Goal: Task Accomplishment & Management: Use online tool/utility

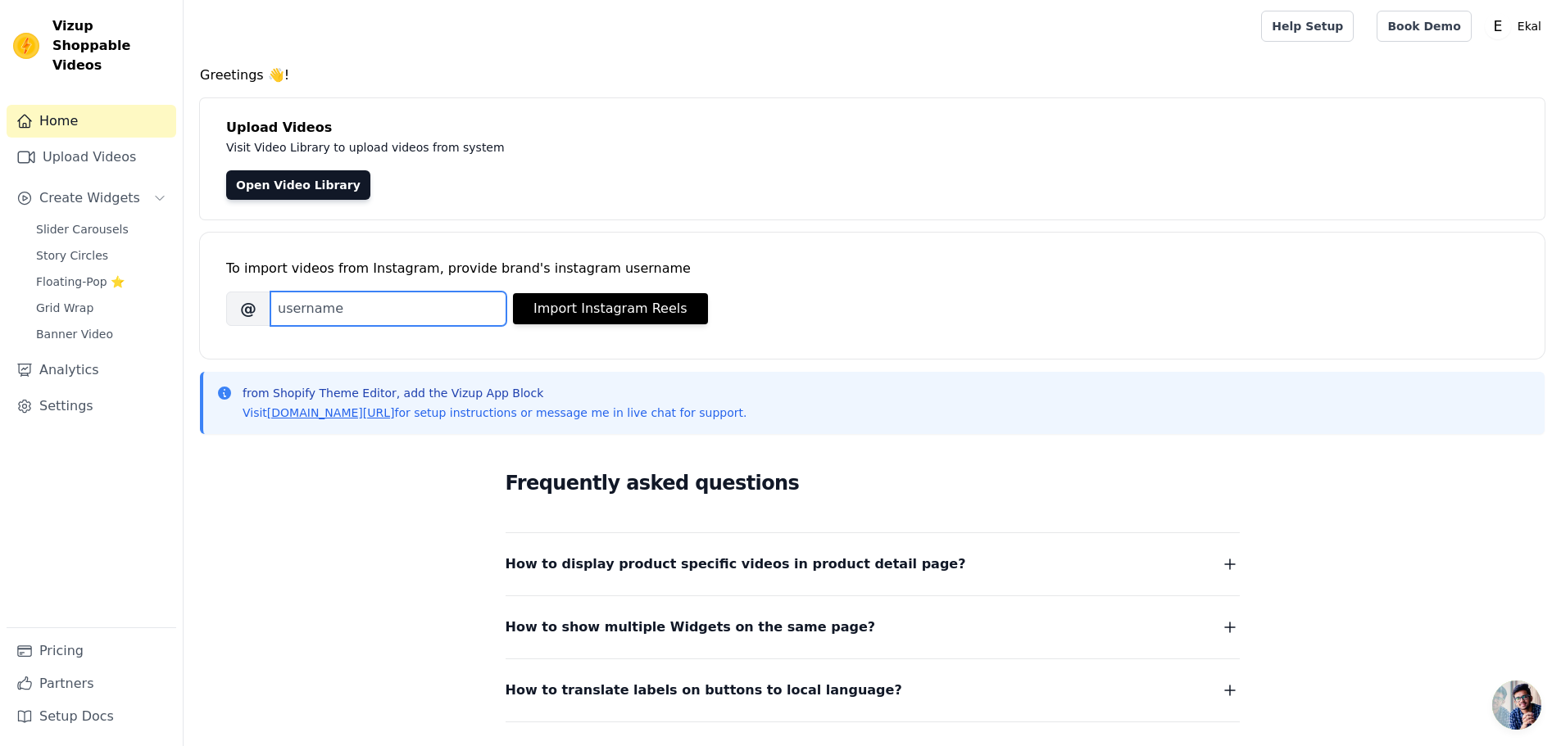
click at [385, 320] on input "Brand's Instagram Username" at bounding box center [388, 309] width 236 height 34
paste input "shopekal"
type input "shopekal"
click at [615, 310] on button "Import Instagram Reels" at bounding box center [610, 308] width 195 height 31
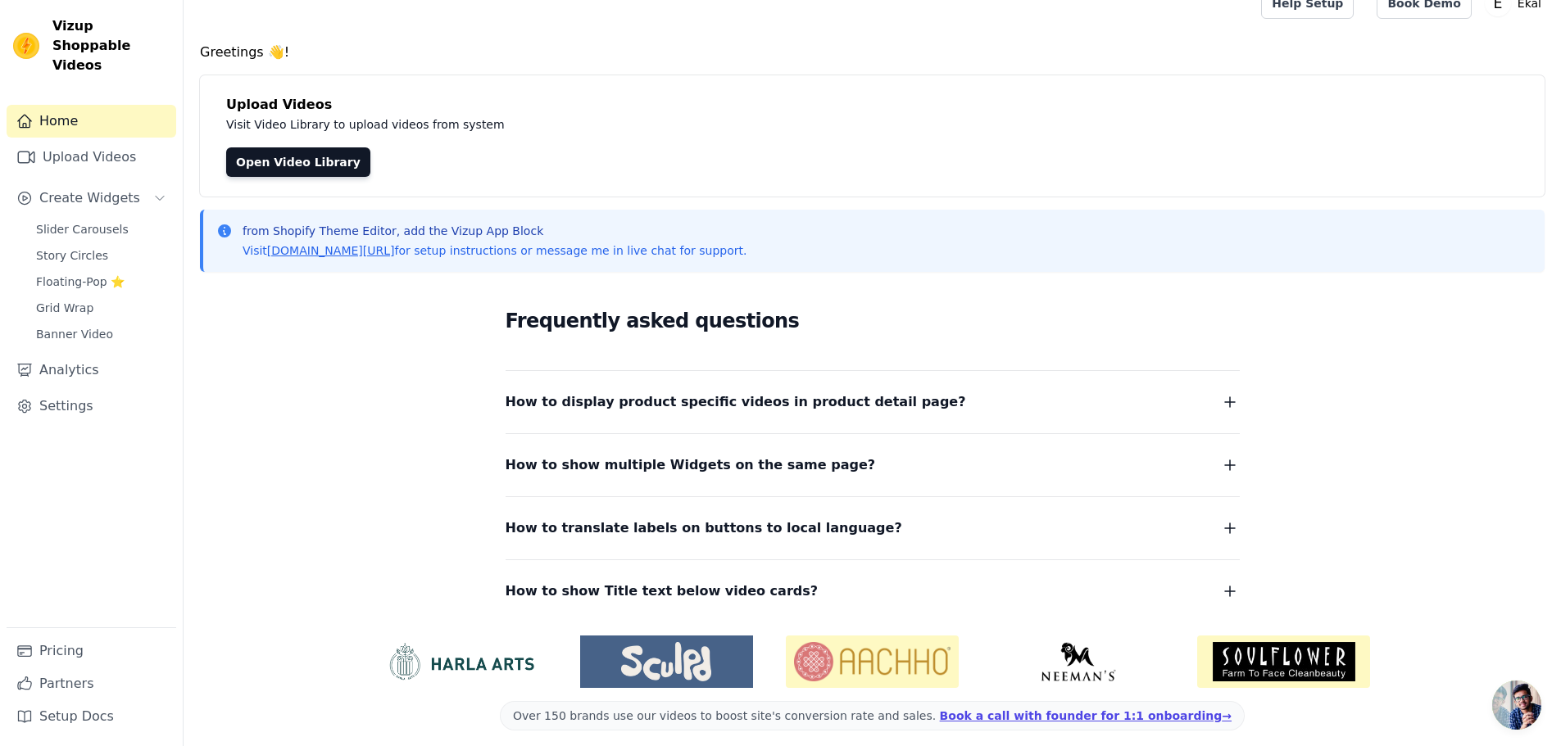
scroll to position [34, 0]
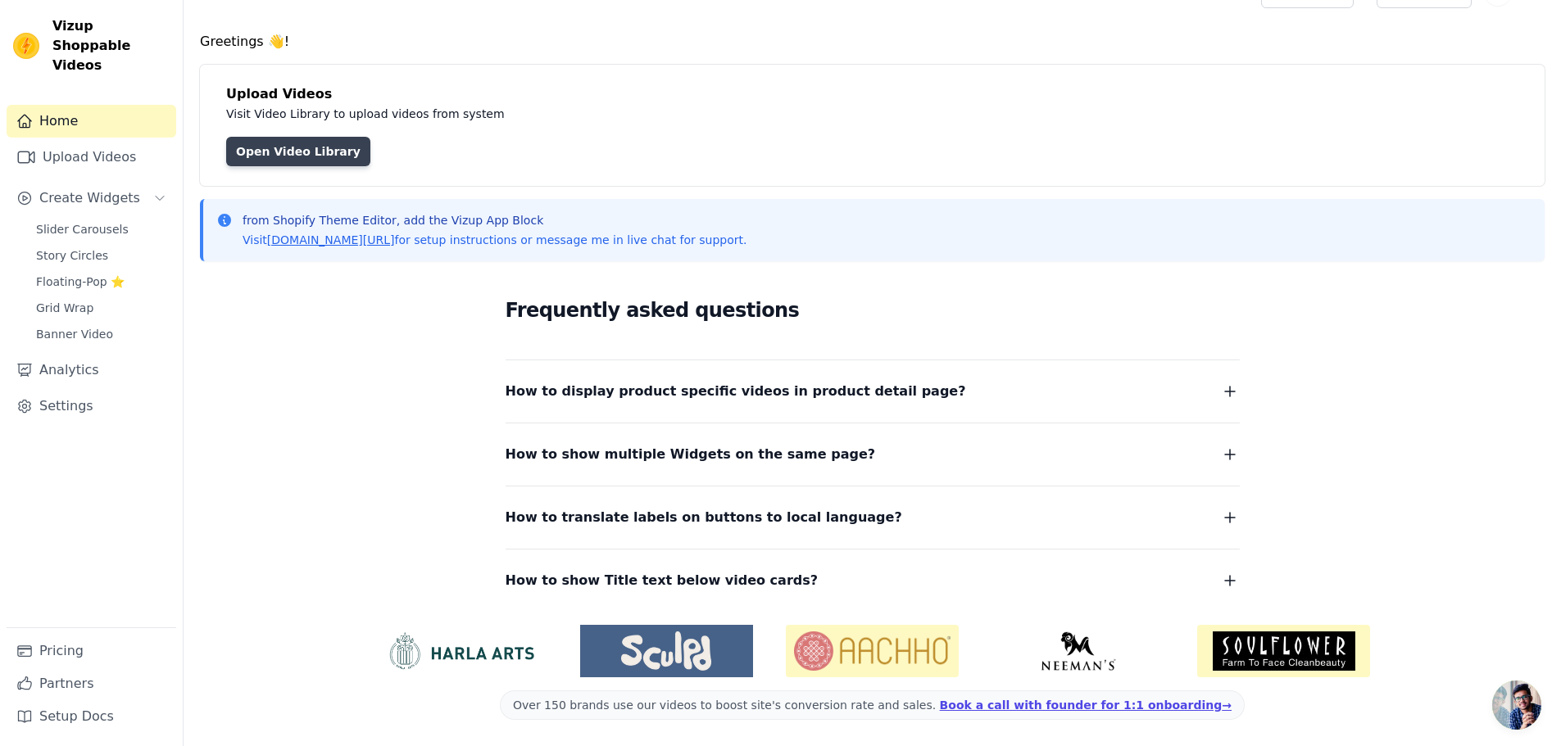
click at [265, 152] on link "Open Video Library" at bounding box center [298, 151] width 144 height 29
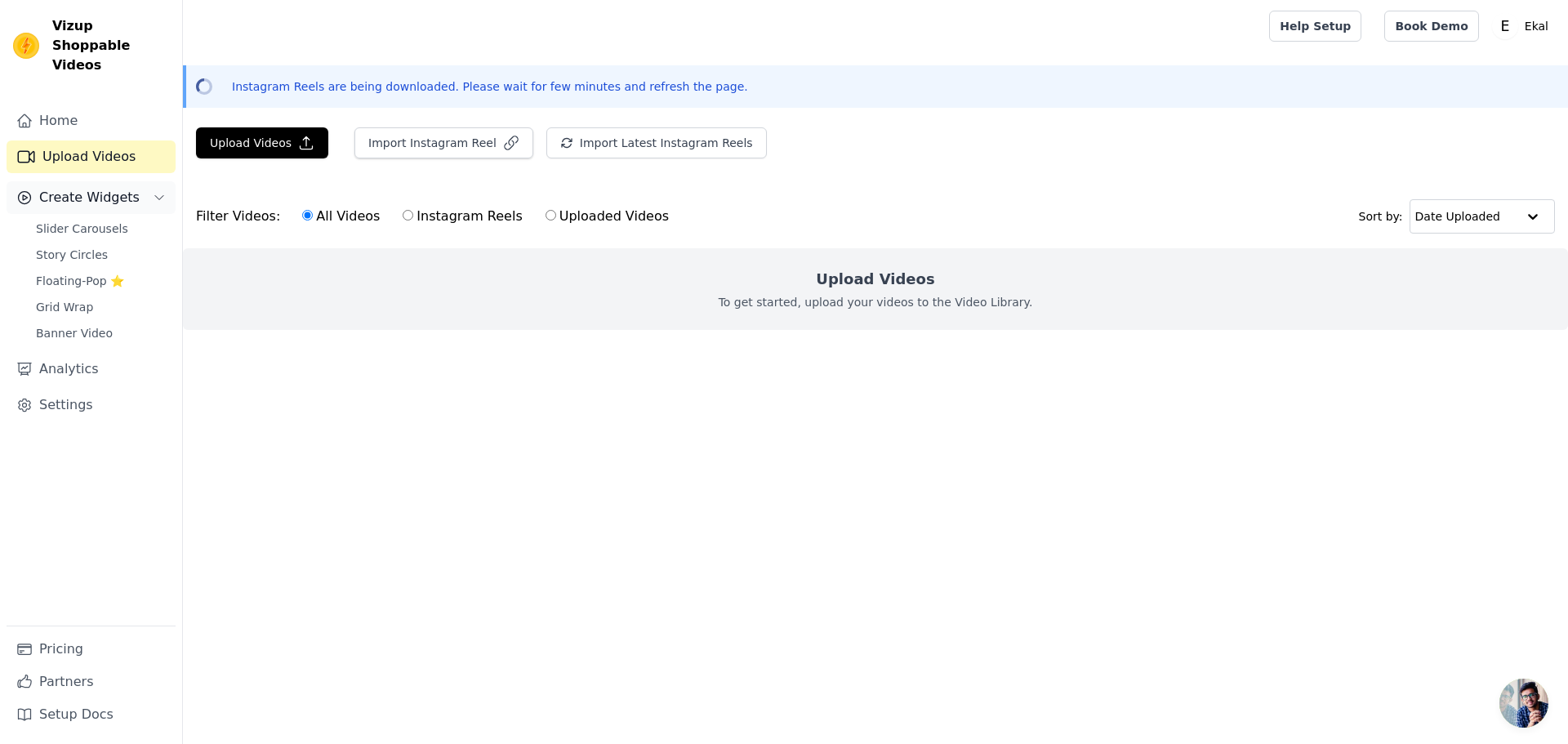
click at [124, 187] on span "Create Widgets" at bounding box center [89, 197] width 101 height 20
click at [147, 184] on button "Create Widgets" at bounding box center [92, 197] width 169 height 33
click at [99, 220] on span "Slider Carousels" at bounding box center [82, 228] width 93 height 16
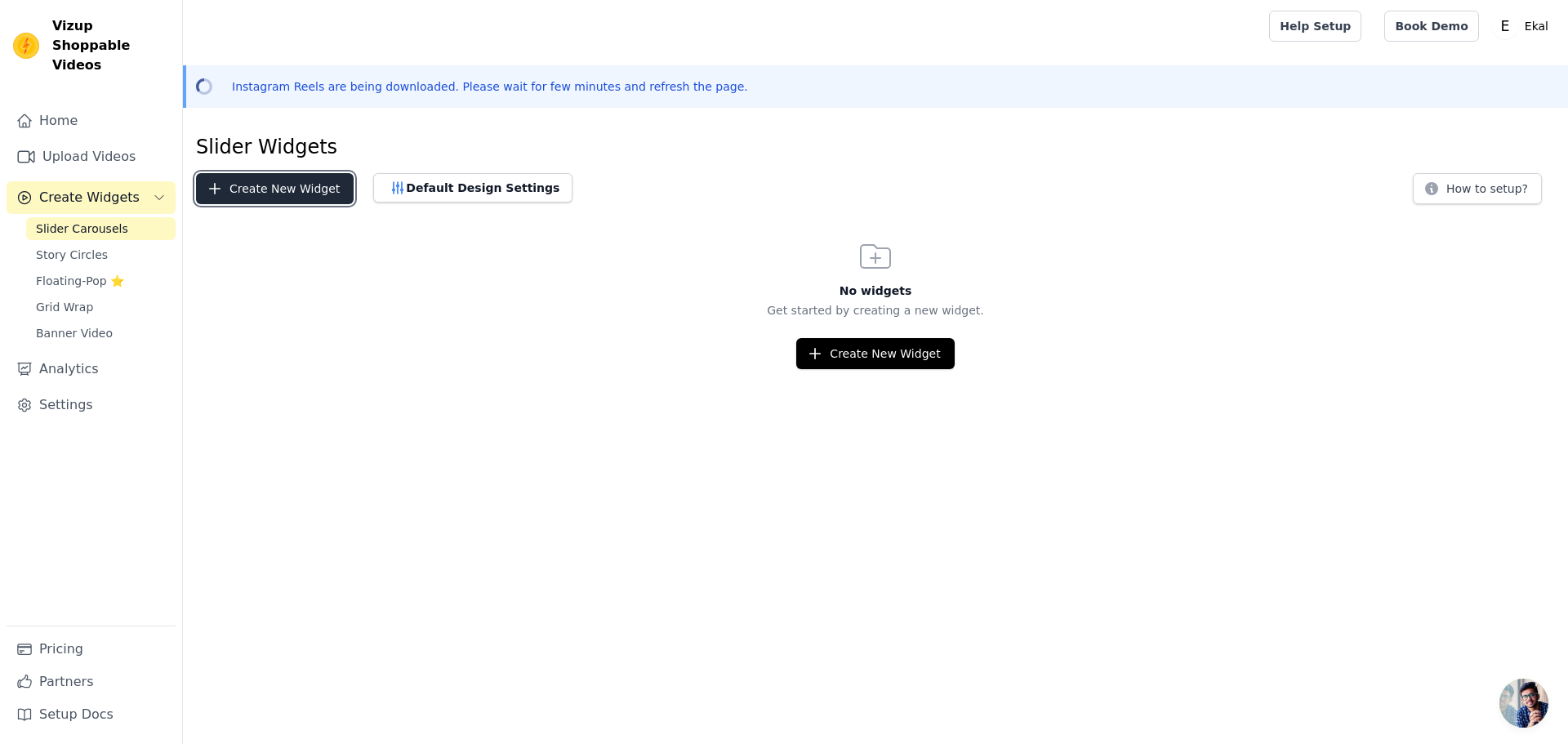
click at [315, 187] on button "Create New Widget" at bounding box center [275, 188] width 157 height 31
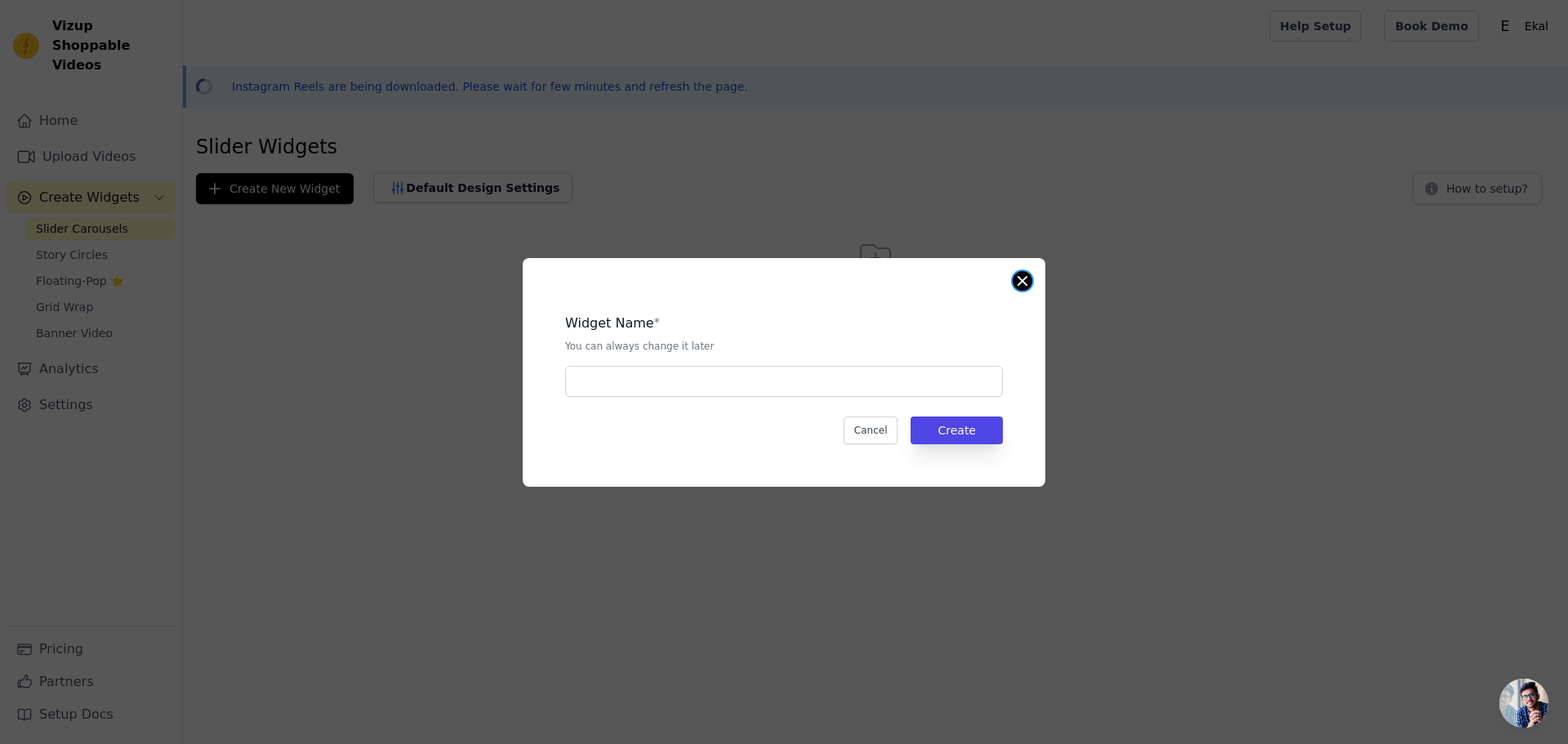
click at [1019, 284] on button "Close modal" at bounding box center [1023, 281] width 20 height 20
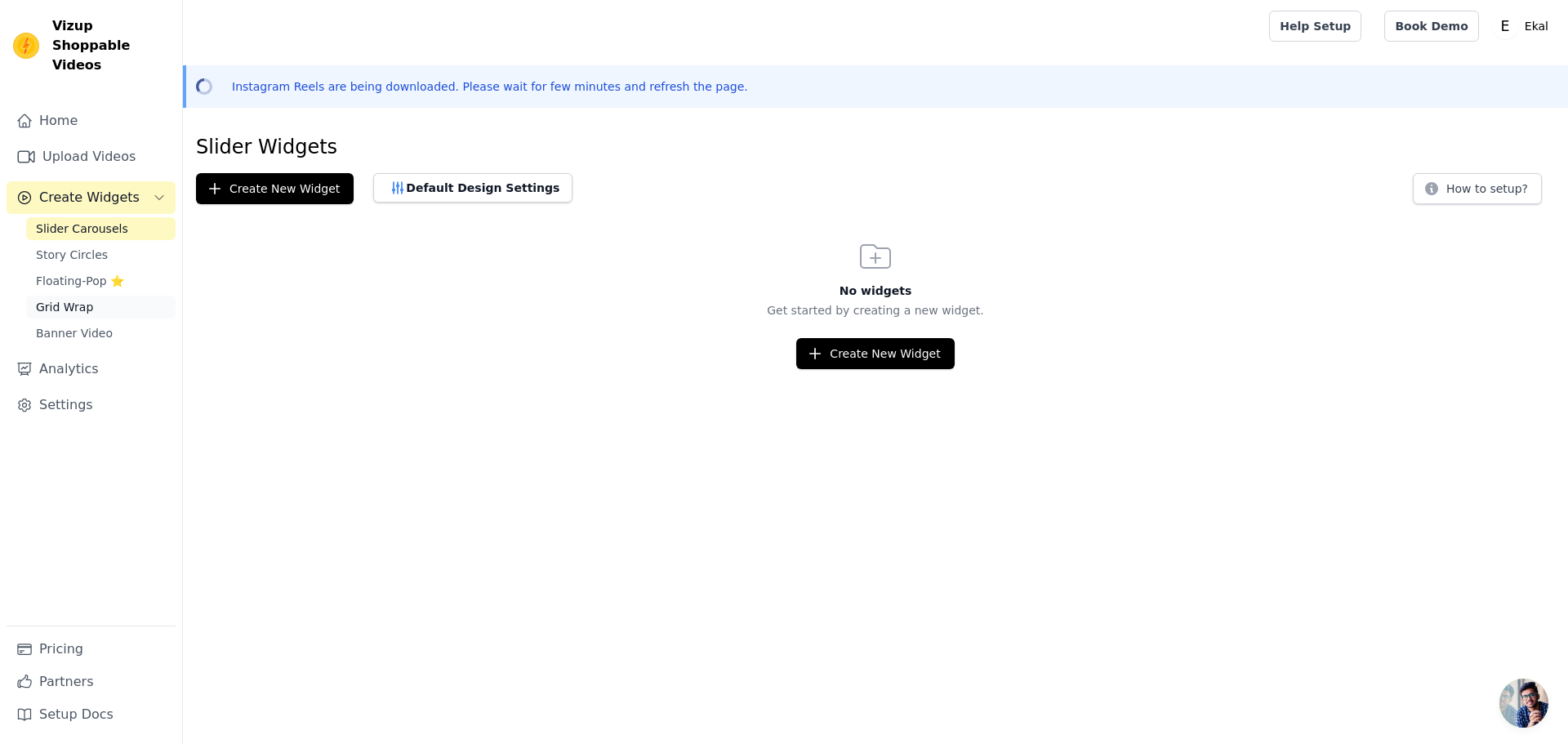
click at [86, 299] on span "Grid Wrap" at bounding box center [64, 307] width 57 height 16
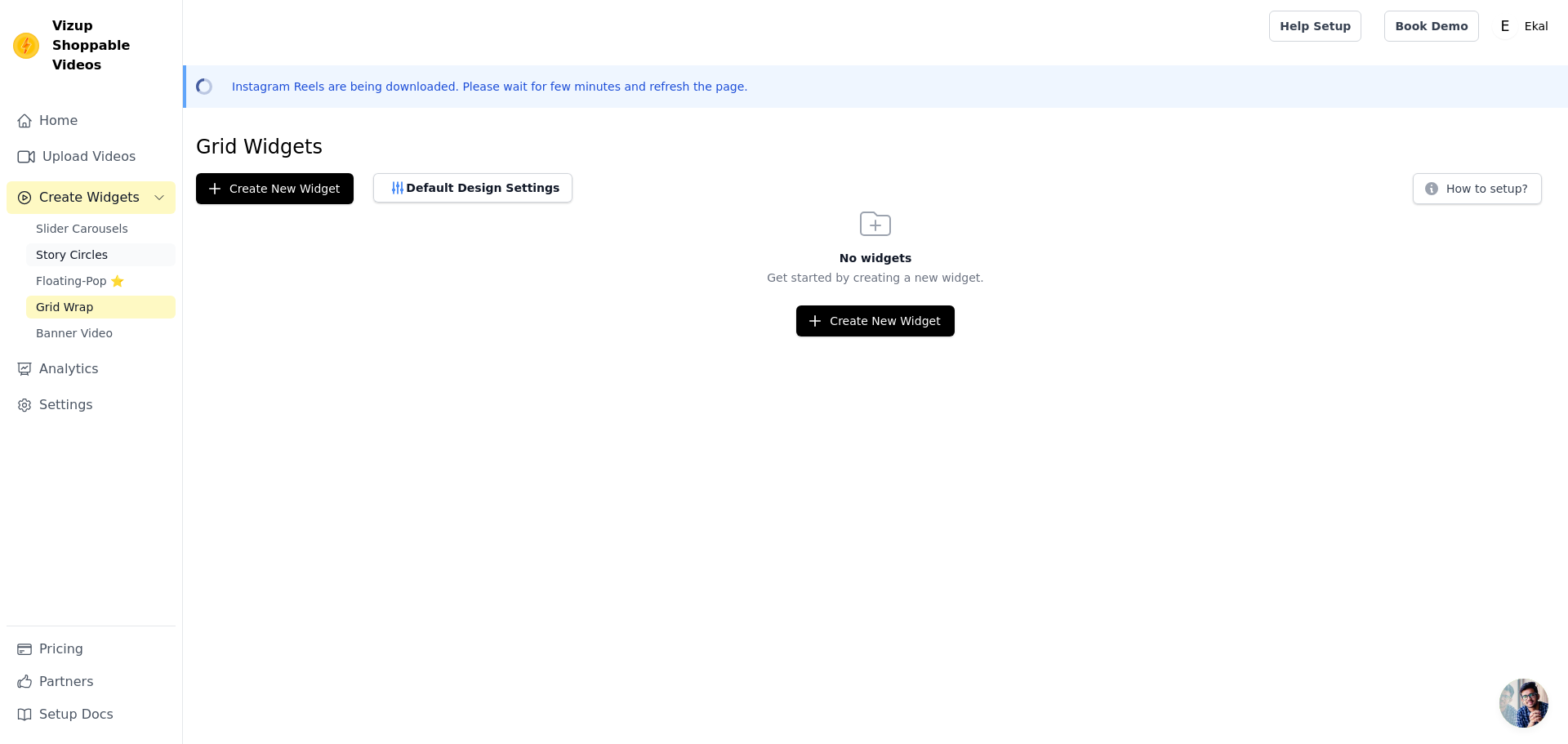
click at [92, 246] on span "Story Circles" at bounding box center [72, 254] width 72 height 16
click at [92, 220] on span "Slider Carousels" at bounding box center [82, 228] width 93 height 16
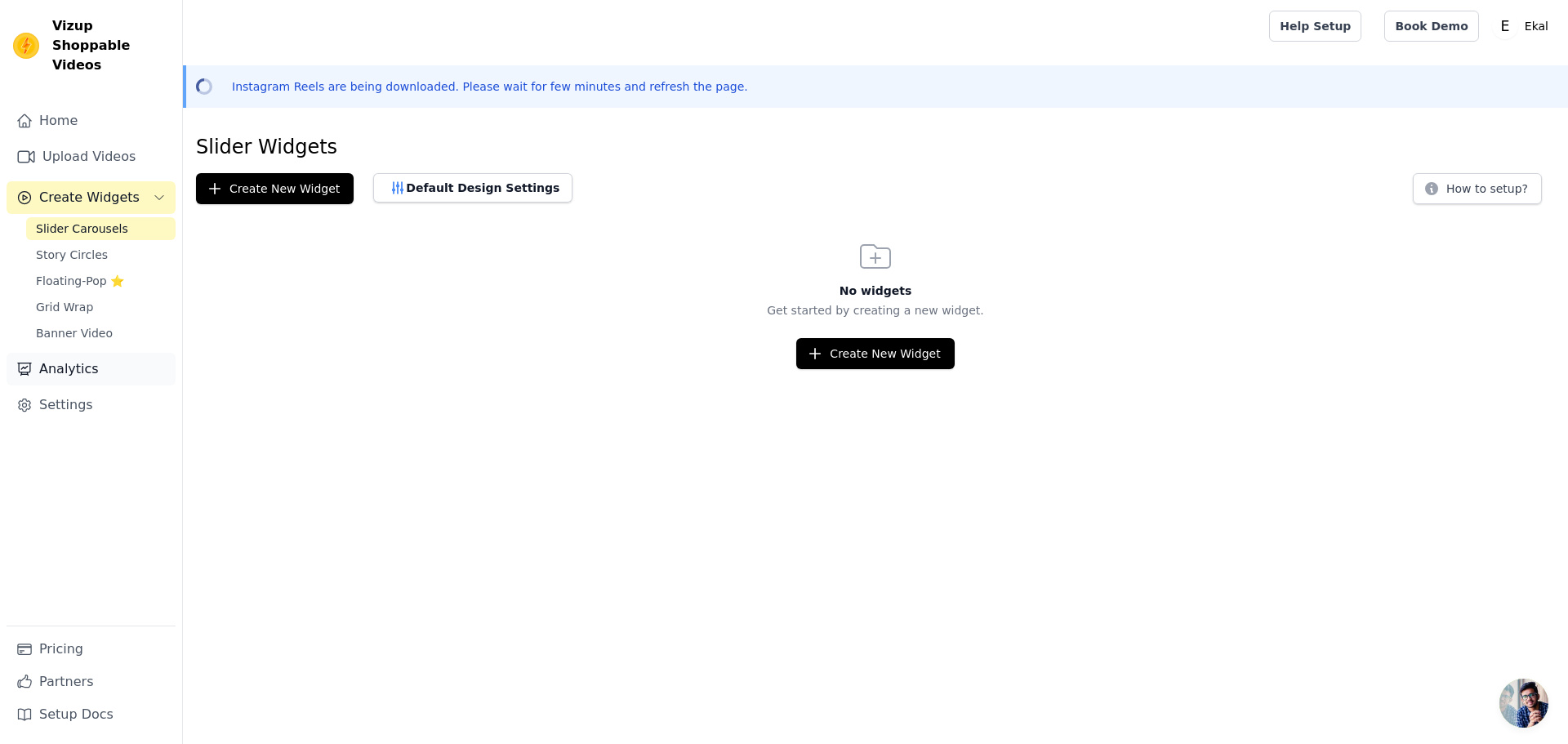
click at [79, 353] on link "Analytics" at bounding box center [92, 369] width 169 height 33
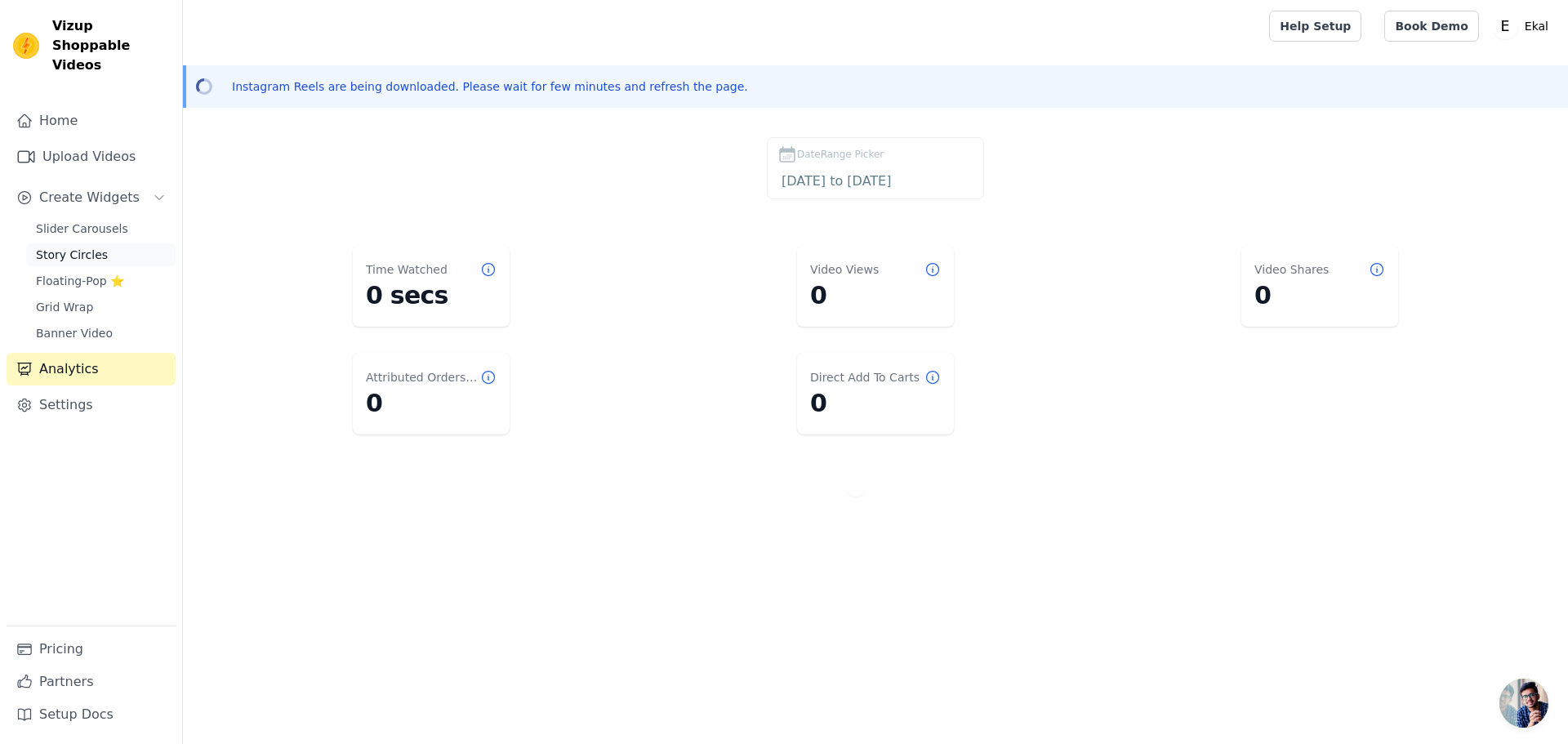
click at [54, 246] on span "Story Circles" at bounding box center [72, 254] width 72 height 16
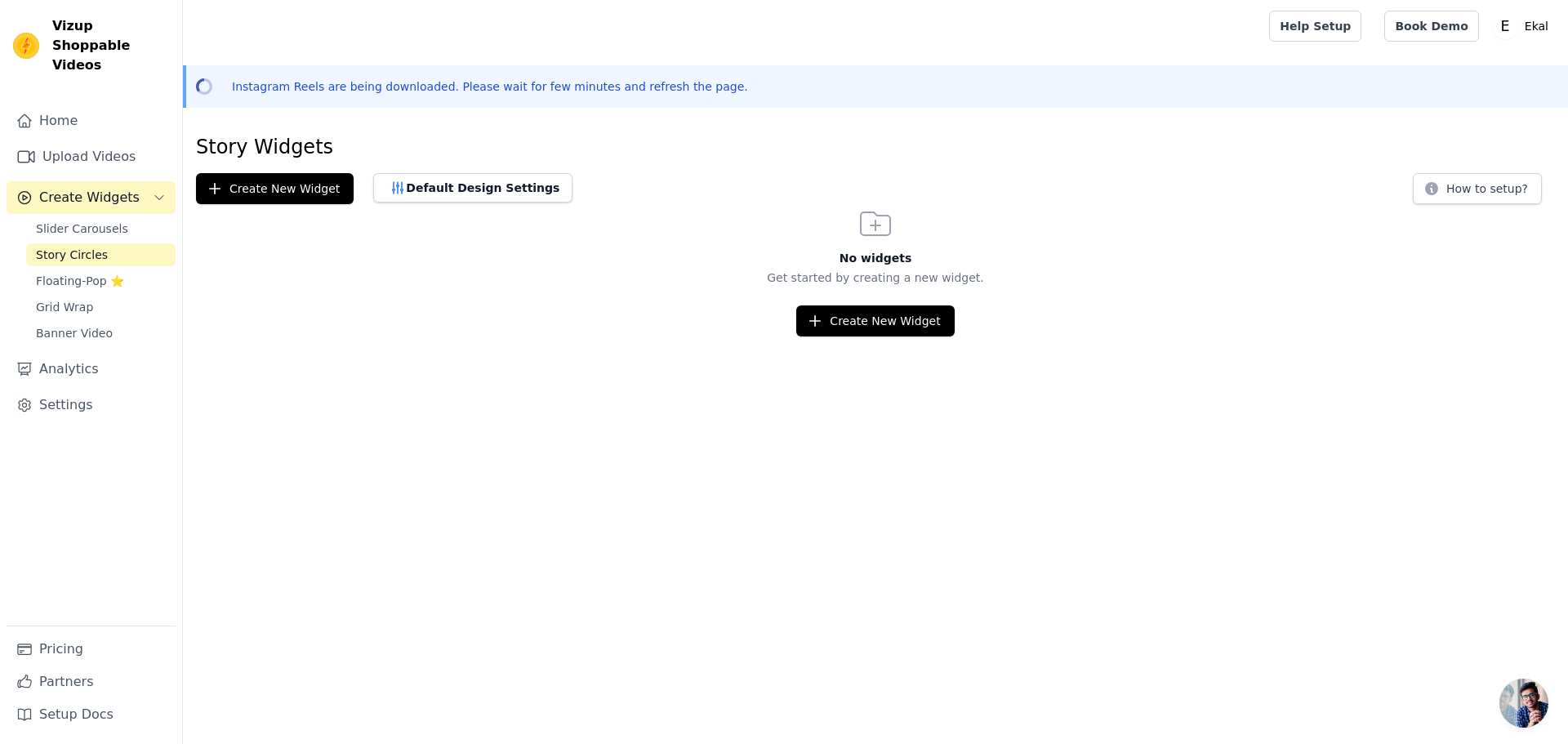
click at [72, 187] on span "Create Widgets" at bounding box center [89, 197] width 101 height 20
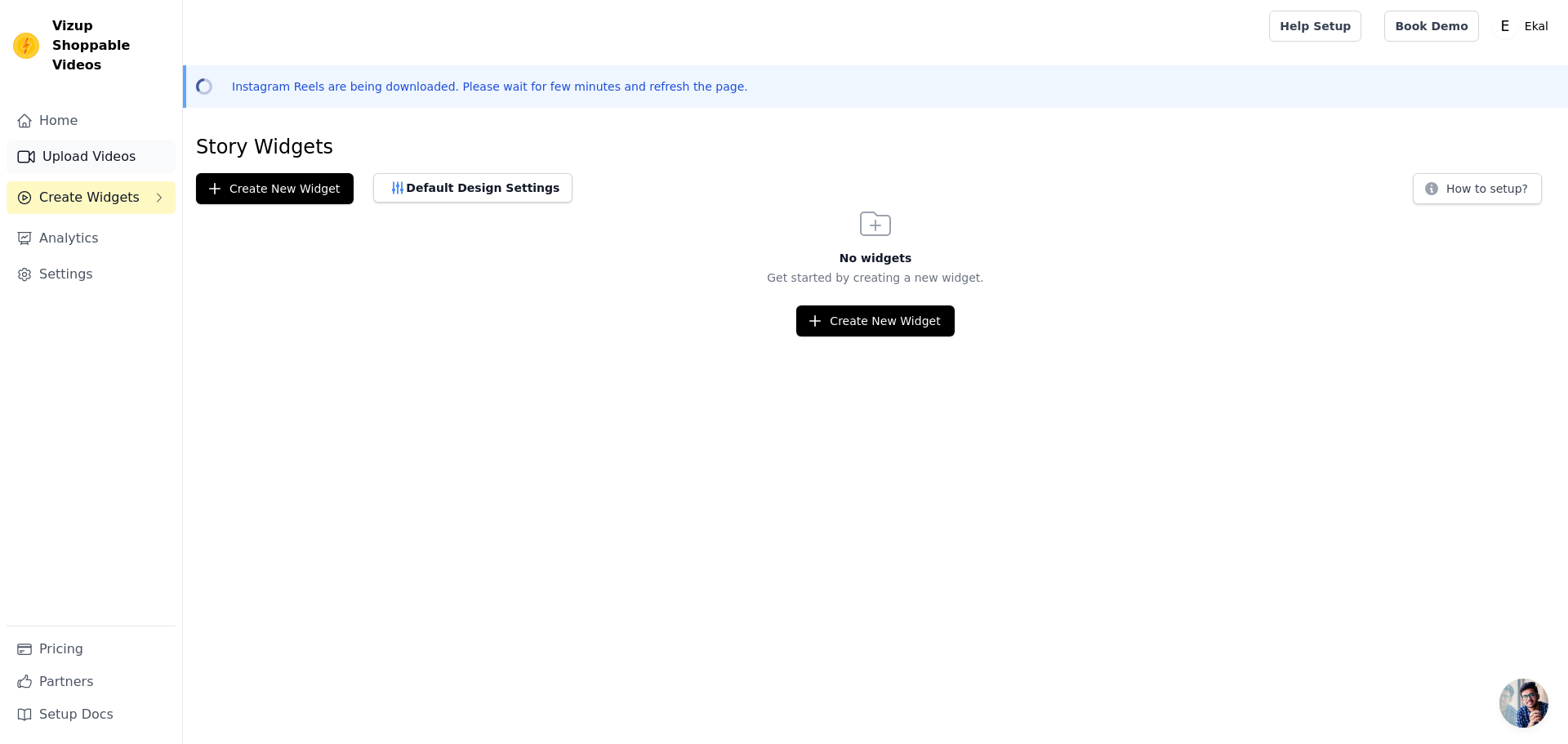
click at [85, 148] on link "Upload Videos" at bounding box center [92, 157] width 169 height 33
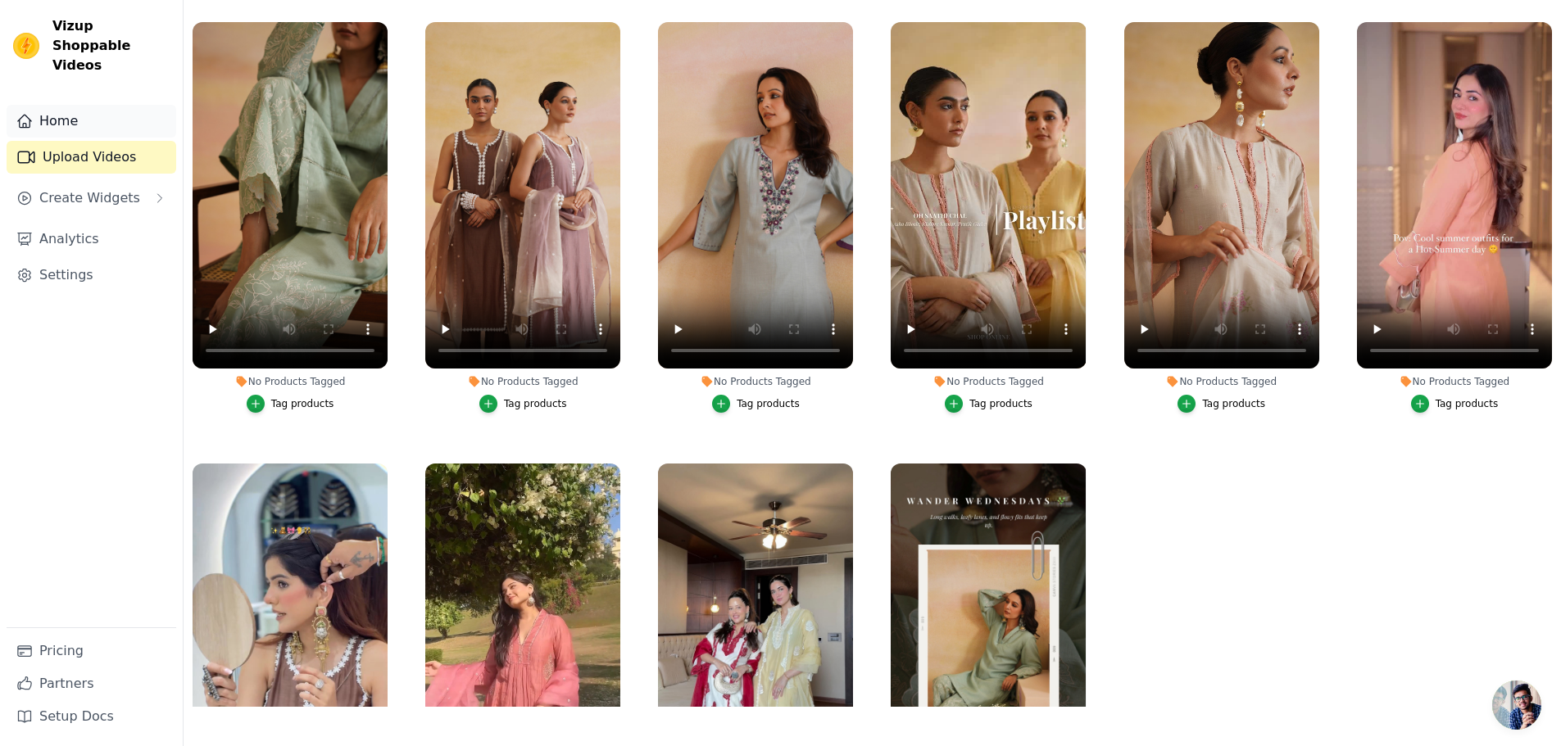
click at [46, 106] on link "Home" at bounding box center [92, 121] width 170 height 33
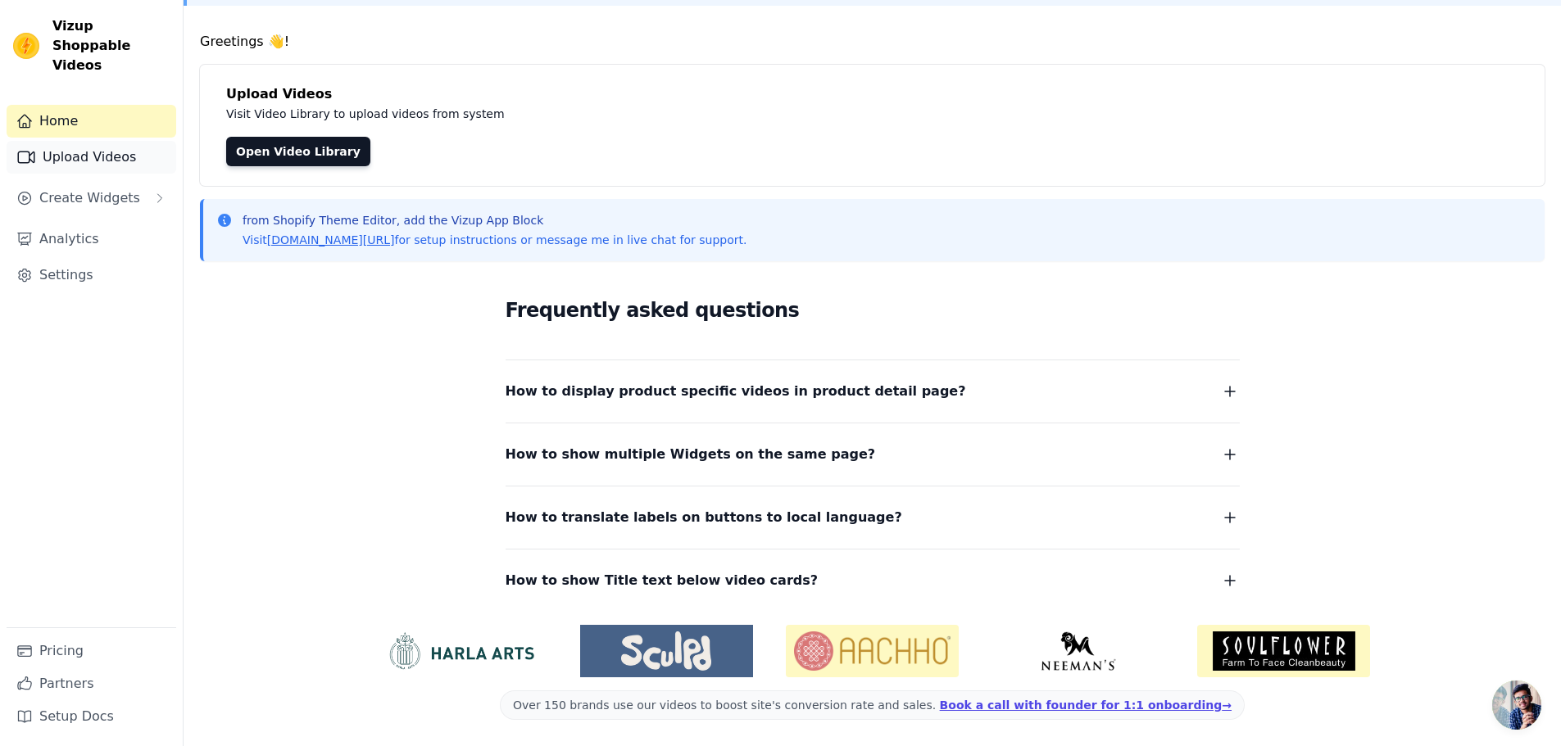
click at [63, 141] on link "Upload Videos" at bounding box center [92, 157] width 170 height 33
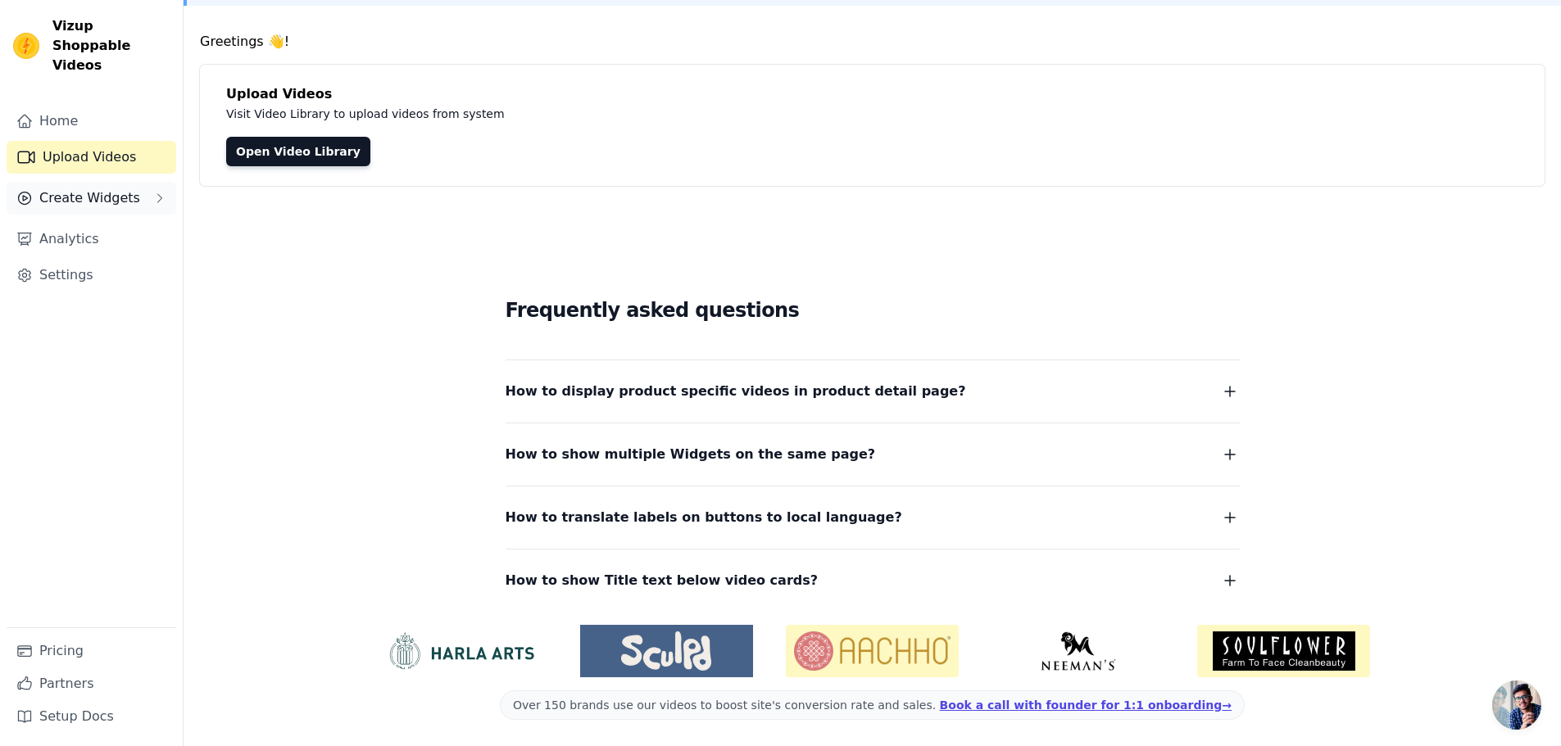
click at [85, 188] on span "Create Widgets" at bounding box center [89, 198] width 101 height 20
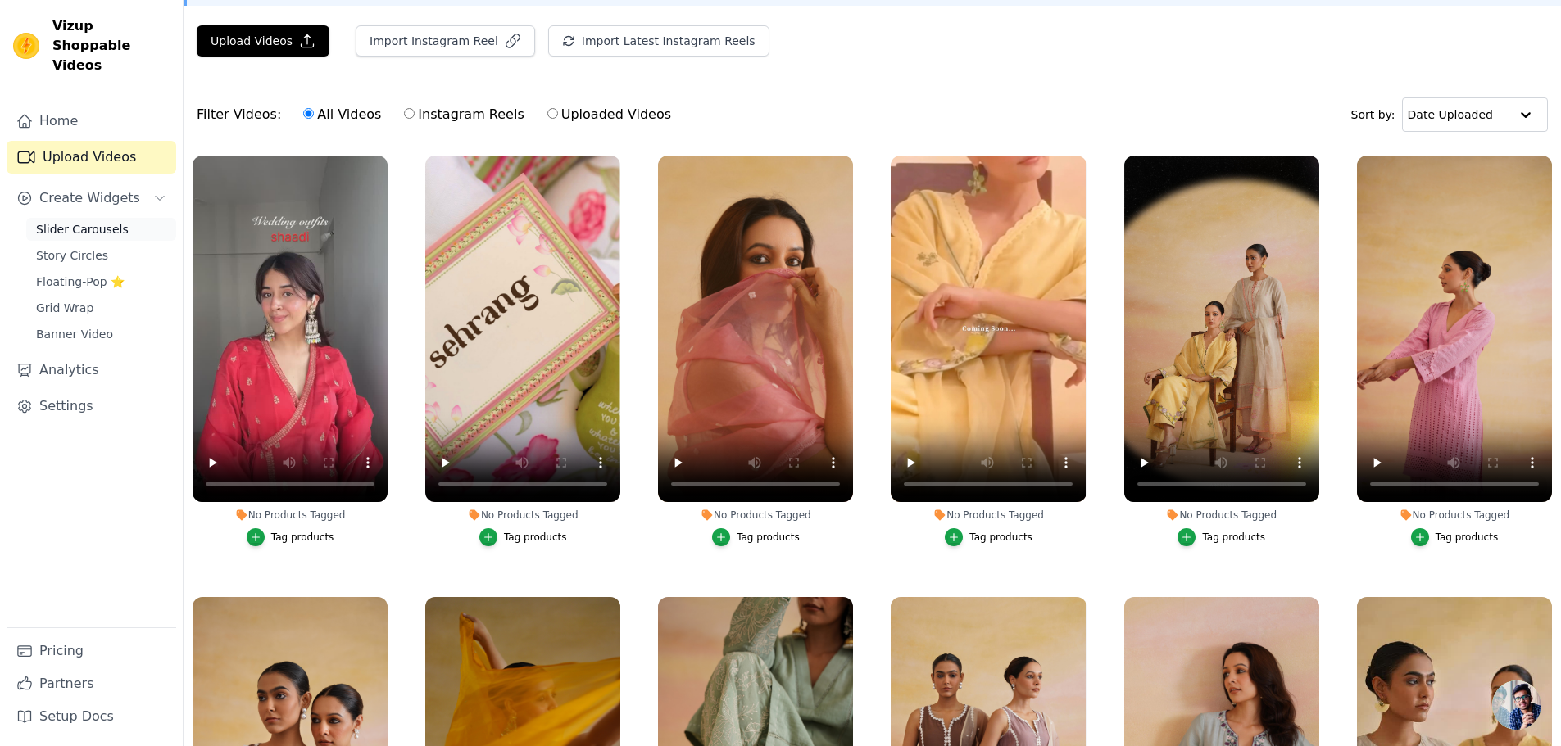
click at [74, 221] on span "Slider Carousels" at bounding box center [82, 229] width 93 height 16
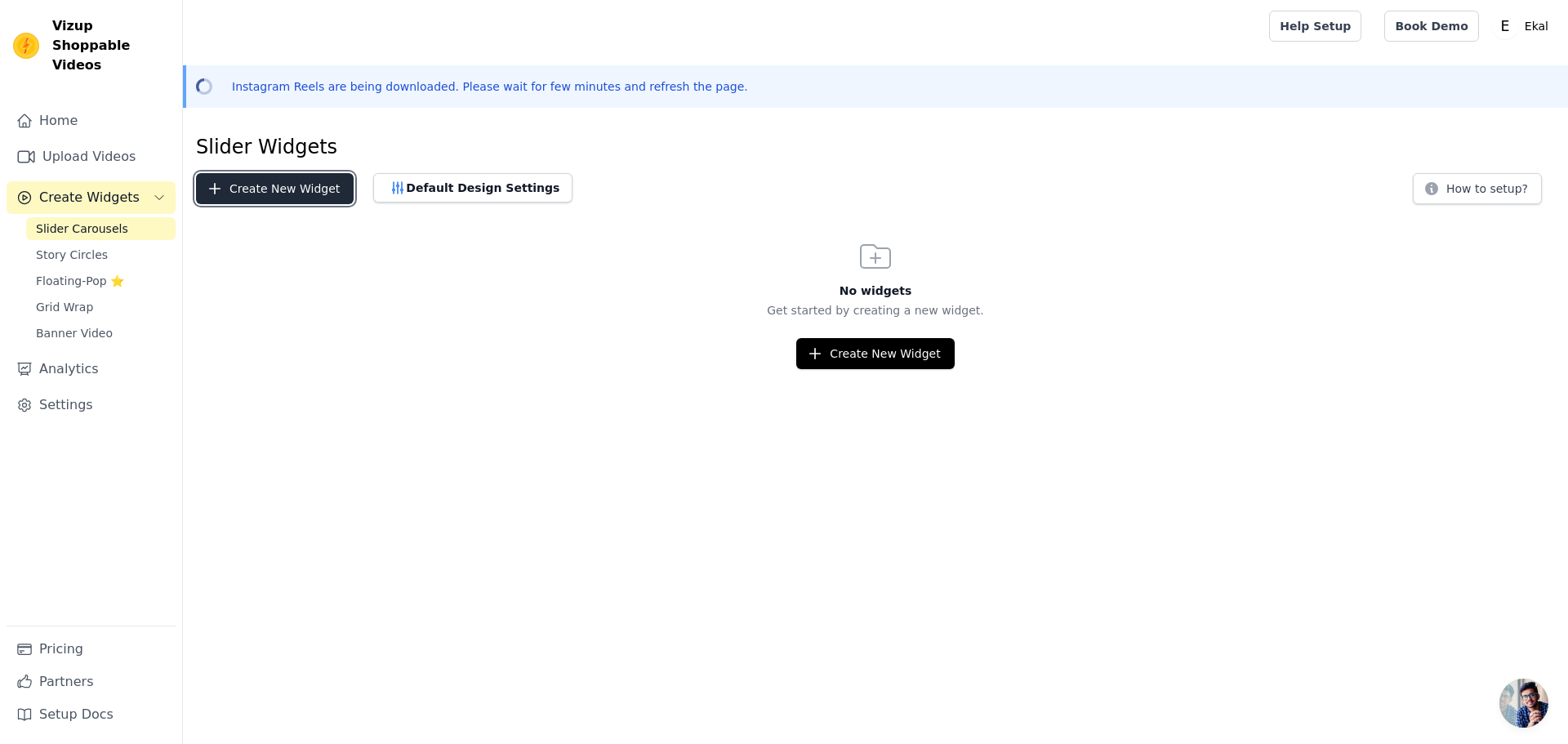
click at [260, 194] on button "Create New Widget" at bounding box center [275, 188] width 157 height 31
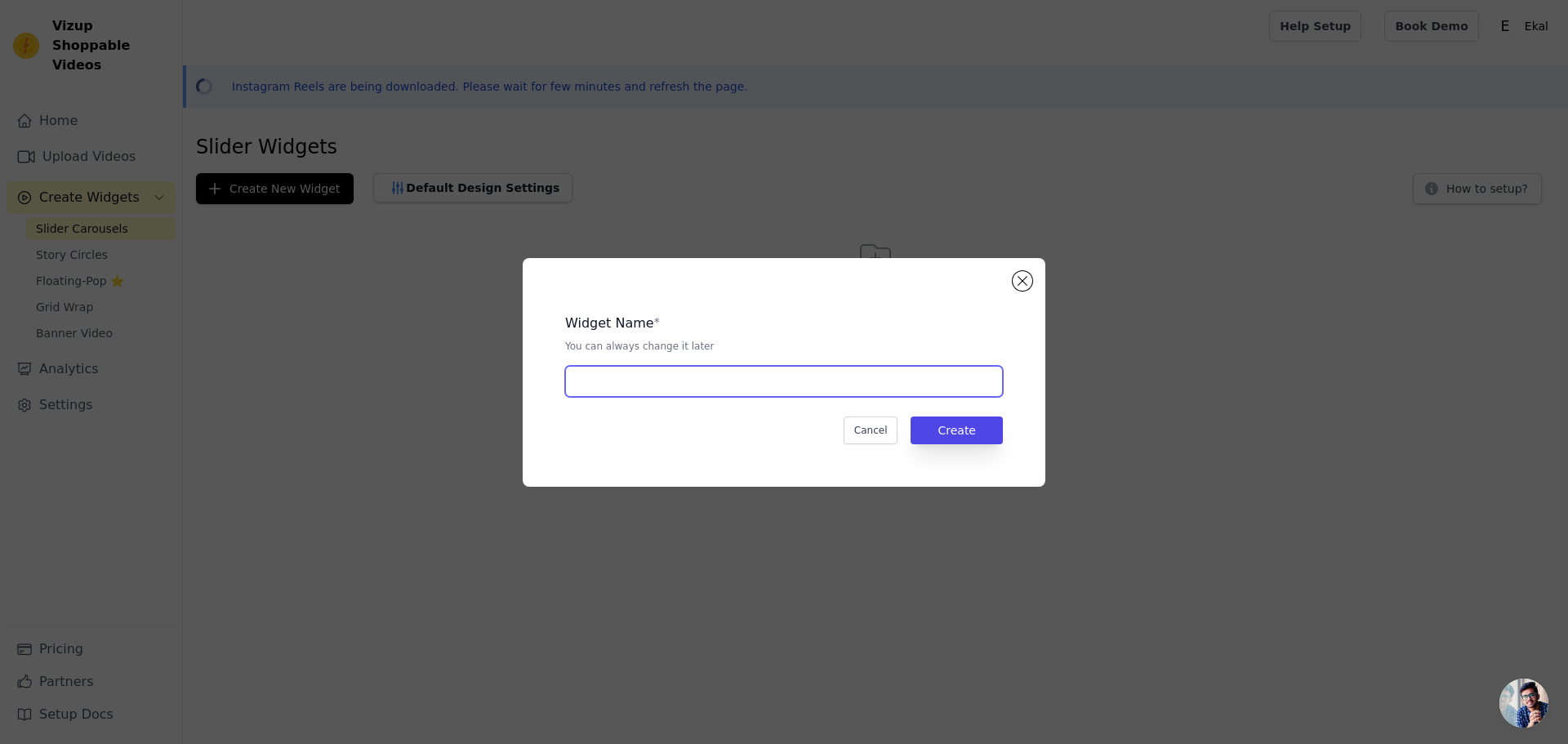
click at [723, 379] on input "text" at bounding box center [784, 381] width 438 height 31
type input "W"
type input "ShopReel"
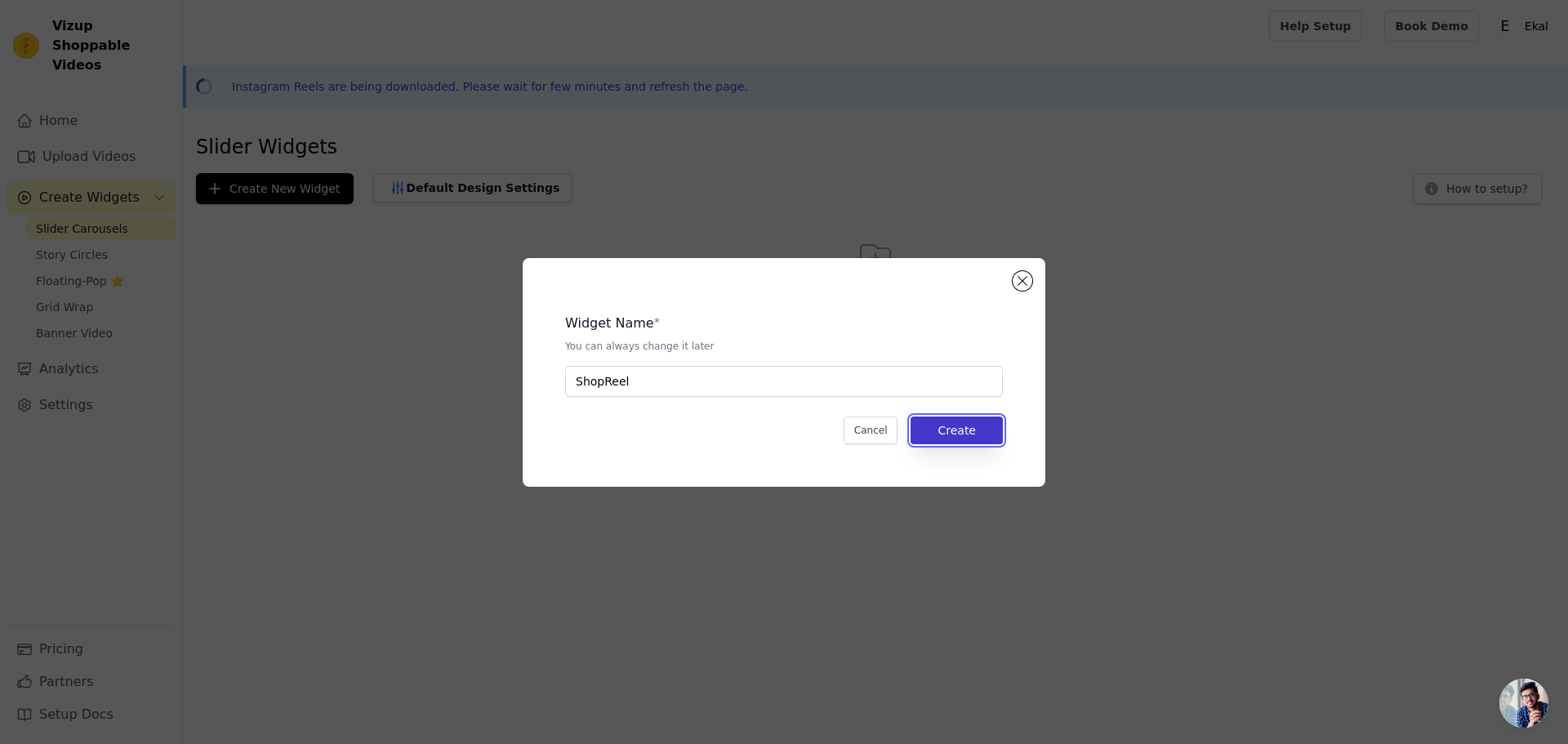
click at [979, 442] on button "Create" at bounding box center [957, 431] width 93 height 28
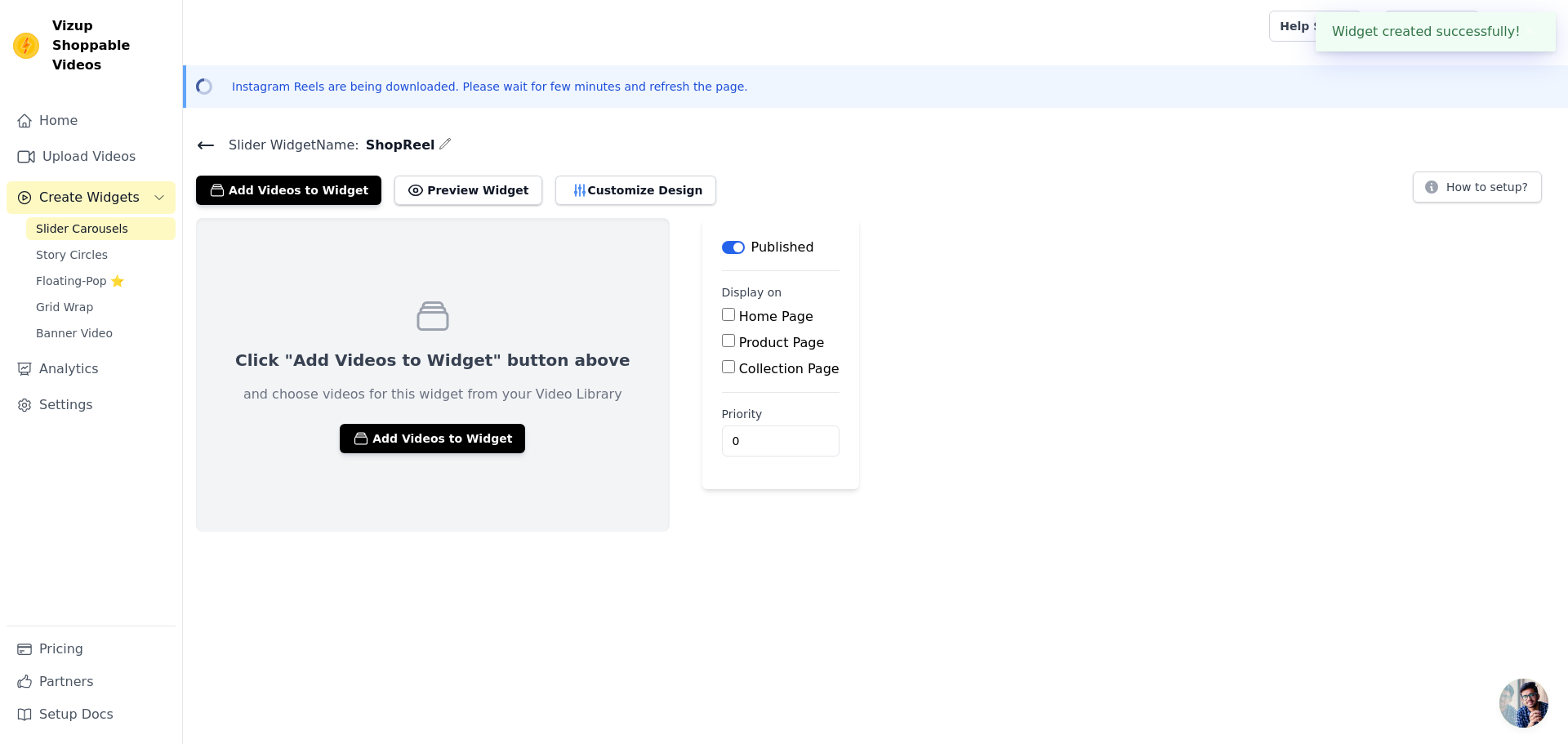
click at [722, 320] on input "Home Page" at bounding box center [728, 314] width 13 height 13
checkbox input "true"
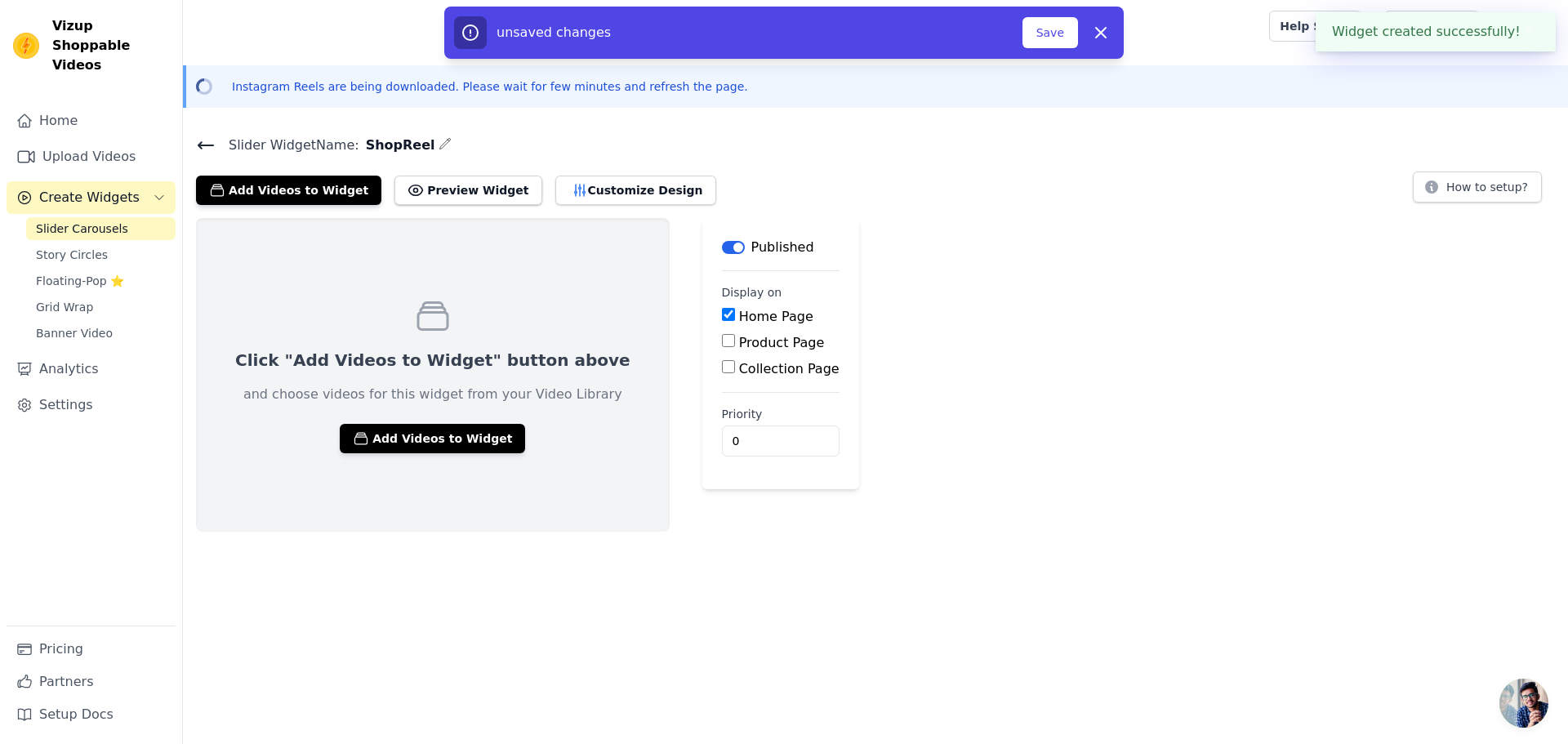
click at [722, 349] on div "Product Page" at bounding box center [781, 343] width 118 height 20
click at [722, 345] on input "Product Page" at bounding box center [728, 340] width 13 height 13
checkbox input "true"
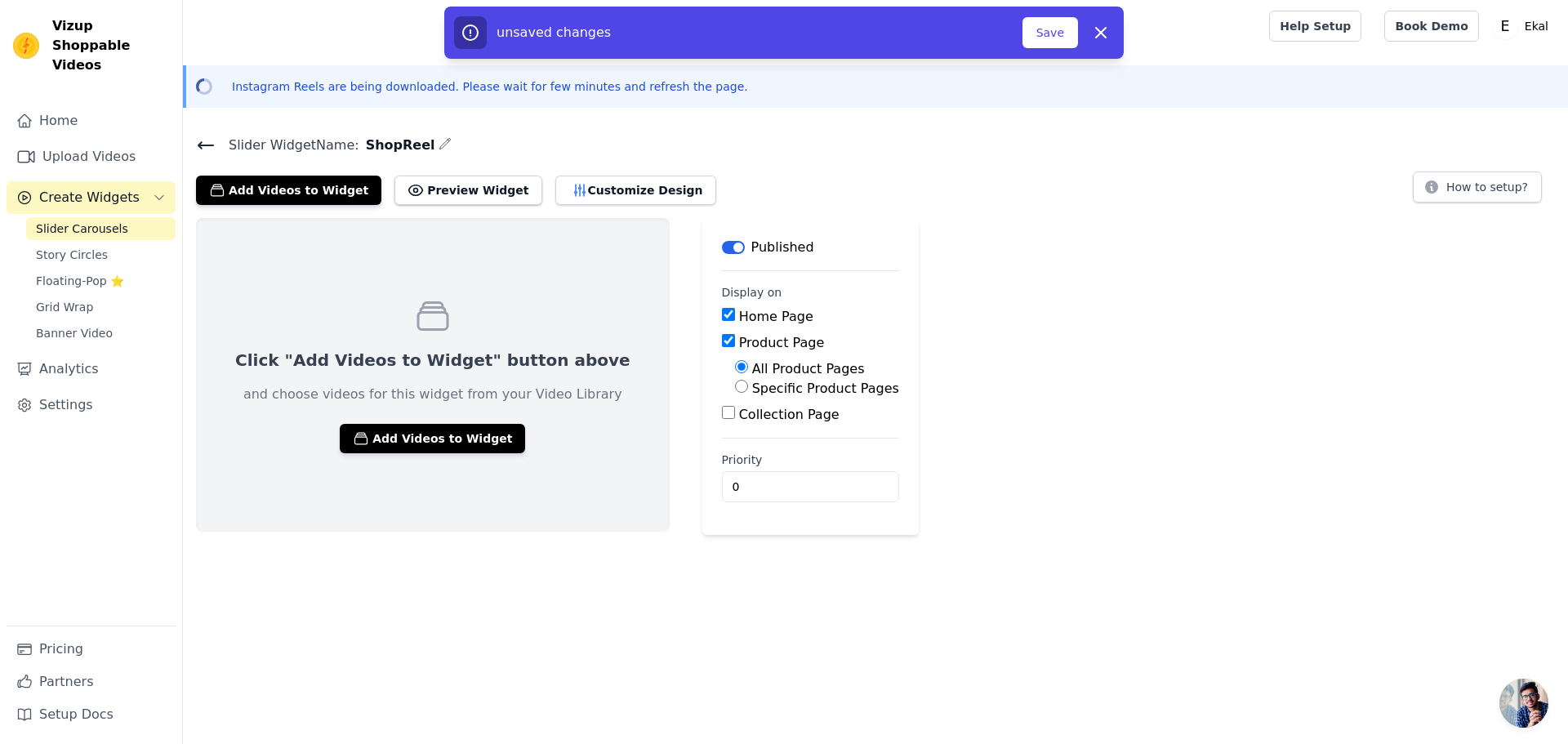
click at [722, 414] on div "Collection Page" at bounding box center [810, 415] width 177 height 20
click at [722, 409] on input "Collection Page" at bounding box center [728, 412] width 13 height 13
checkbox input "true"
click at [794, 530] on input "1" at bounding box center [817, 533] width 192 height 31
click at [972, 518] on div "Click "Add Videos to Widget" button above and choose videos for this widget fro…" at bounding box center [876, 400] width 1386 height 363
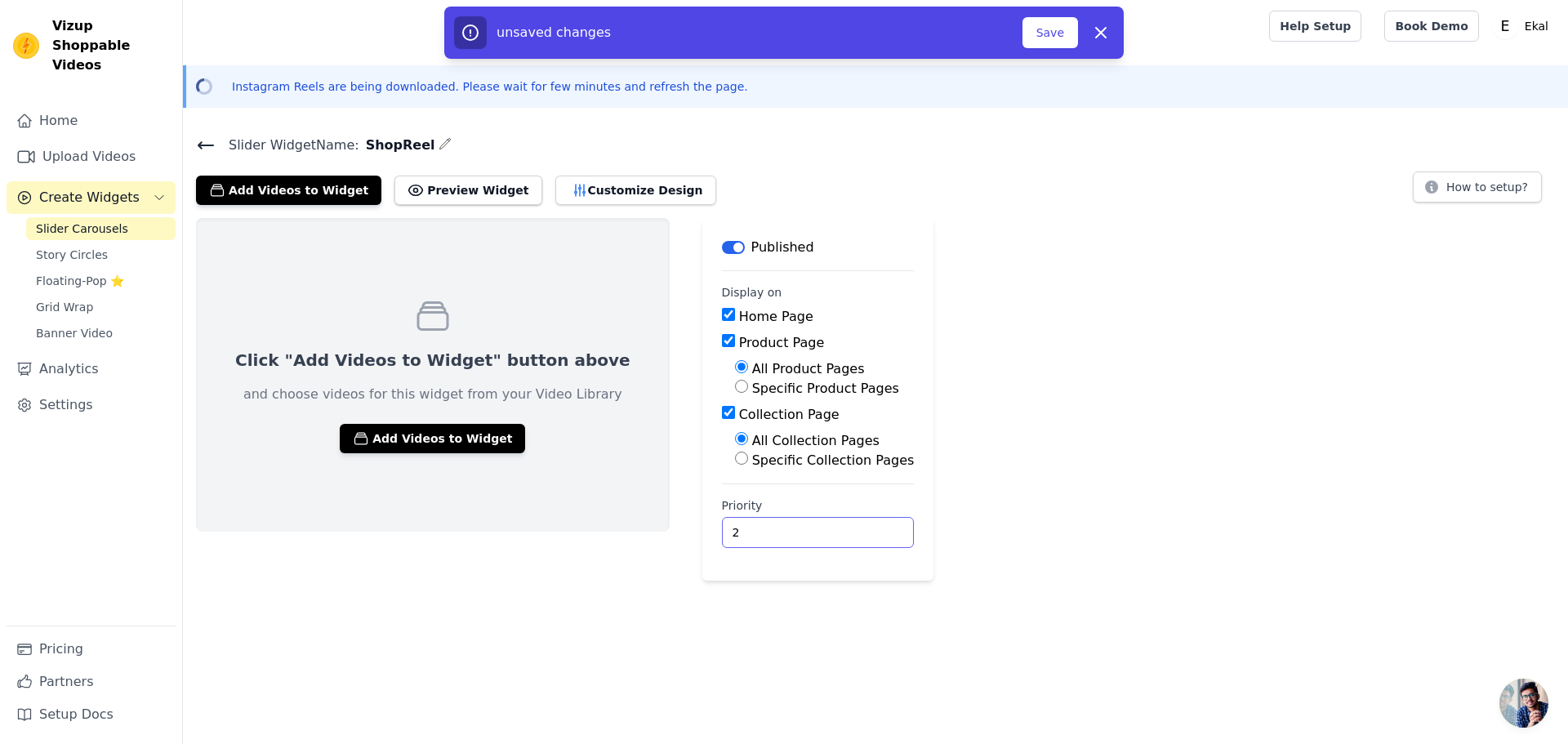
click at [791, 530] on input "2" at bounding box center [817, 533] width 192 height 31
click at [792, 529] on input "3" at bounding box center [817, 533] width 192 height 31
type input "4"
click at [795, 523] on input "4" at bounding box center [817, 533] width 192 height 31
drag, startPoint x: 1049, startPoint y: 38, endPoint x: 1058, endPoint y: 44, distance: 10.8
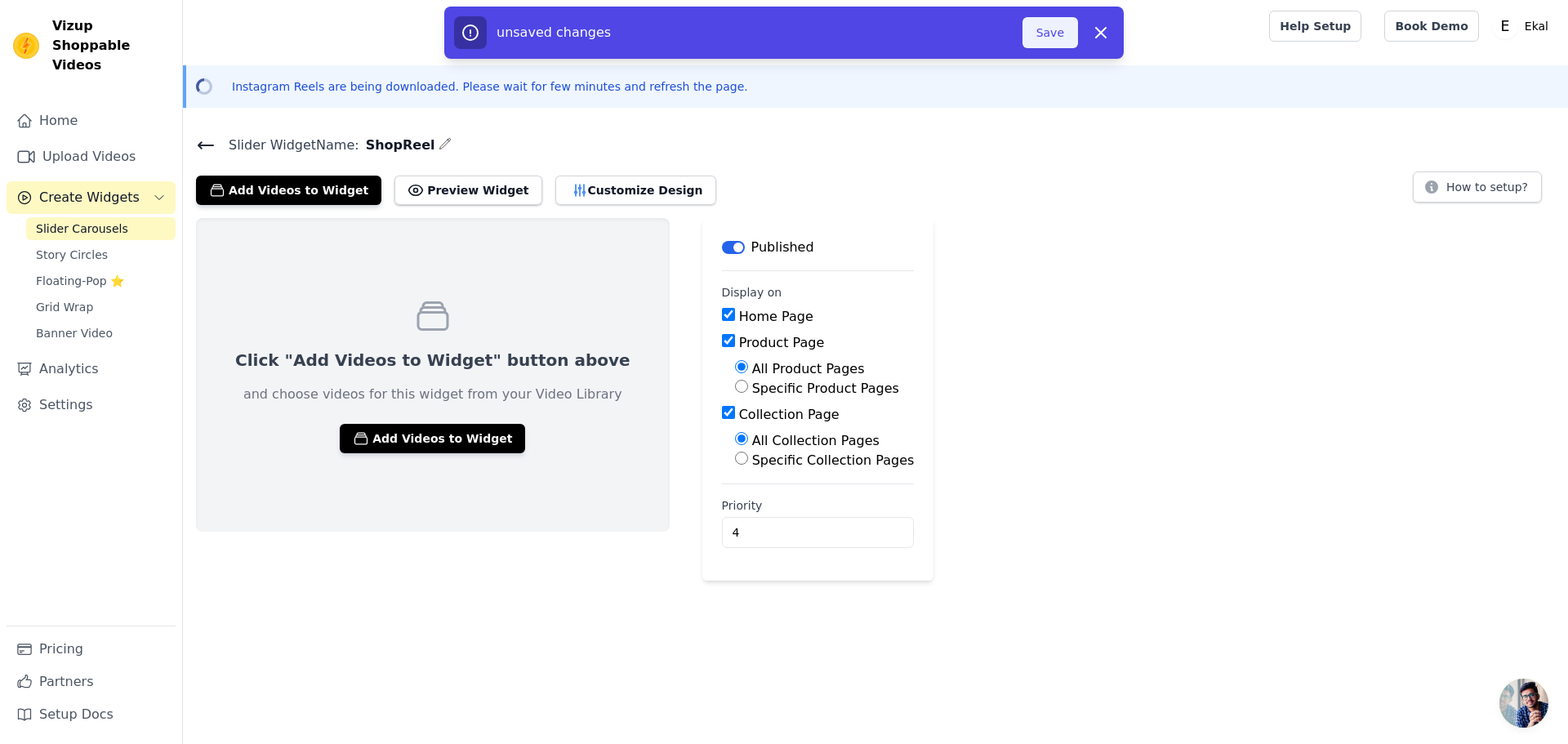
click at [1049, 38] on button "Save" at bounding box center [1051, 32] width 56 height 31
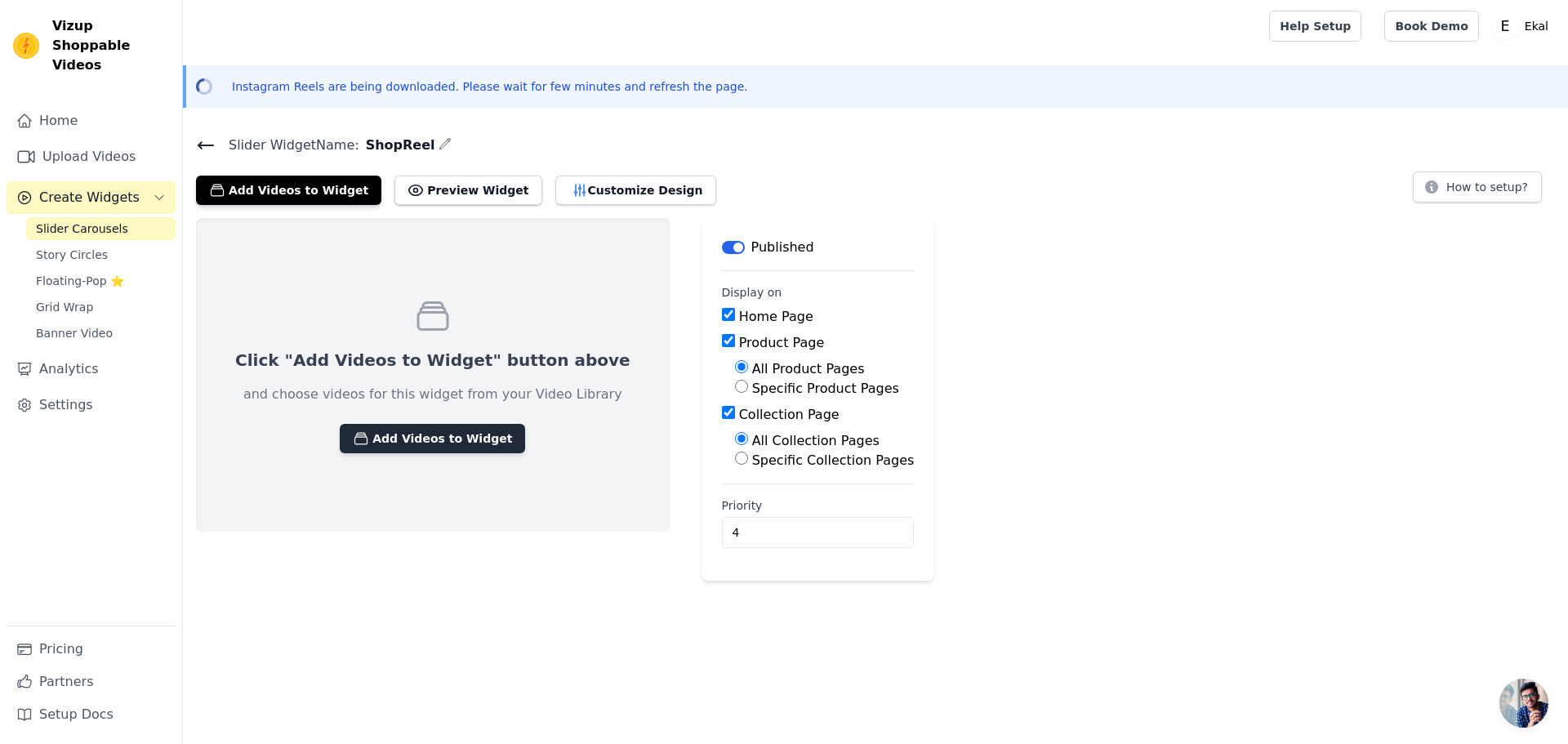
click at [401, 433] on button "Add Videos to Widget" at bounding box center [433, 438] width 185 height 29
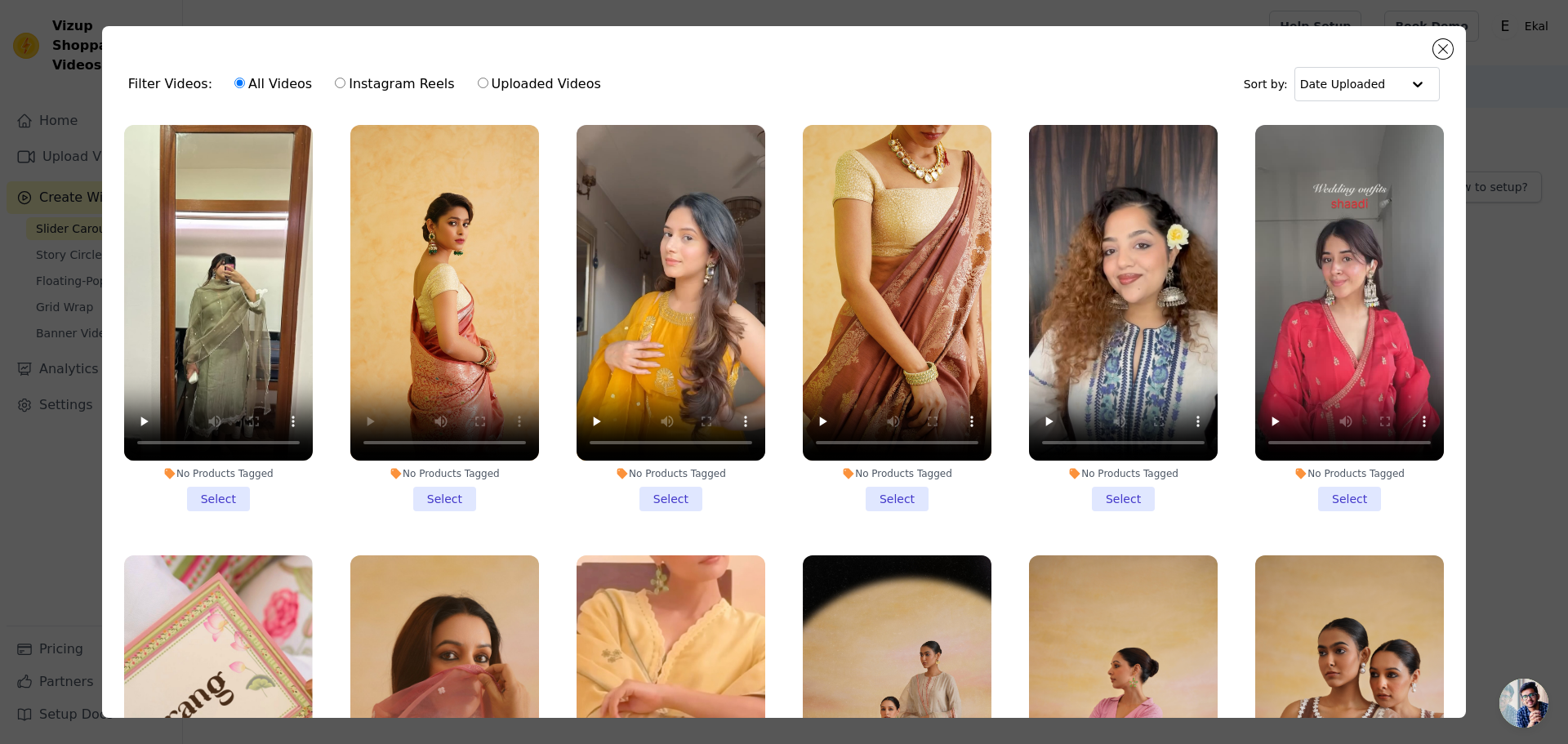
click at [446, 491] on li "No Products Tagged Select" at bounding box center [445, 318] width 188 height 387
click at [0, 0] on input "No Products Tagged Select" at bounding box center [0, 0] width 0 height 0
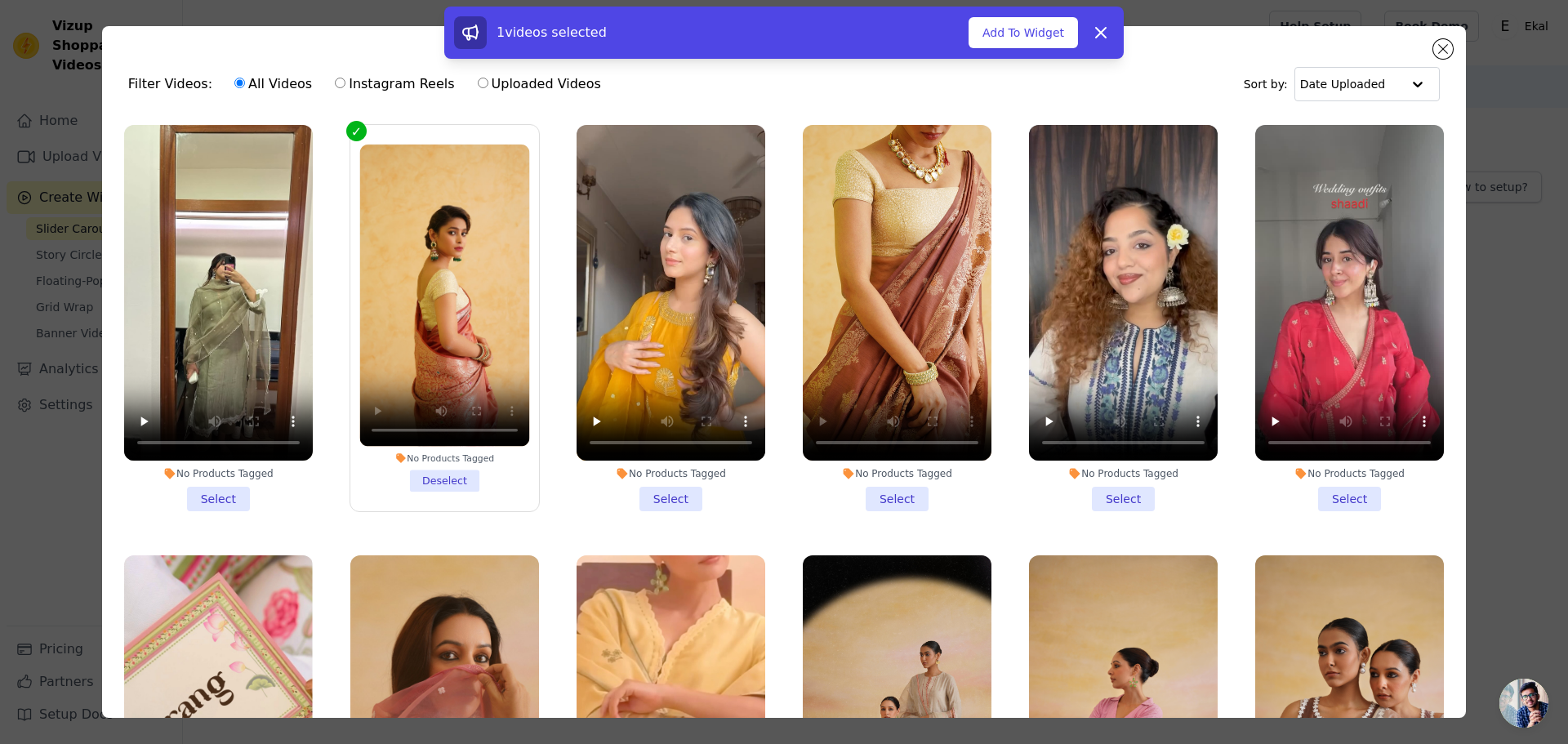
click at [884, 495] on li "No Products Tagged Select" at bounding box center [896, 318] width 188 height 387
click at [0, 0] on input "No Products Tagged Select" at bounding box center [0, 0] width 0 height 0
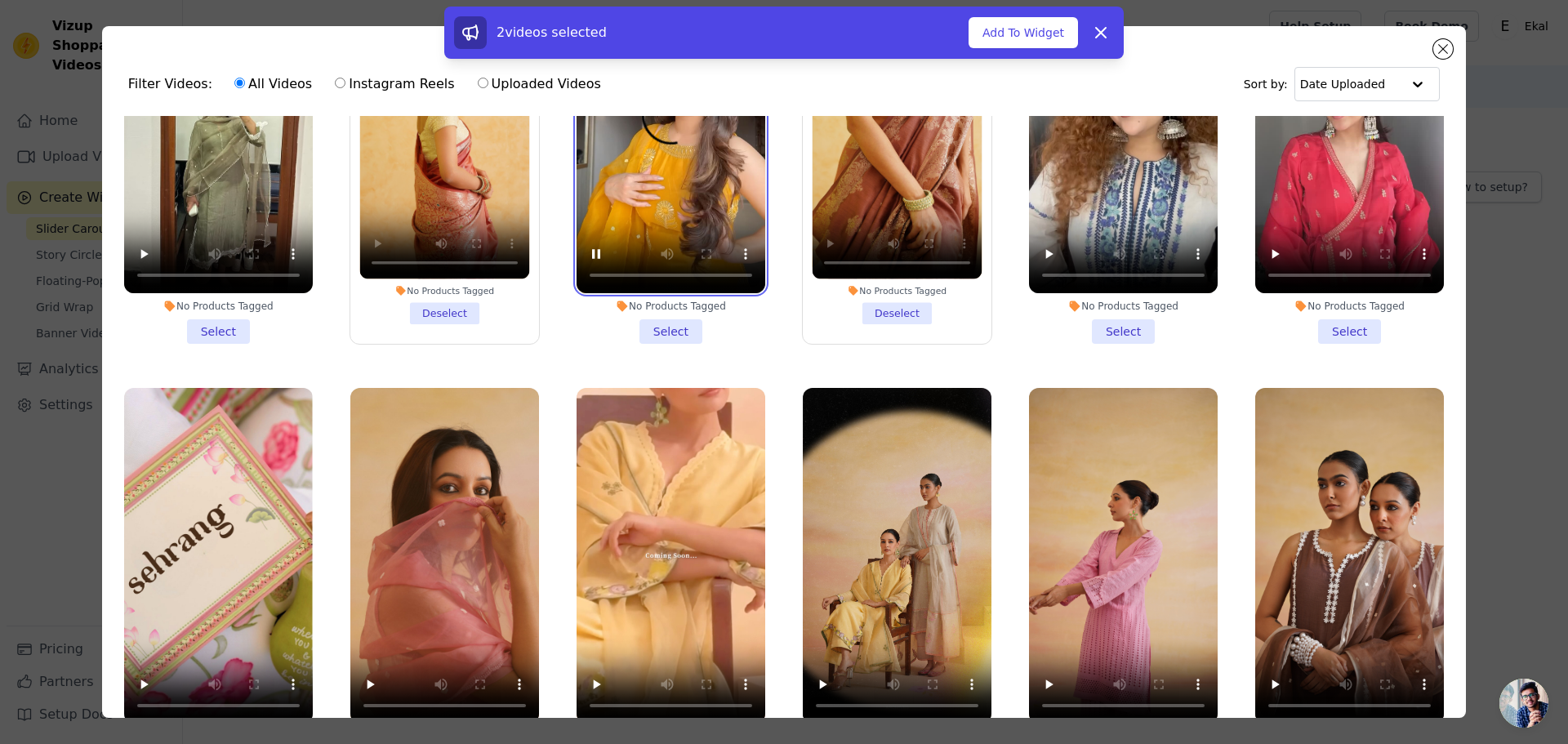
scroll to position [245, 0]
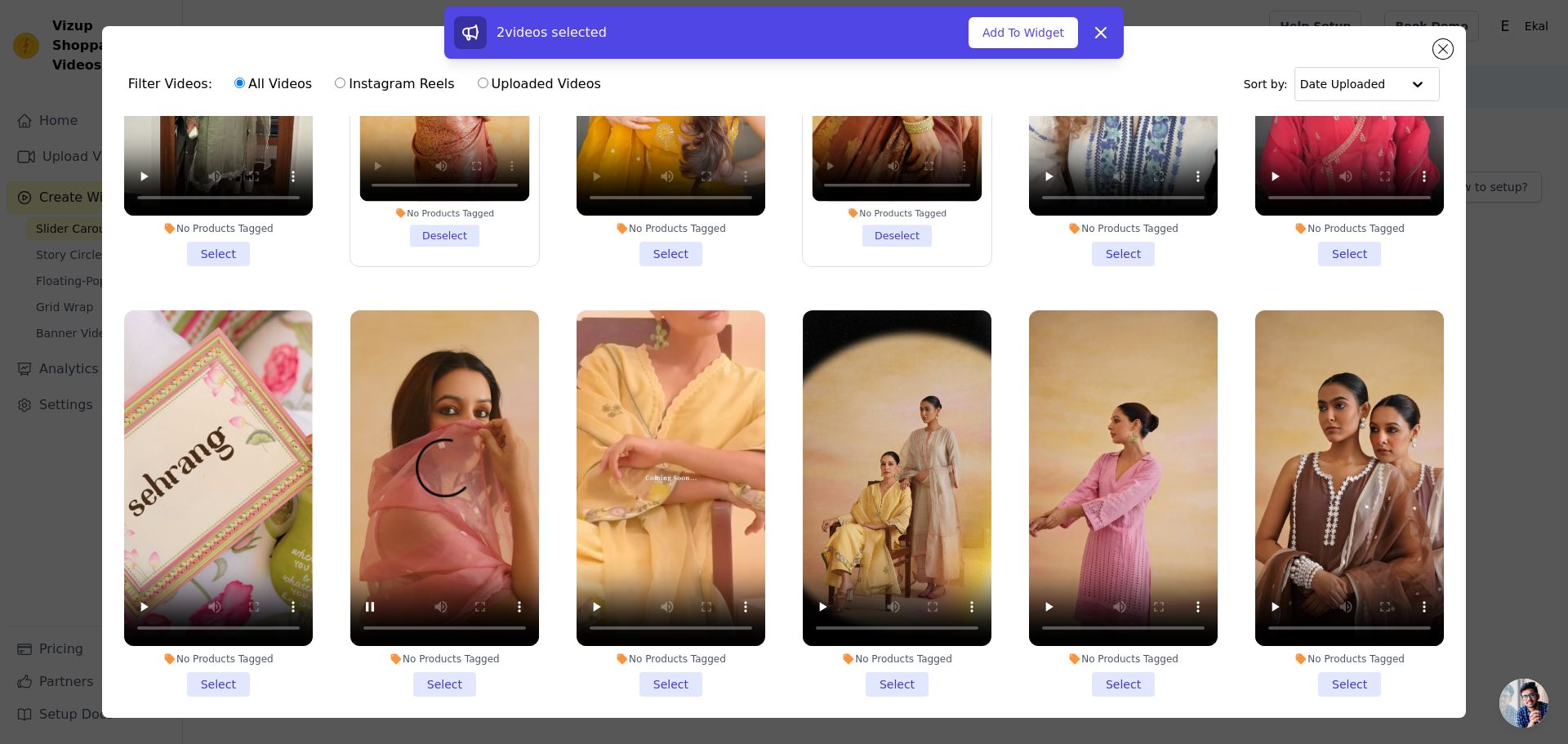
click at [424, 671] on li "No Products Tagged Select" at bounding box center [445, 504] width 188 height 387
click at [0, 0] on input "No Products Tagged Select" at bounding box center [0, 0] width 0 height 0
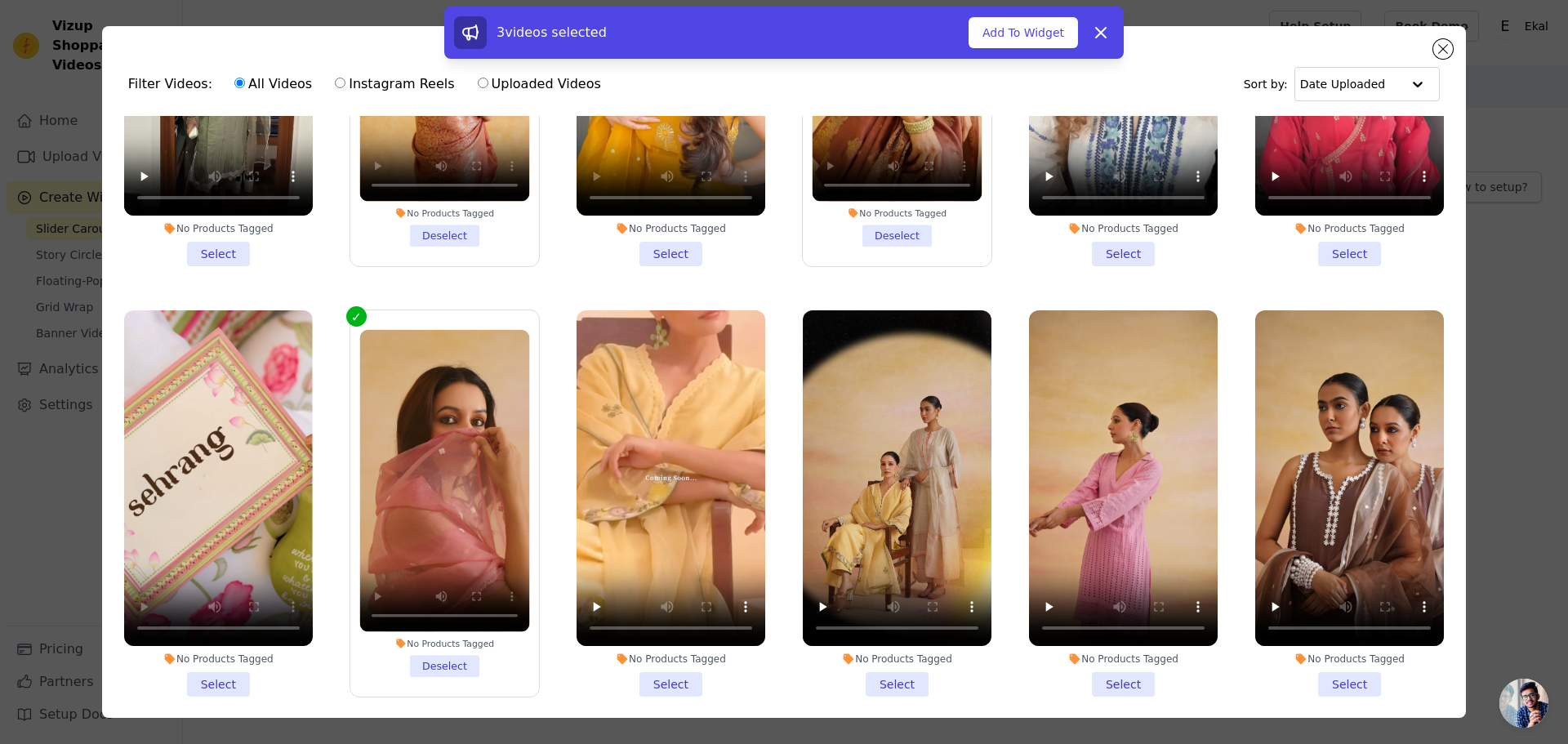
click at [237, 668] on li "No Products Tagged Select" at bounding box center [218, 504] width 188 height 387
click at [0, 0] on input "No Products Tagged Select" at bounding box center [0, 0] width 0 height 0
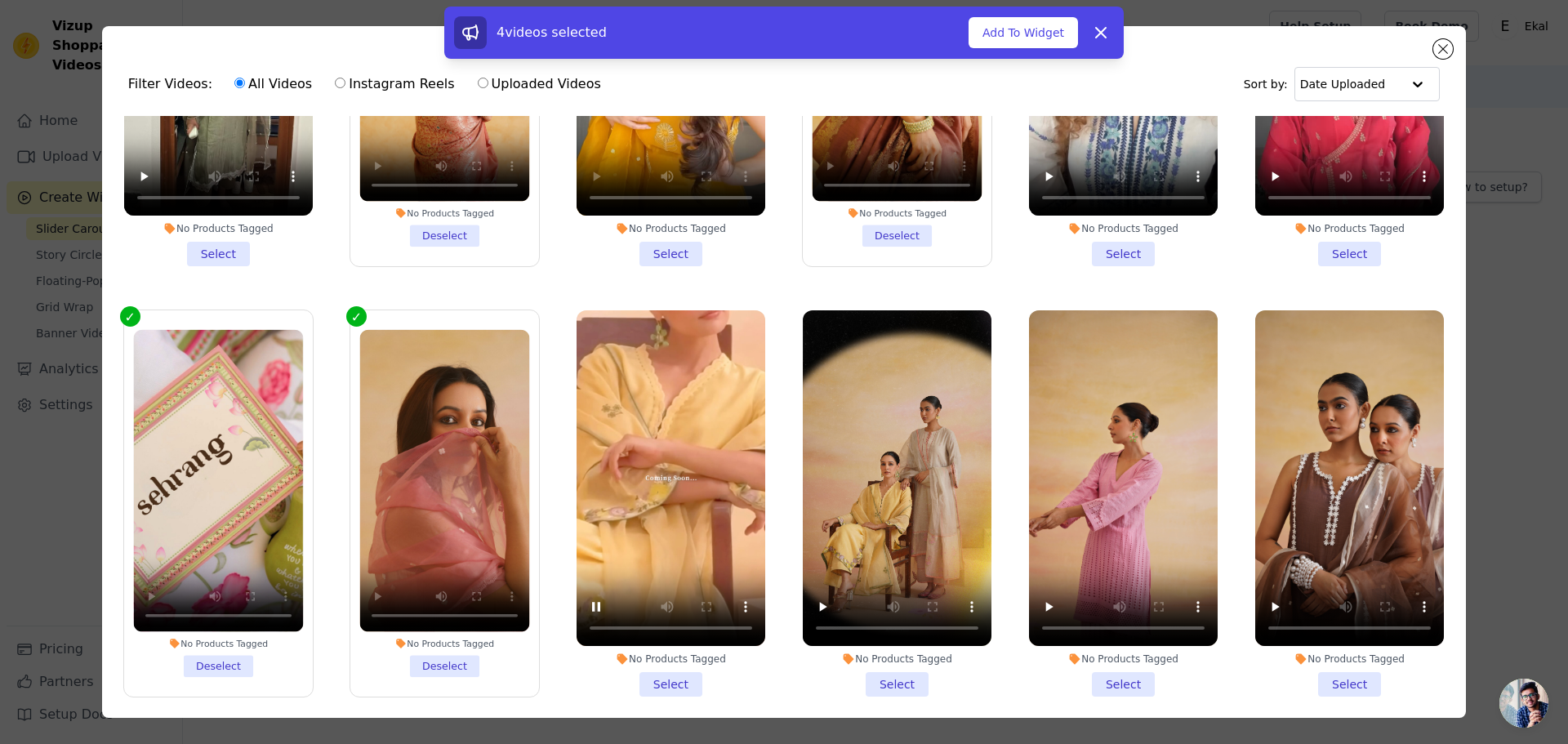
click at [659, 664] on li "No Products Tagged Select" at bounding box center [670, 504] width 188 height 387
click at [0, 0] on input "No Products Tagged Select" at bounding box center [0, 0] width 0 height 0
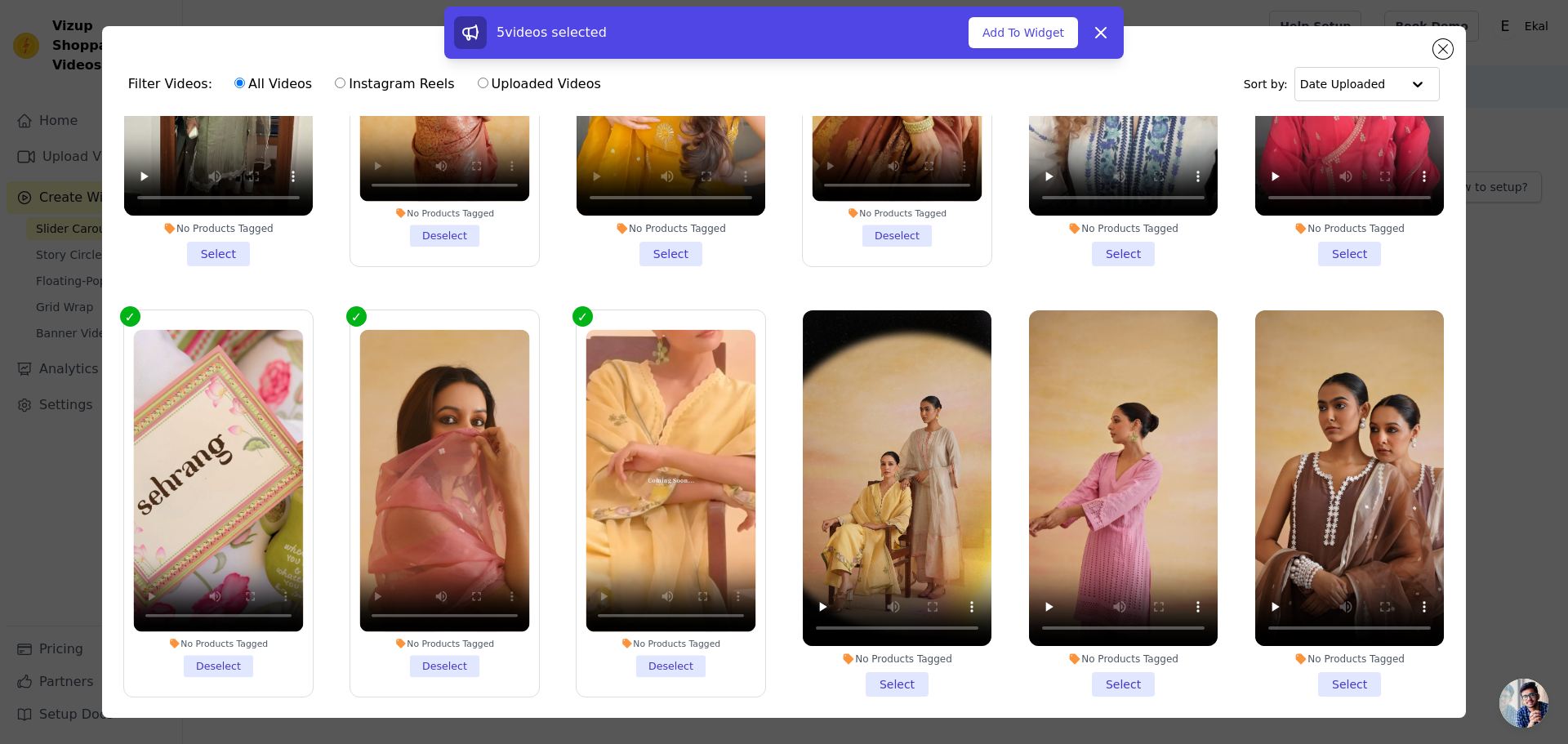
click at [912, 672] on li "No Products Tagged Select" at bounding box center [896, 504] width 188 height 387
click at [0, 0] on input "No Products Tagged Select" at bounding box center [0, 0] width 0 height 0
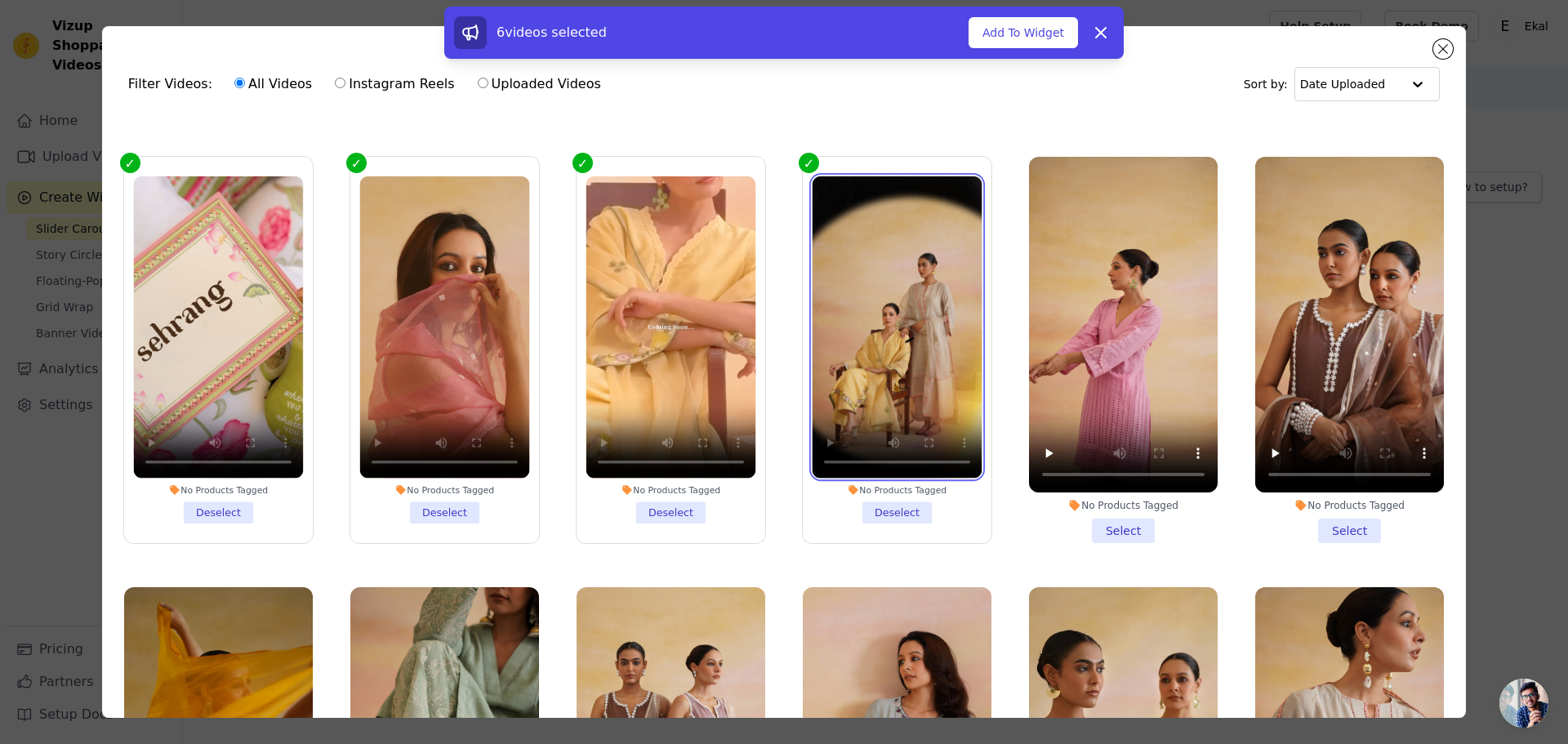
scroll to position [409, 0]
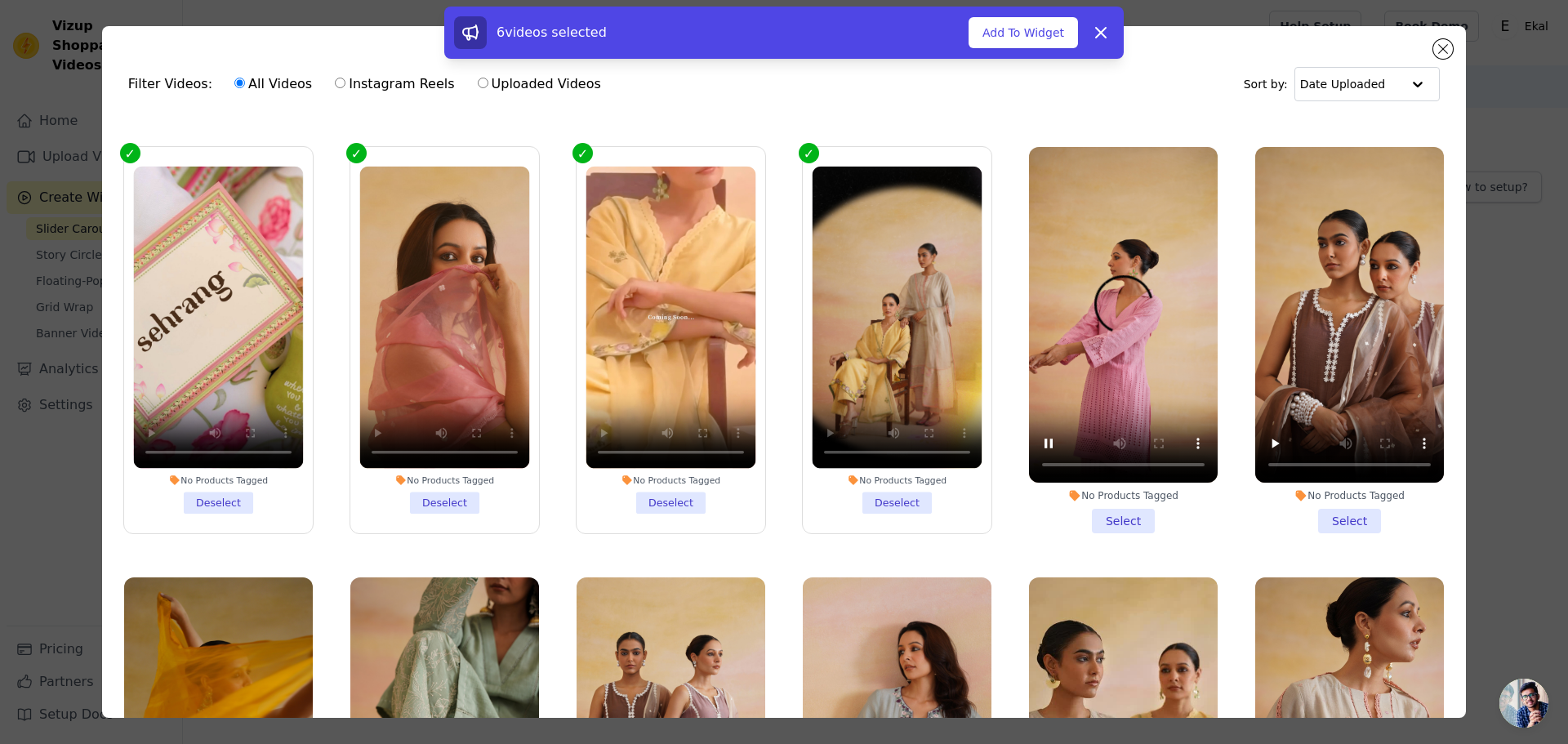
click at [1114, 509] on li "No Products Tagged Select" at bounding box center [1122, 340] width 188 height 387
click at [0, 0] on input "No Products Tagged Select" at bounding box center [0, 0] width 0 height 0
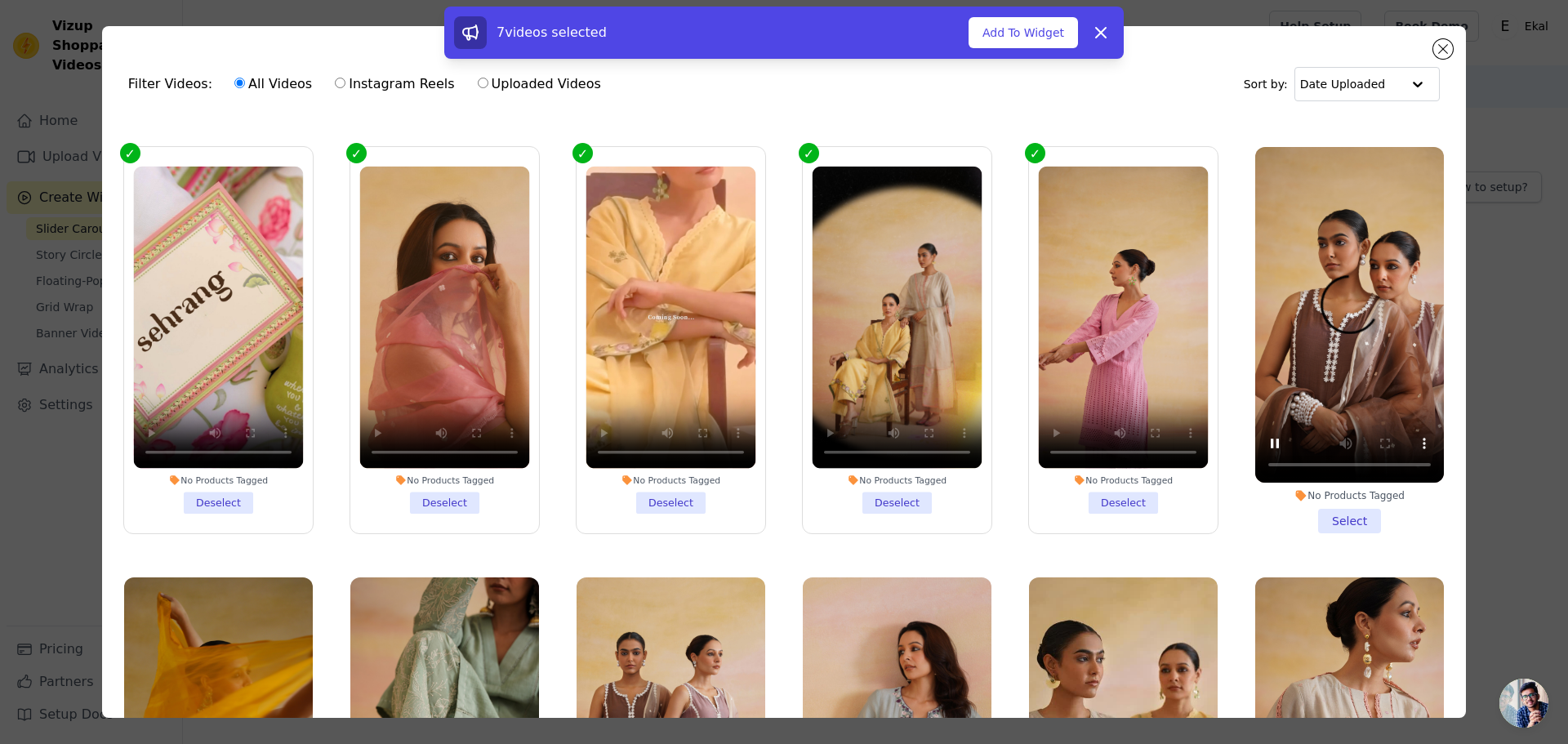
click at [1356, 505] on li "No Products Tagged Select" at bounding box center [1349, 340] width 188 height 387
click at [0, 0] on input "No Products Tagged Select" at bounding box center [0, 0] width 0 height 0
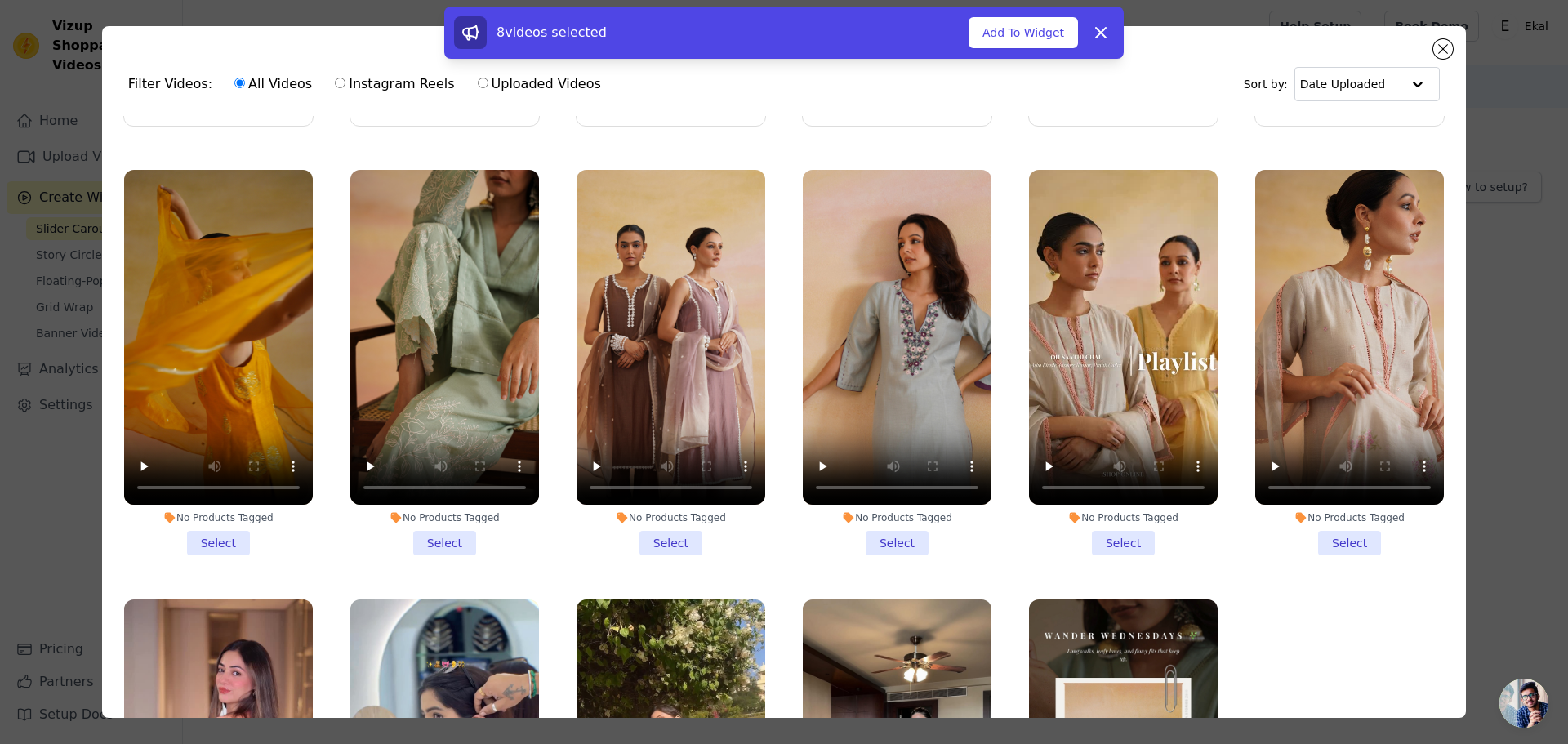
scroll to position [817, 0]
click at [1333, 530] on li "No Products Tagged Select" at bounding box center [1349, 363] width 188 height 387
click at [0, 0] on input "No Products Tagged Select" at bounding box center [0, 0] width 0 height 0
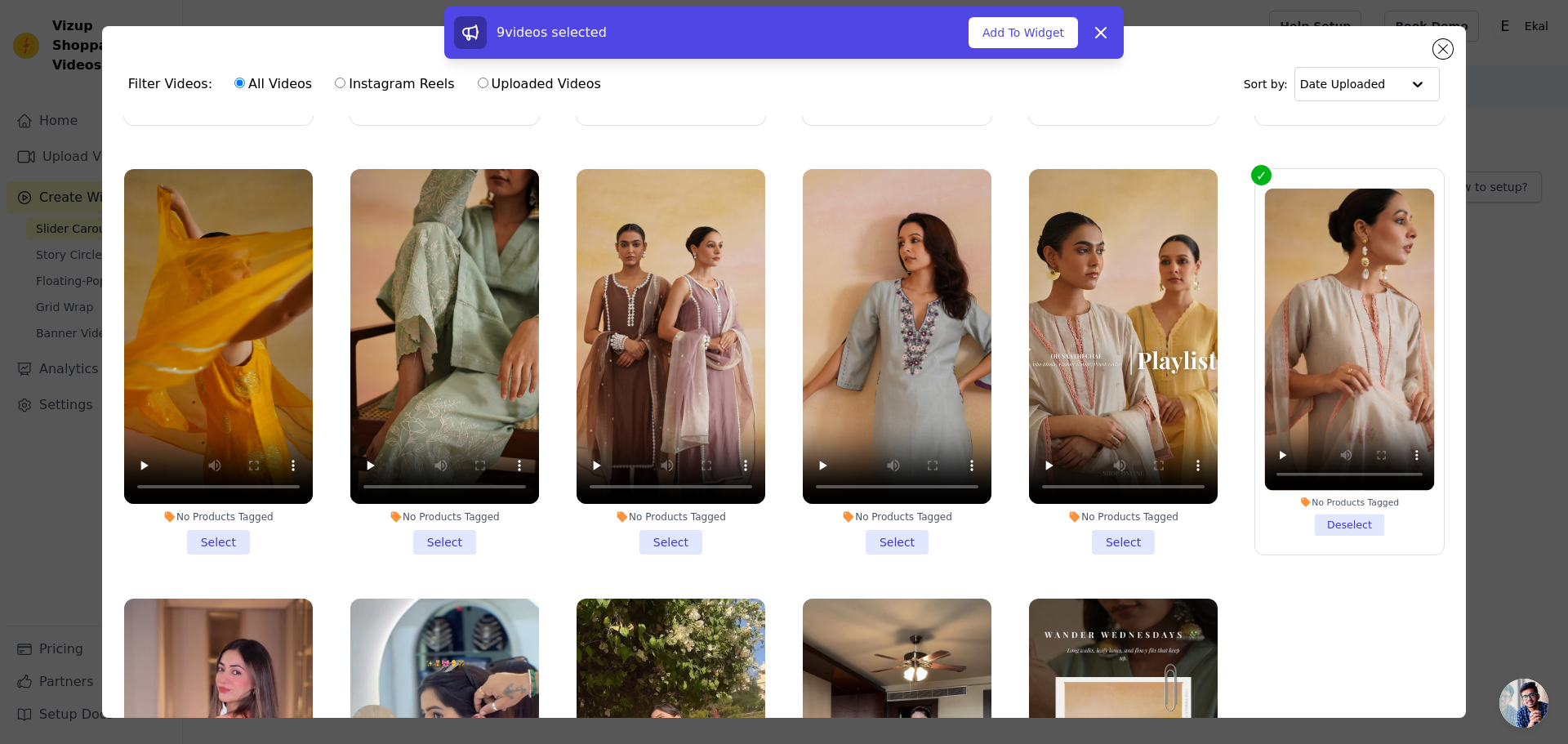
click at [1094, 532] on li "No Products Tagged Select" at bounding box center [1122, 363] width 188 height 387
click at [0, 0] on input "No Products Tagged Select" at bounding box center [0, 0] width 0 height 0
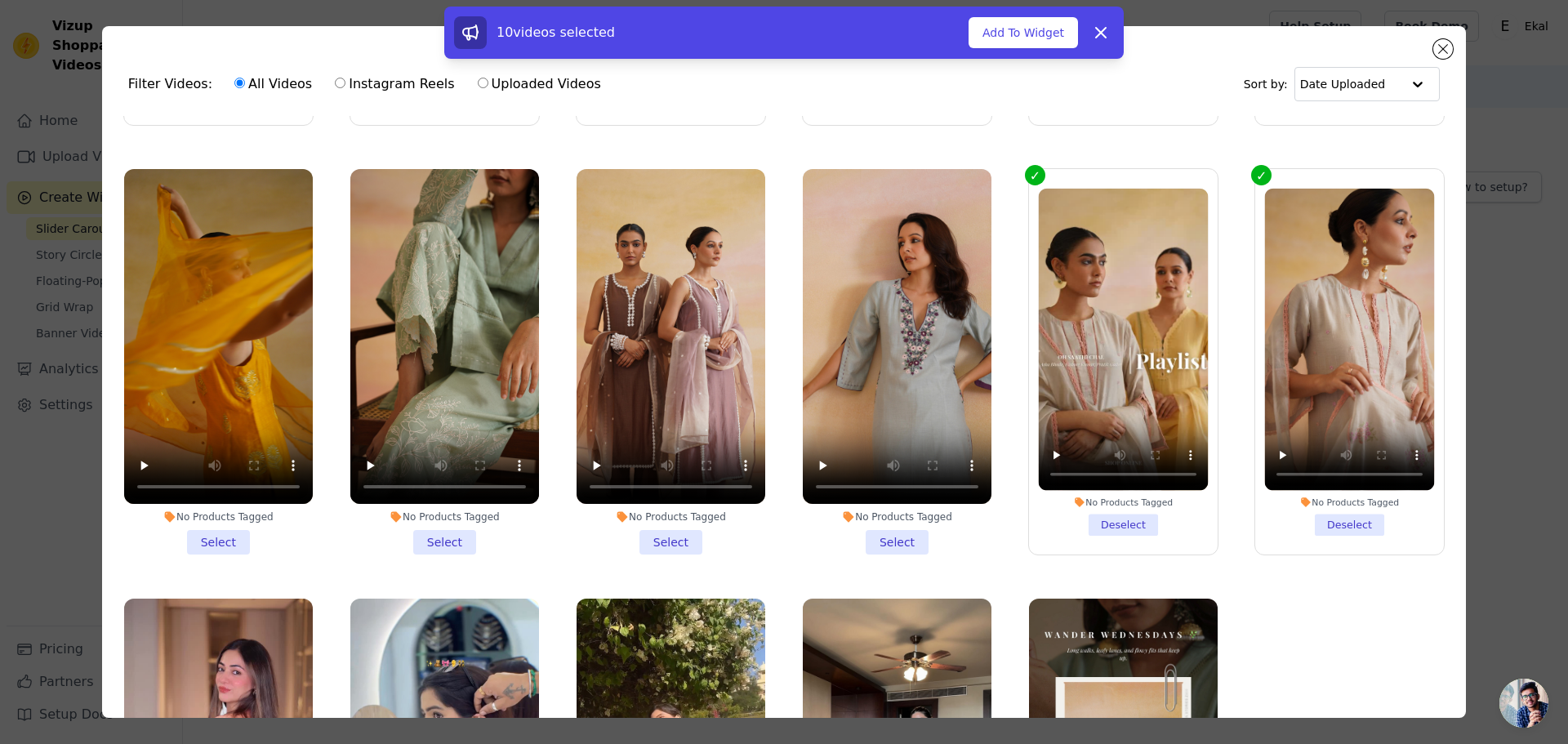
click at [902, 510] on li "No Products Tagged Select" at bounding box center [896, 363] width 188 height 387
click at [0, 0] on input "No Products Tagged Select" at bounding box center [0, 0] width 0 height 0
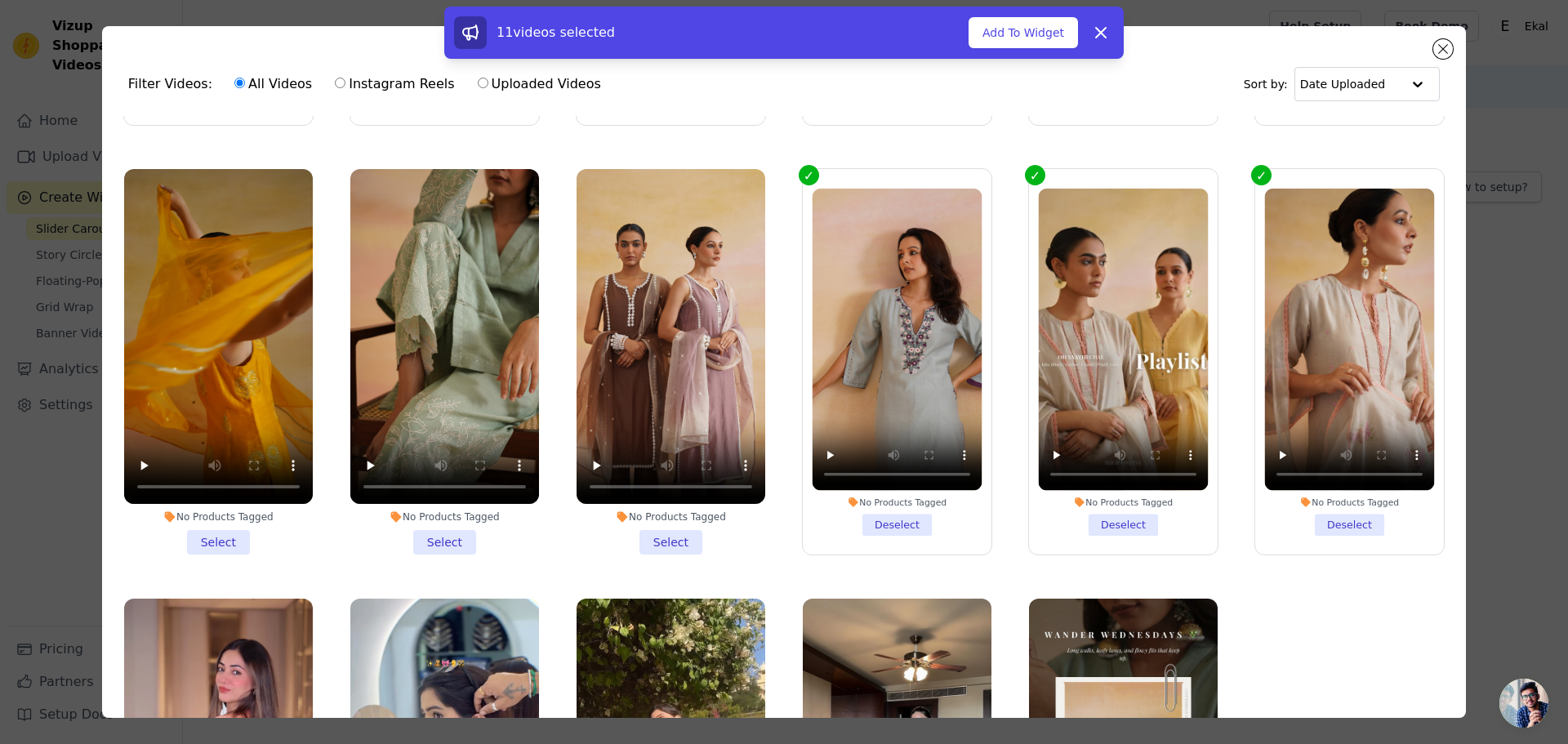
drag, startPoint x: 667, startPoint y: 529, endPoint x: 493, endPoint y: 529, distance: 174.0
click at [663, 529] on li "No Products Tagged Select" at bounding box center [670, 363] width 188 height 387
click at [430, 531] on li "No Products Tagged Select" at bounding box center [445, 363] width 188 height 387
click at [0, 0] on input "No Products Tagged Select" at bounding box center [0, 0] width 0 height 0
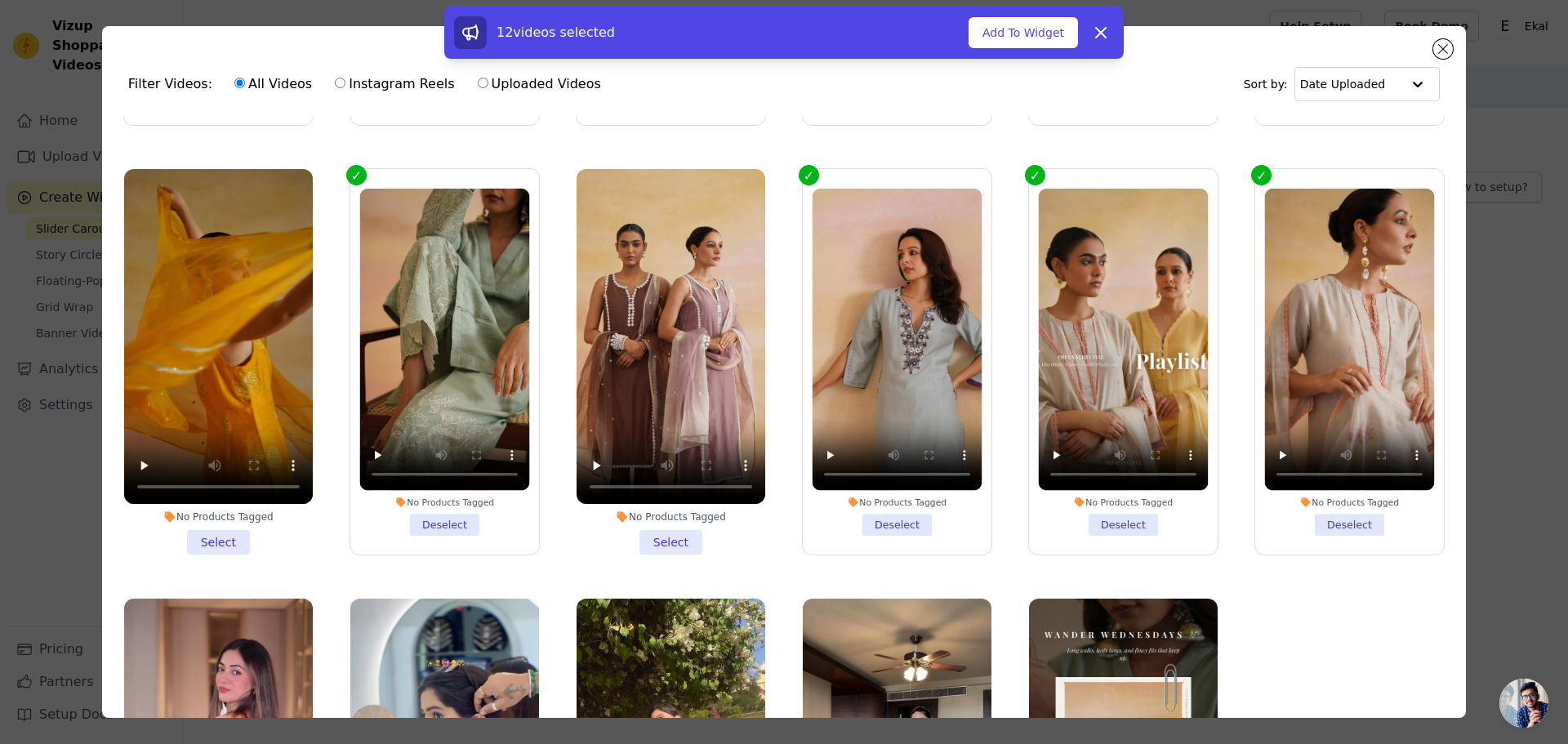
click at [221, 535] on li "No Products Tagged Select" at bounding box center [218, 363] width 188 height 387
click at [0, 0] on input "No Products Tagged Select" at bounding box center [0, 0] width 0 height 0
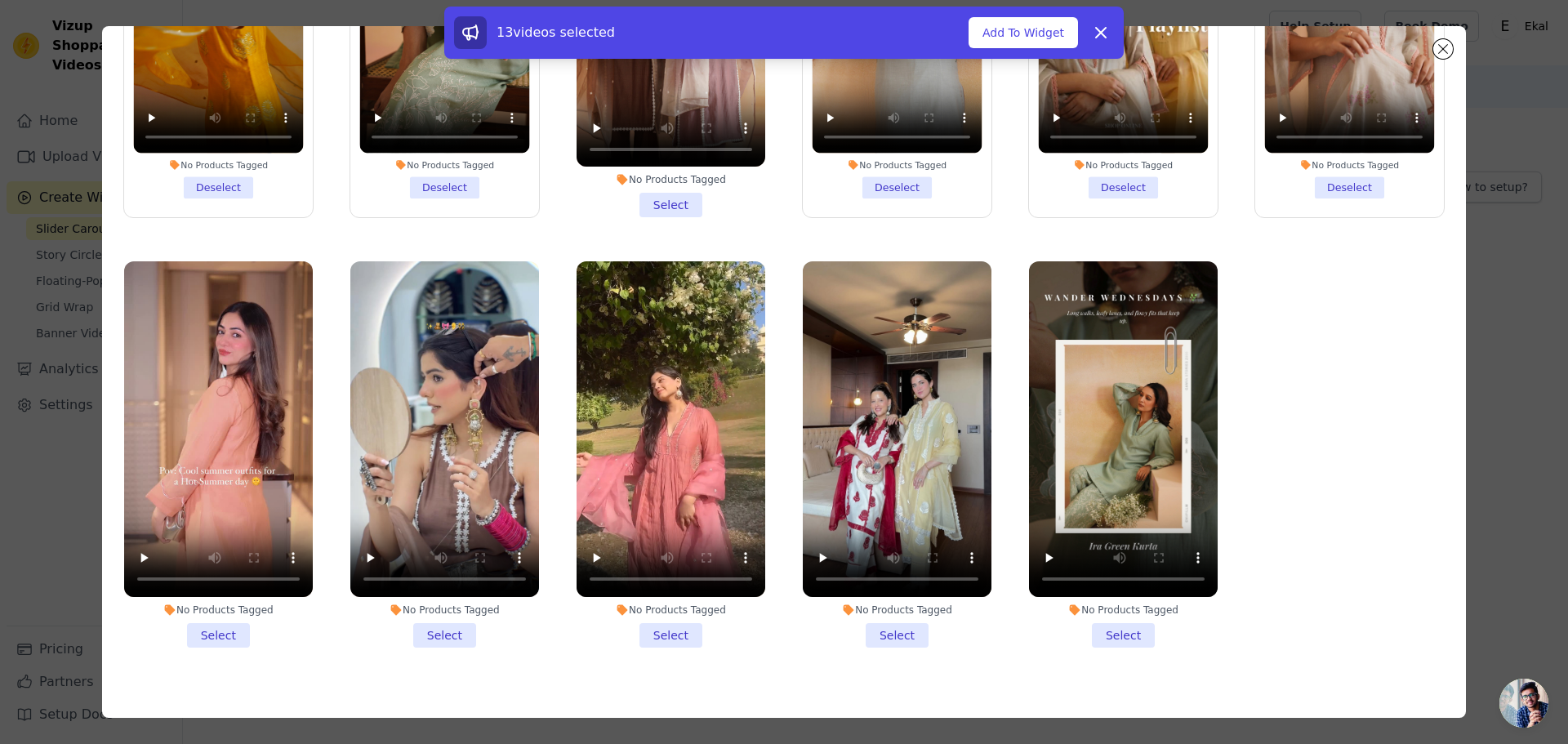
scroll to position [143, 0]
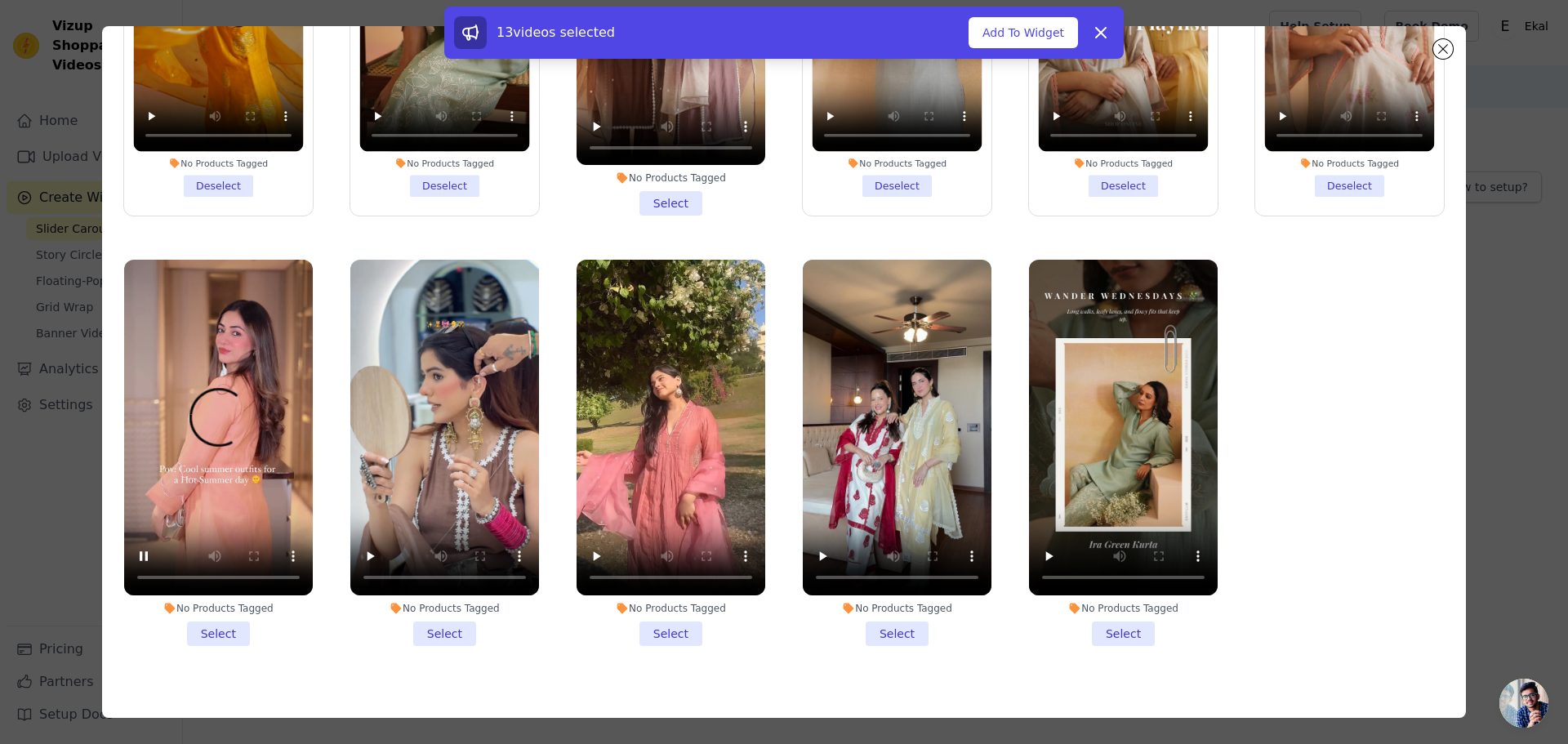
click at [219, 610] on li "No Products Tagged Select" at bounding box center [218, 454] width 188 height 387
click at [0, 0] on input "No Products Tagged Select" at bounding box center [0, 0] width 0 height 0
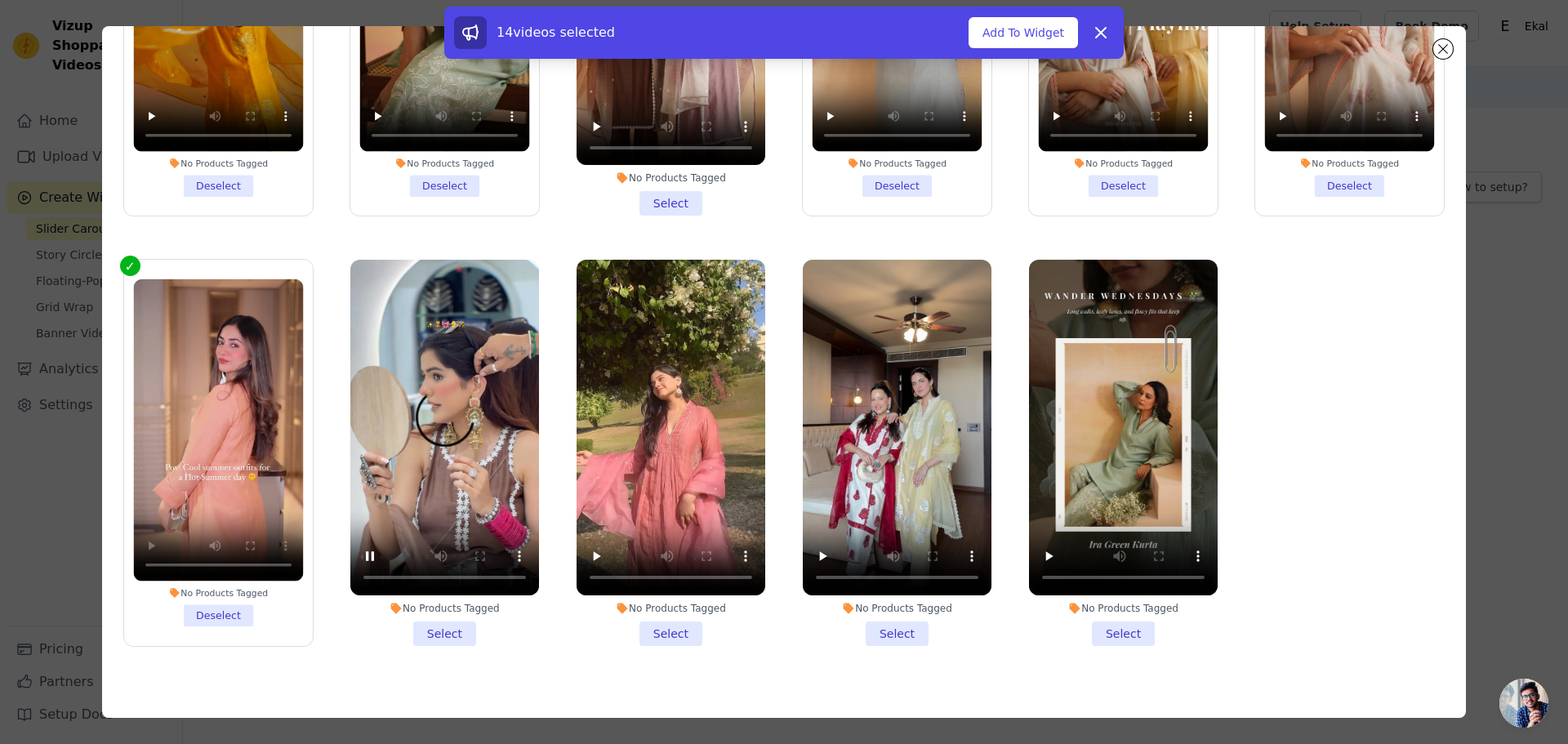
click at [449, 611] on li "No Products Tagged Select" at bounding box center [445, 454] width 188 height 387
click at [0, 0] on input "No Products Tagged Select" at bounding box center [0, 0] width 0 height 0
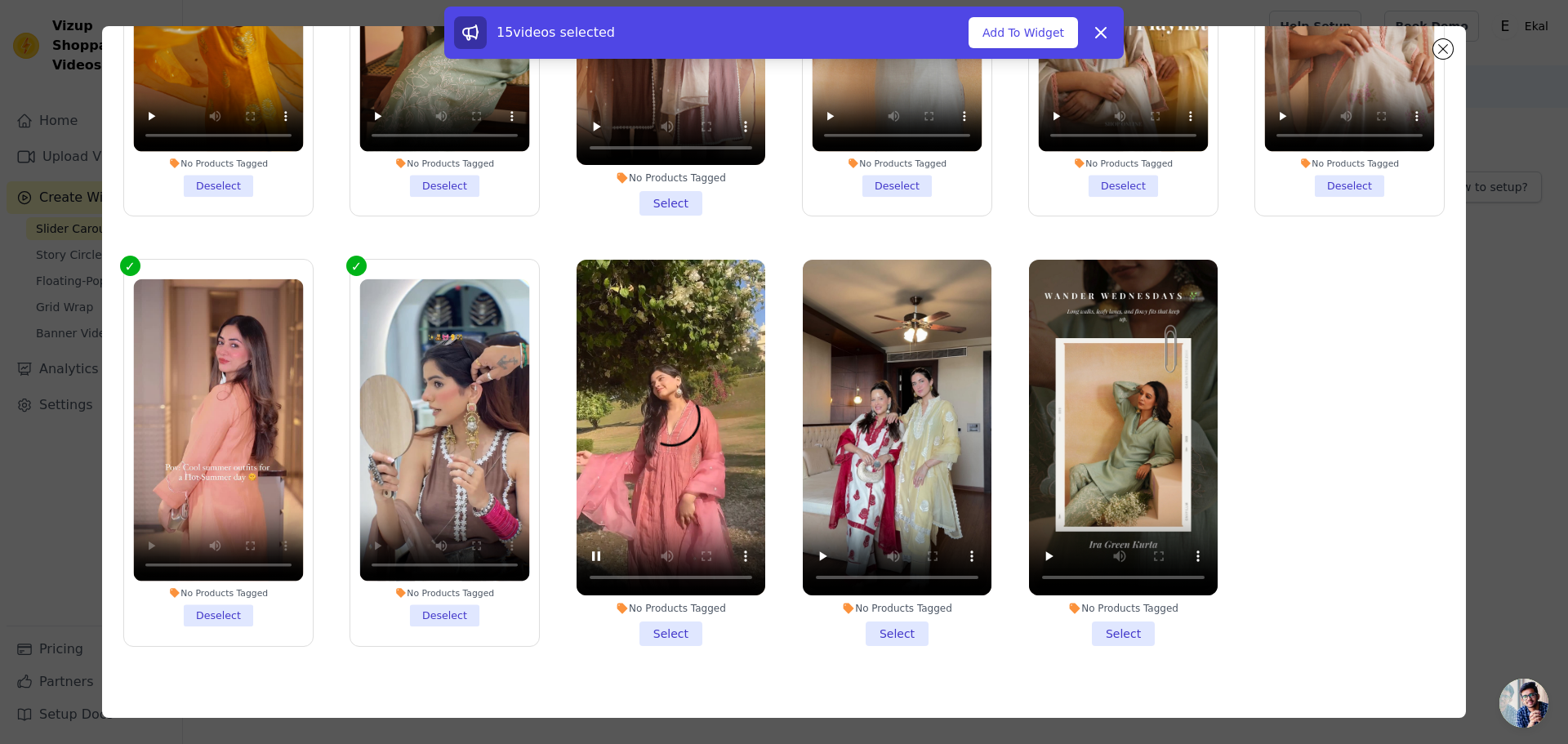
click at [676, 613] on li "No Products Tagged Select" at bounding box center [670, 454] width 188 height 387
click at [0, 0] on input "No Products Tagged Select" at bounding box center [0, 0] width 0 height 0
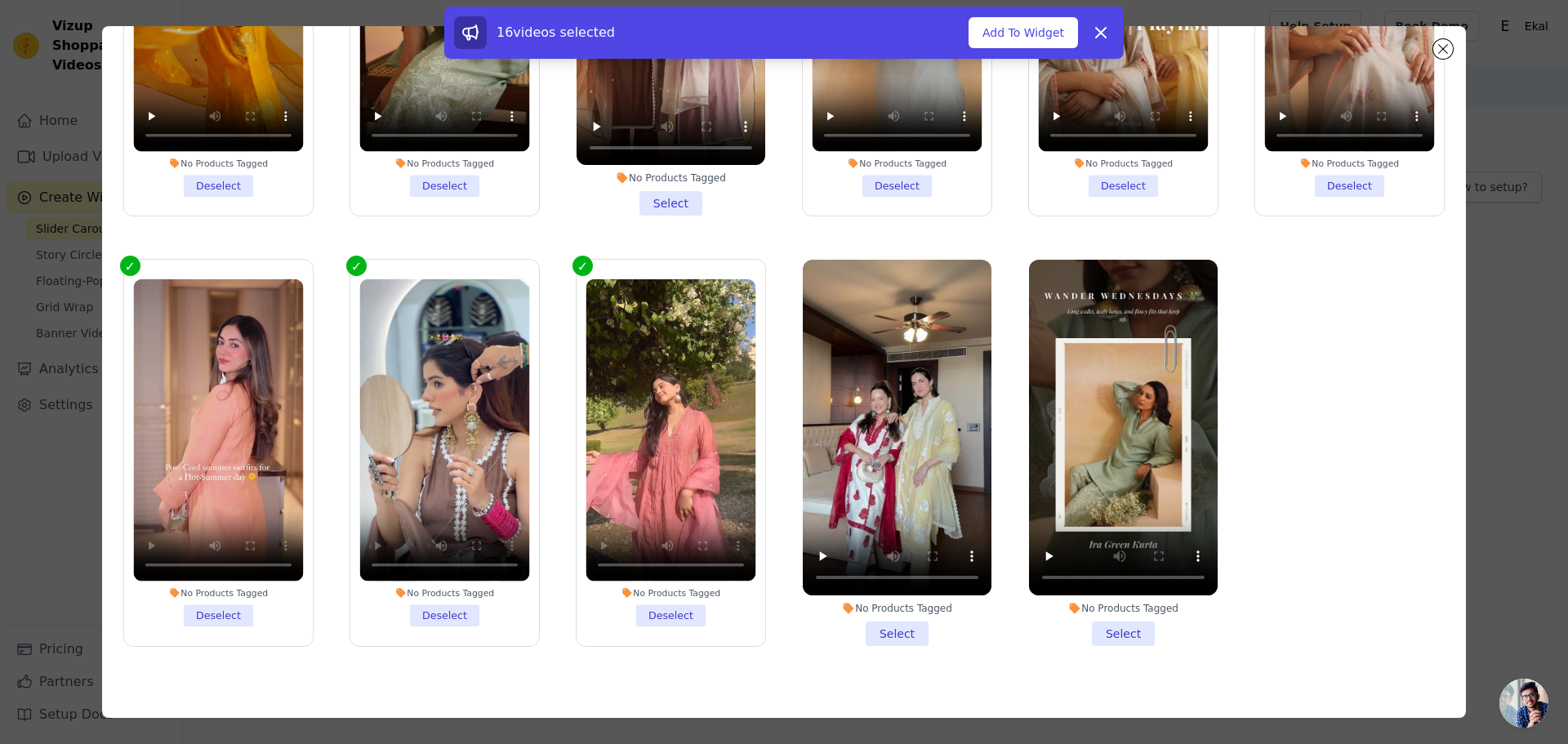
click at [876, 600] on li "No Products Tagged Select" at bounding box center [896, 454] width 188 height 387
click at [0, 0] on input "No Products Tagged Select" at bounding box center [0, 0] width 0 height 0
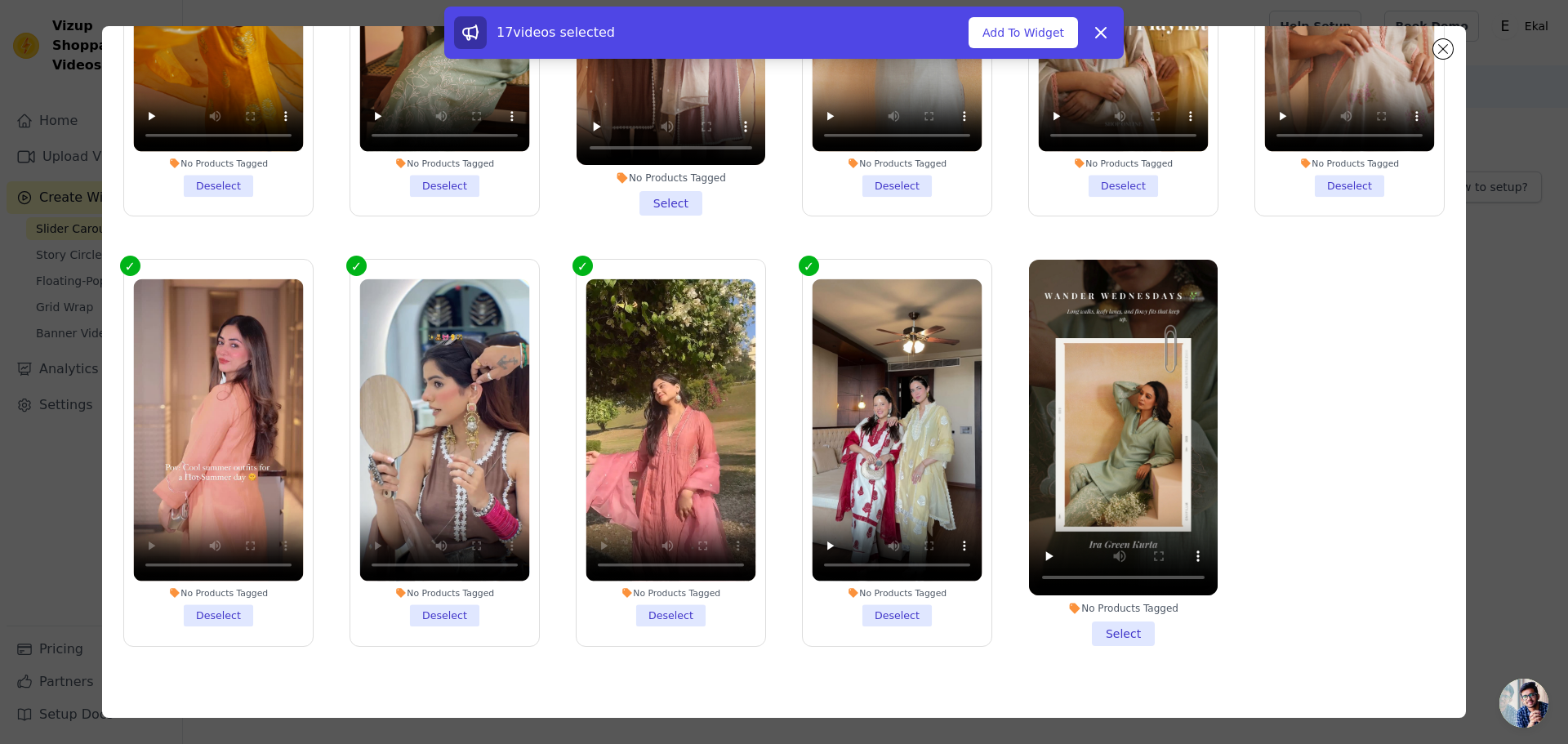
click at [1095, 602] on li "No Products Tagged Select" at bounding box center [1122, 454] width 188 height 387
click at [0, 0] on input "No Products Tagged Select" at bounding box center [0, 0] width 0 height 0
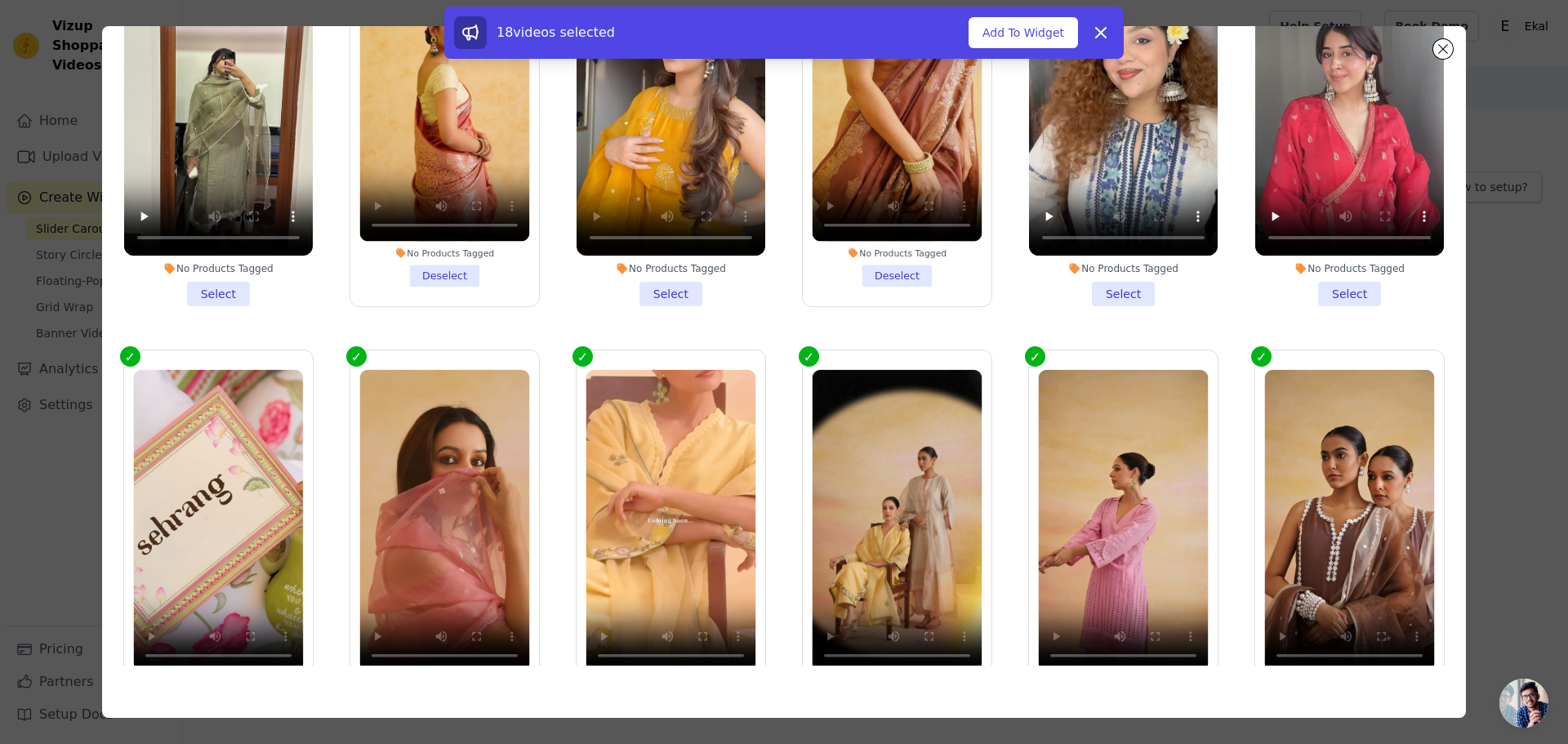
scroll to position [0, 0]
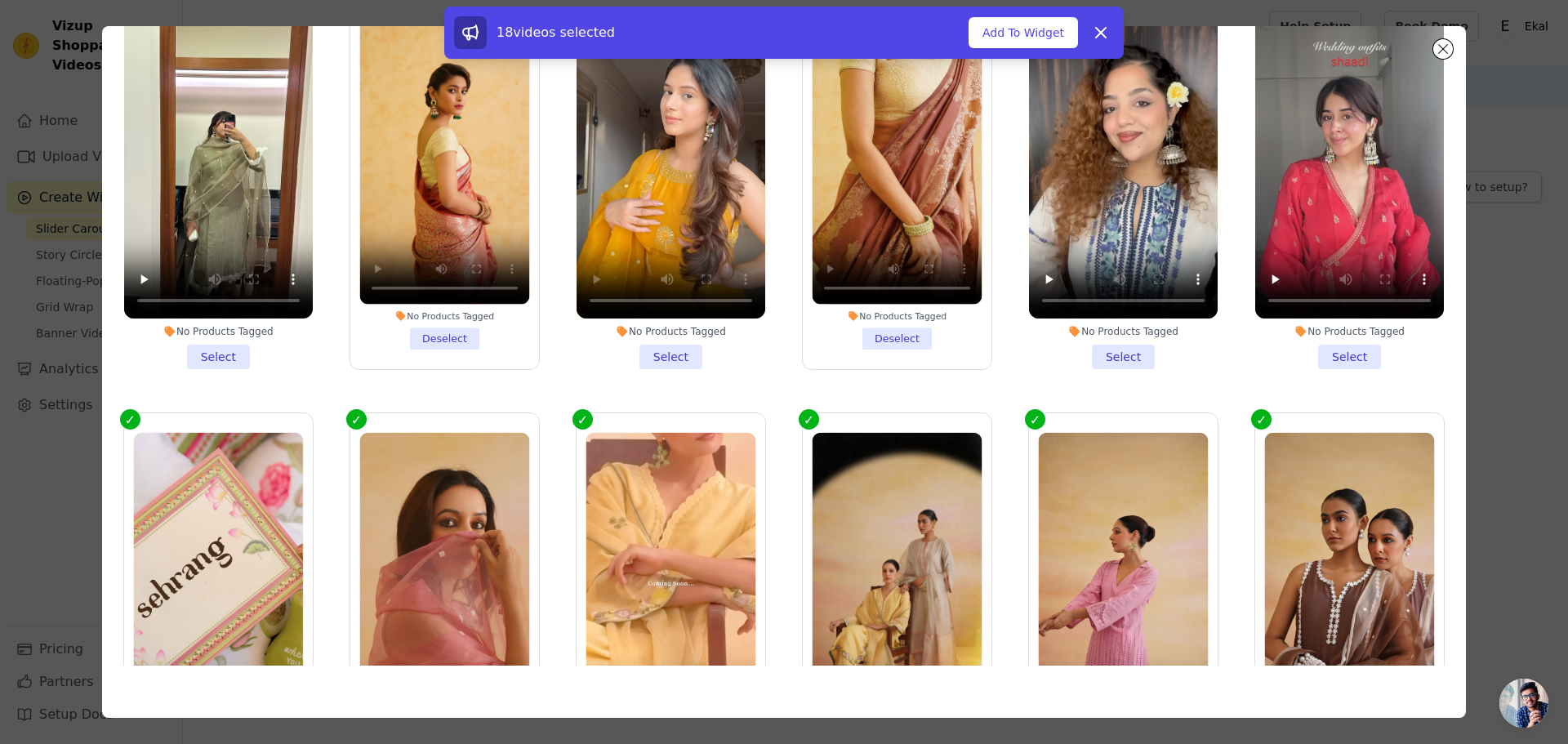
click at [203, 346] on li "No Products Tagged Select" at bounding box center [218, 177] width 188 height 387
click at [0, 0] on input "No Products Tagged Select" at bounding box center [0, 0] width 0 height 0
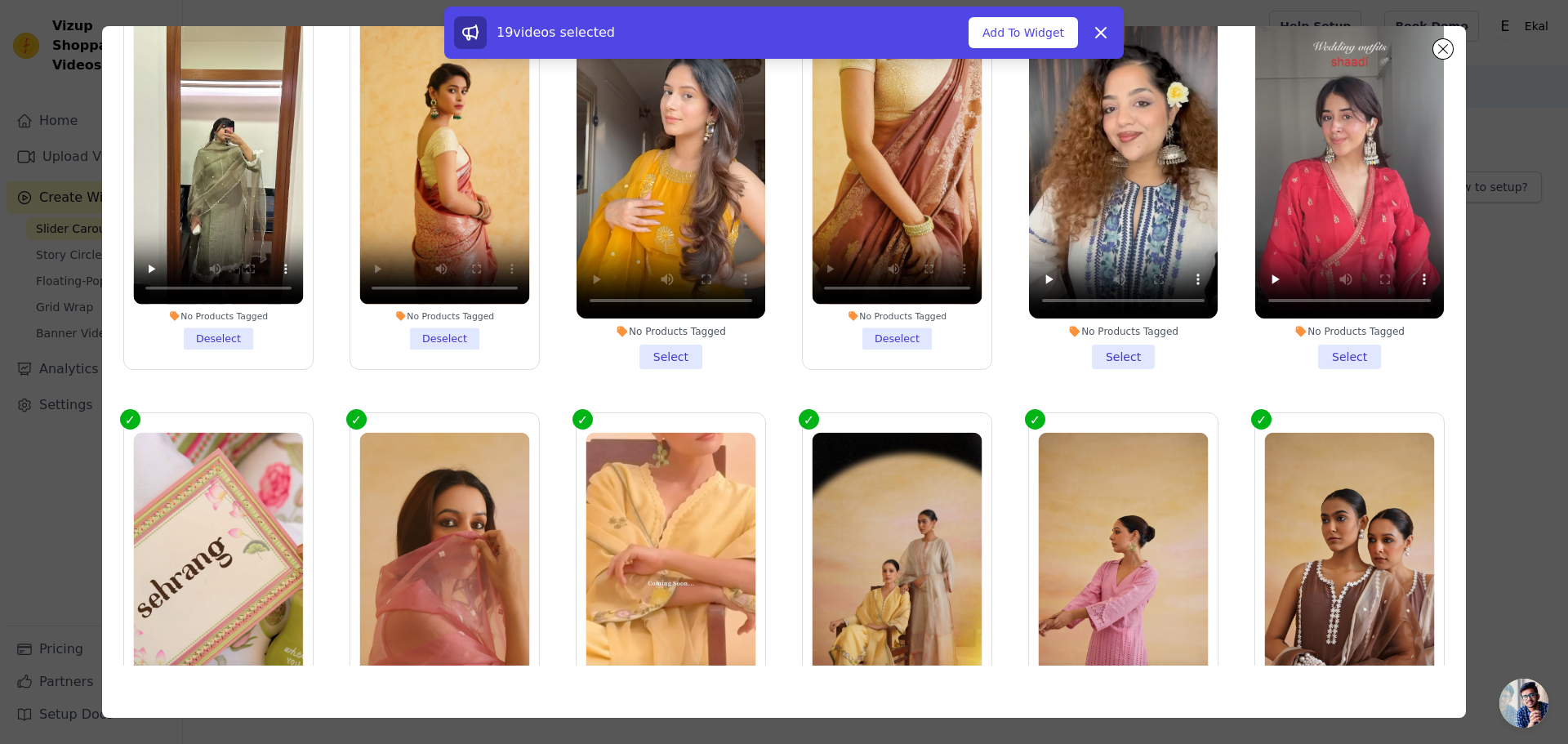
click at [678, 359] on li "No Products Tagged Select" at bounding box center [670, 177] width 188 height 387
click at [0, 0] on input "No Products Tagged Select" at bounding box center [0, 0] width 0 height 0
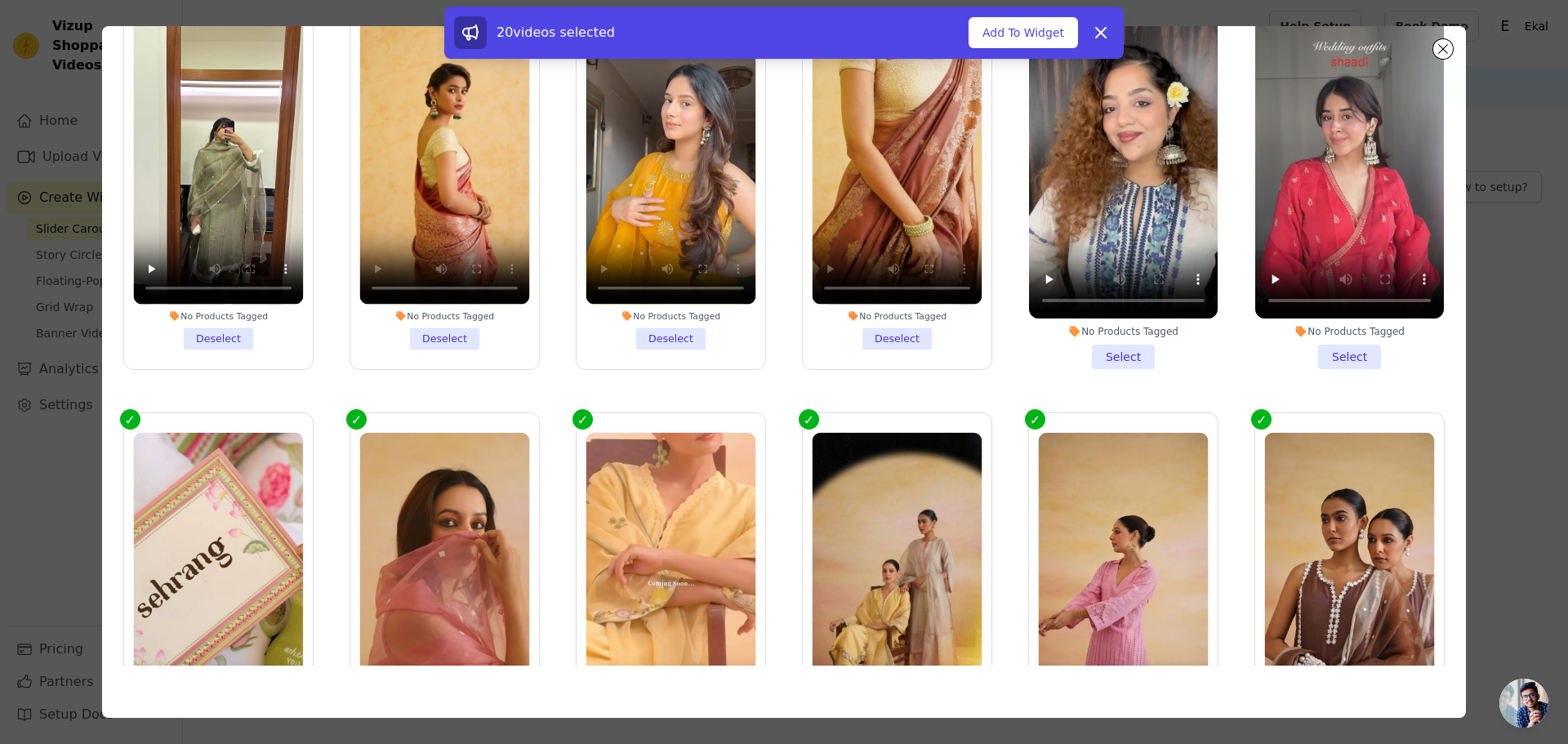
click at [1089, 352] on li "No Products Tagged Select" at bounding box center [1122, 177] width 188 height 387
click at [0, 0] on input "No Products Tagged Select" at bounding box center [0, 0] width 0 height 0
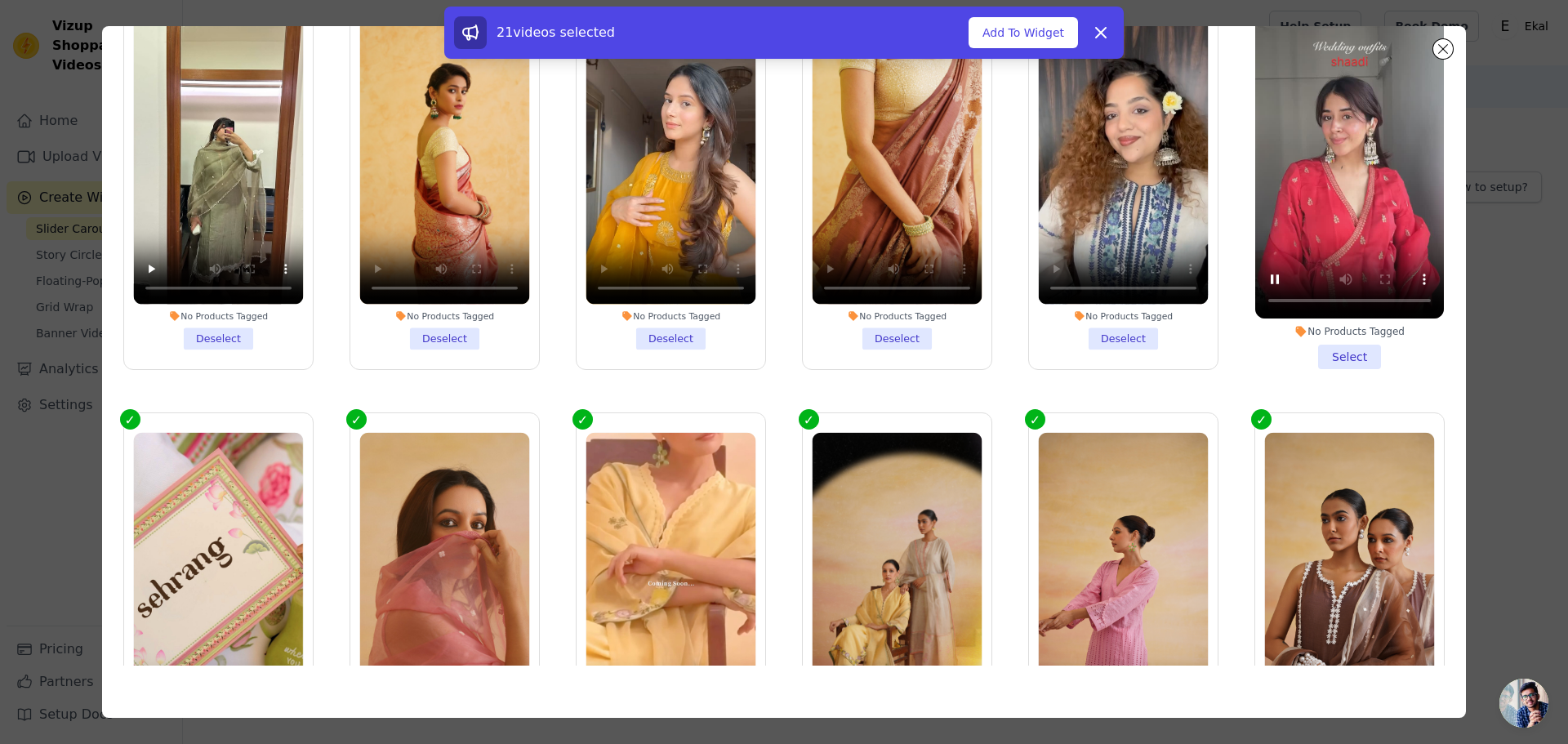
click at [1322, 349] on li "No Products Tagged Select" at bounding box center [1349, 177] width 188 height 387
click at [0, 0] on input "No Products Tagged Select" at bounding box center [0, 0] width 0 height 0
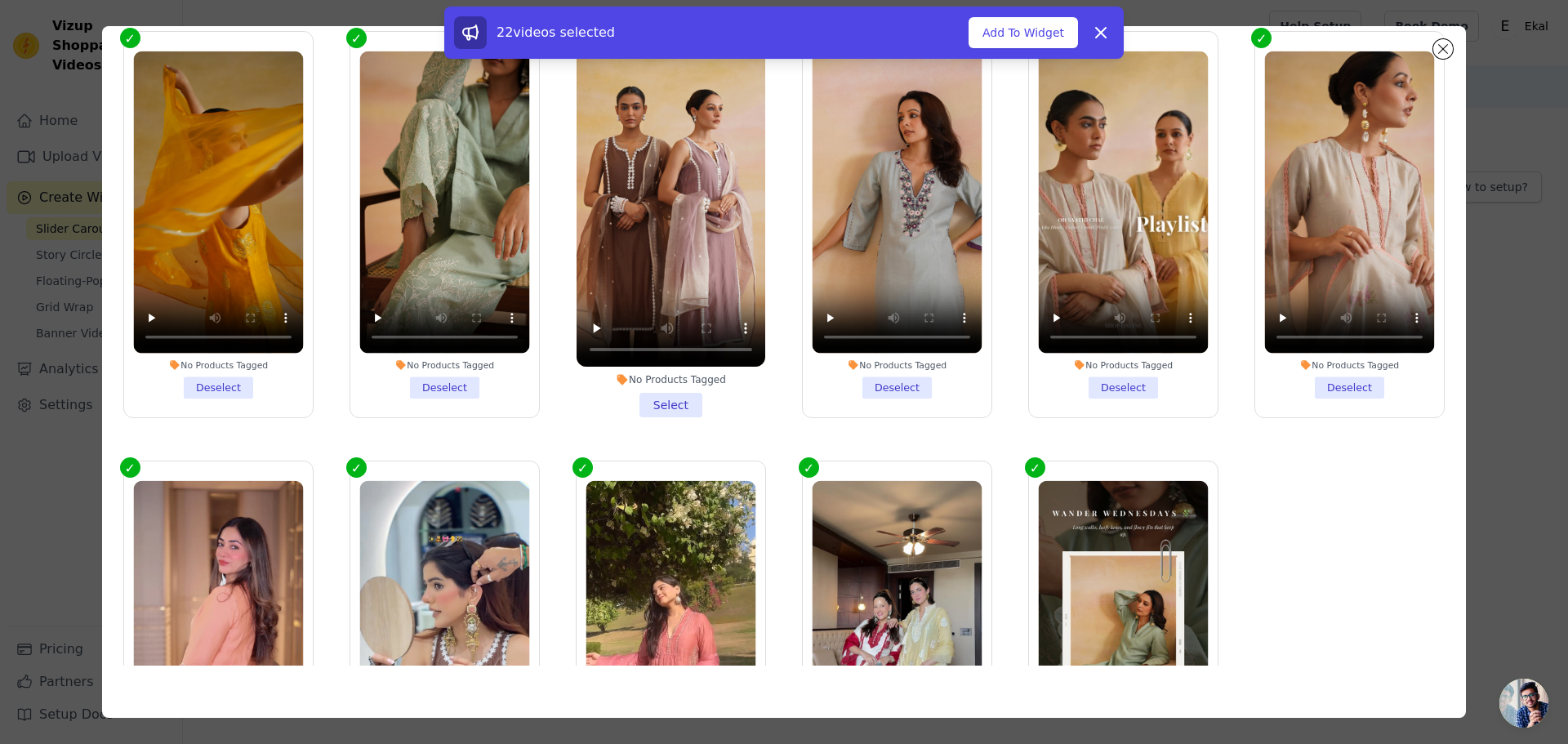
scroll to position [817, 0]
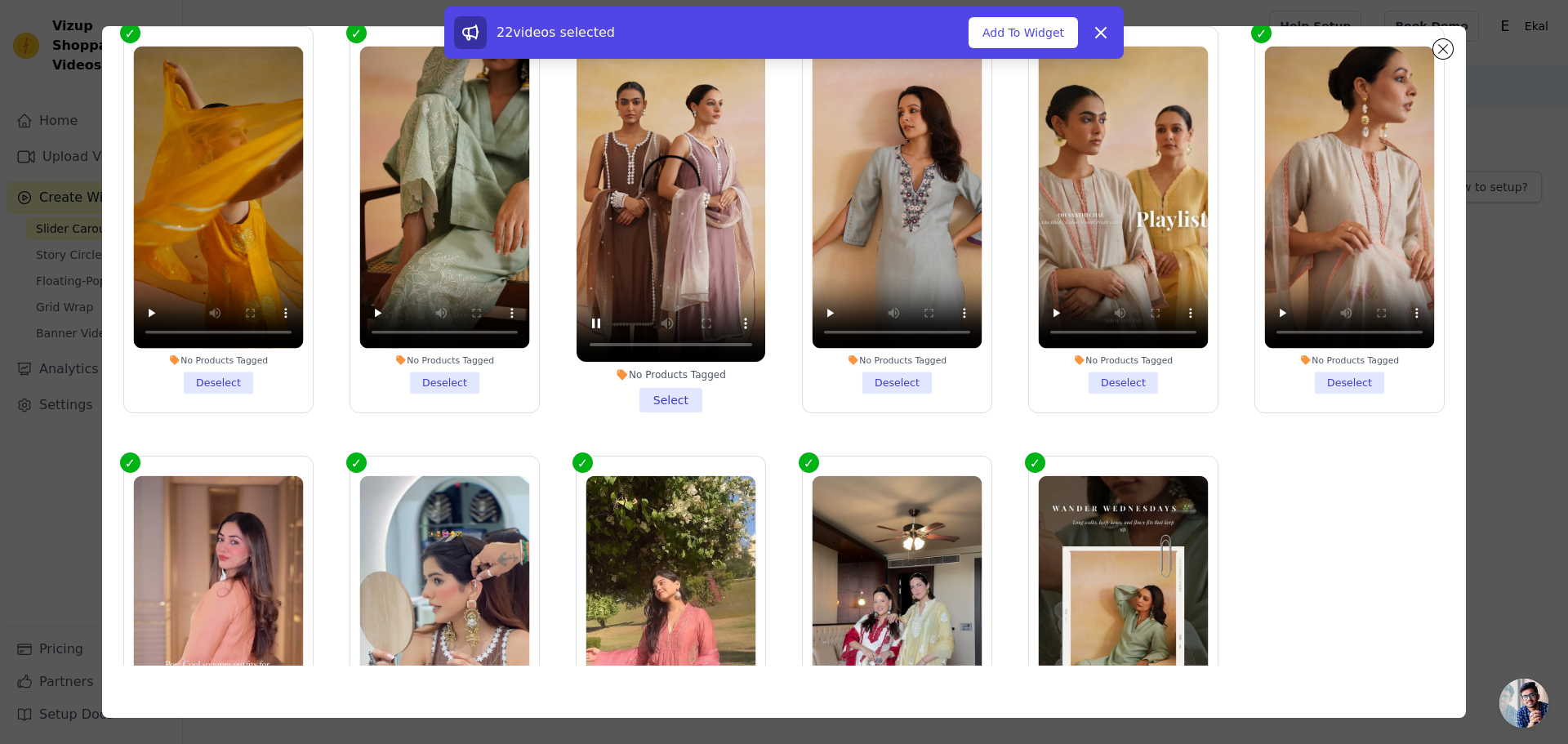
click at [663, 386] on li "No Products Tagged Select" at bounding box center [670, 220] width 188 height 387
click at [0, 0] on input "No Products Tagged Select" at bounding box center [0, 0] width 0 height 0
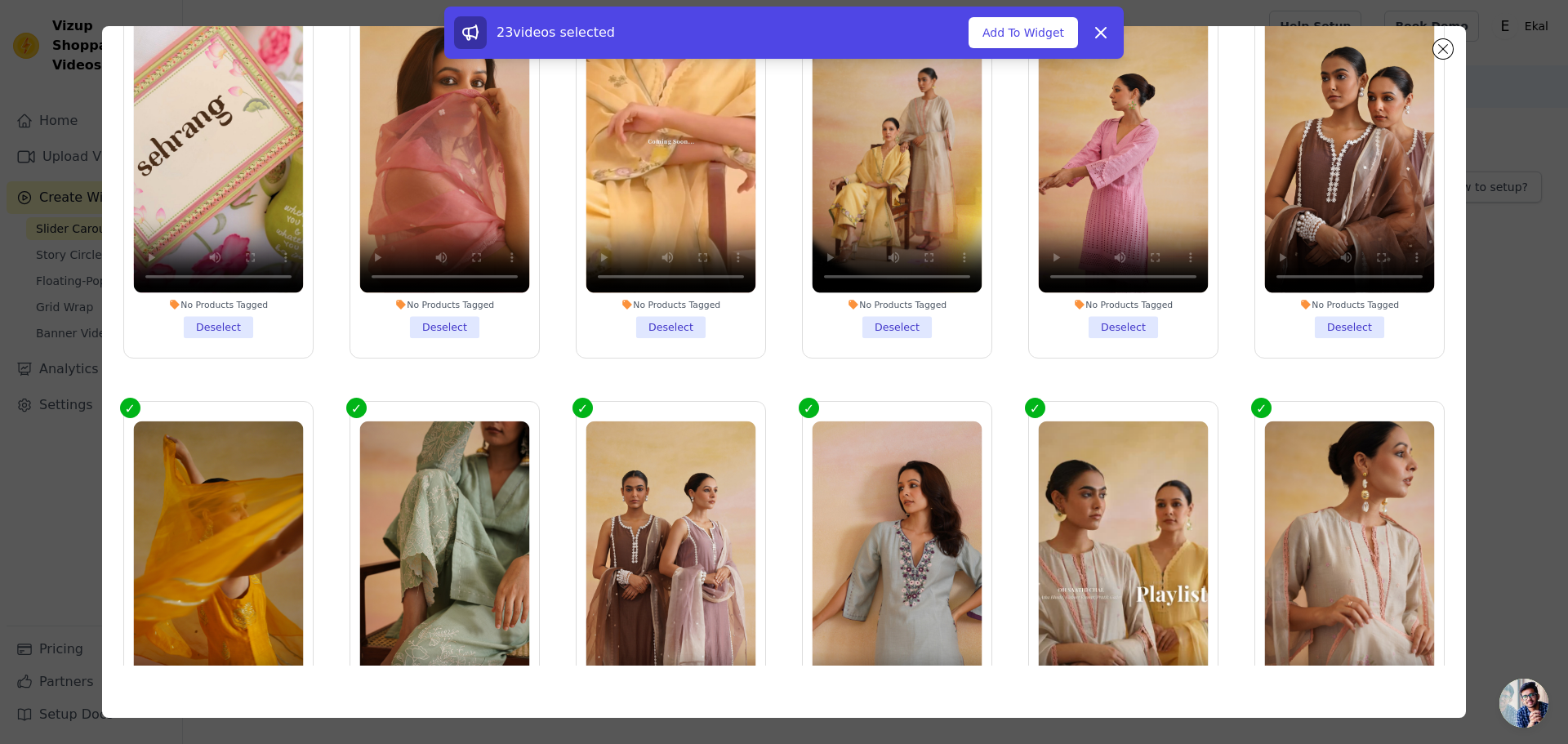
scroll to position [0, 0]
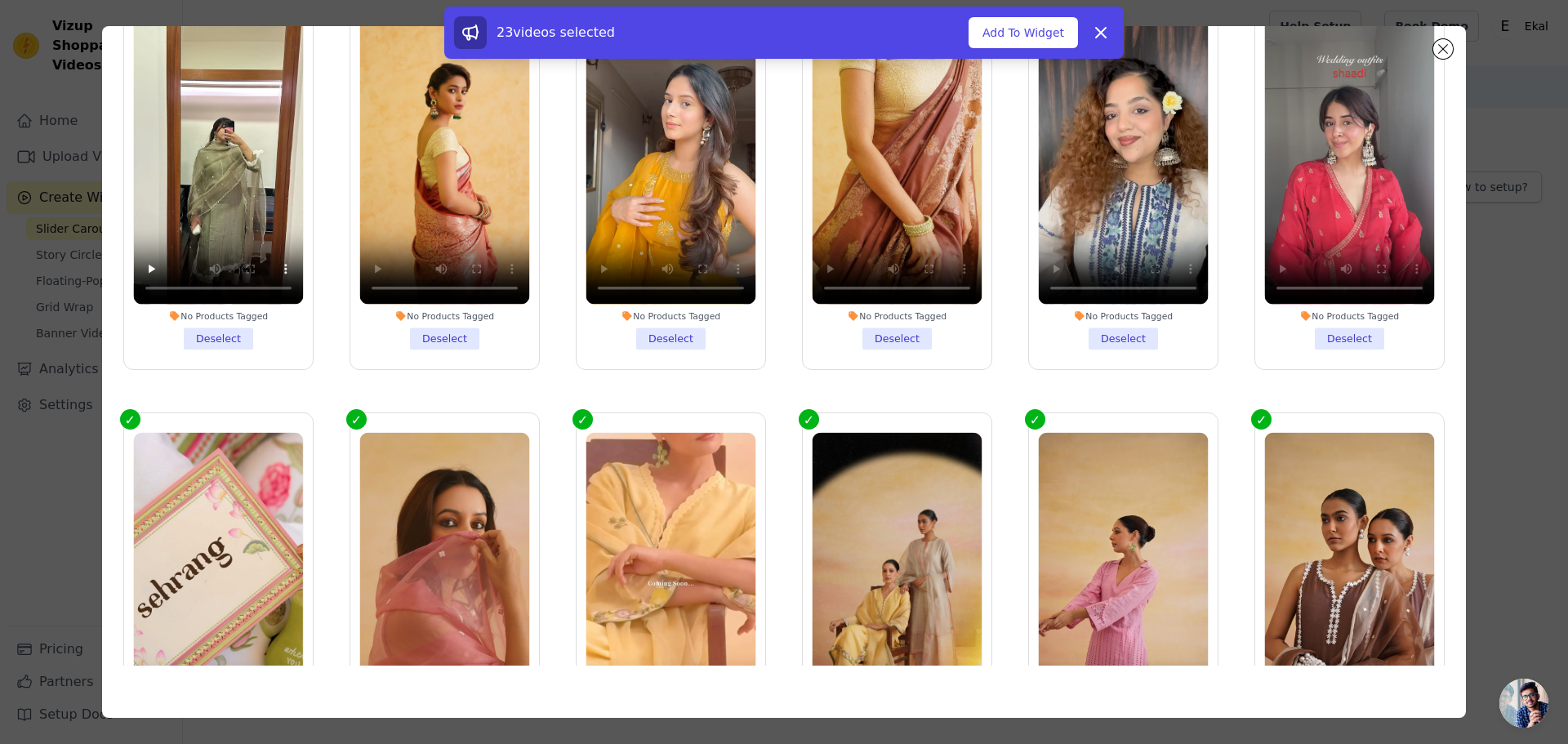
click at [988, 16] on div "23 videos selected Add To Widget Dismiss" at bounding box center [784, 32] width 660 height 33
click at [997, 31] on button "Add To Widget" at bounding box center [1024, 32] width 110 height 31
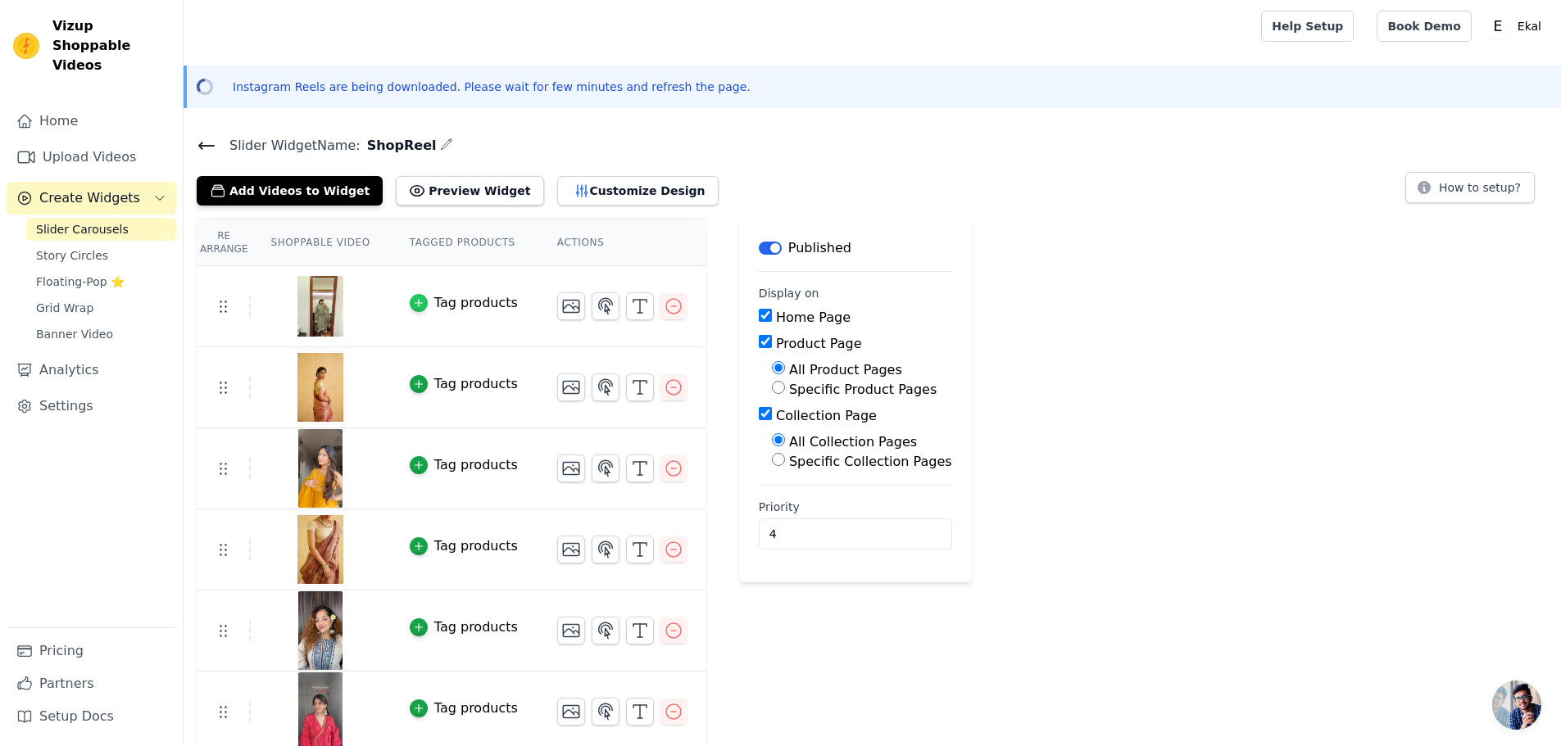
click at [413, 307] on icon "button" at bounding box center [418, 302] width 11 height 11
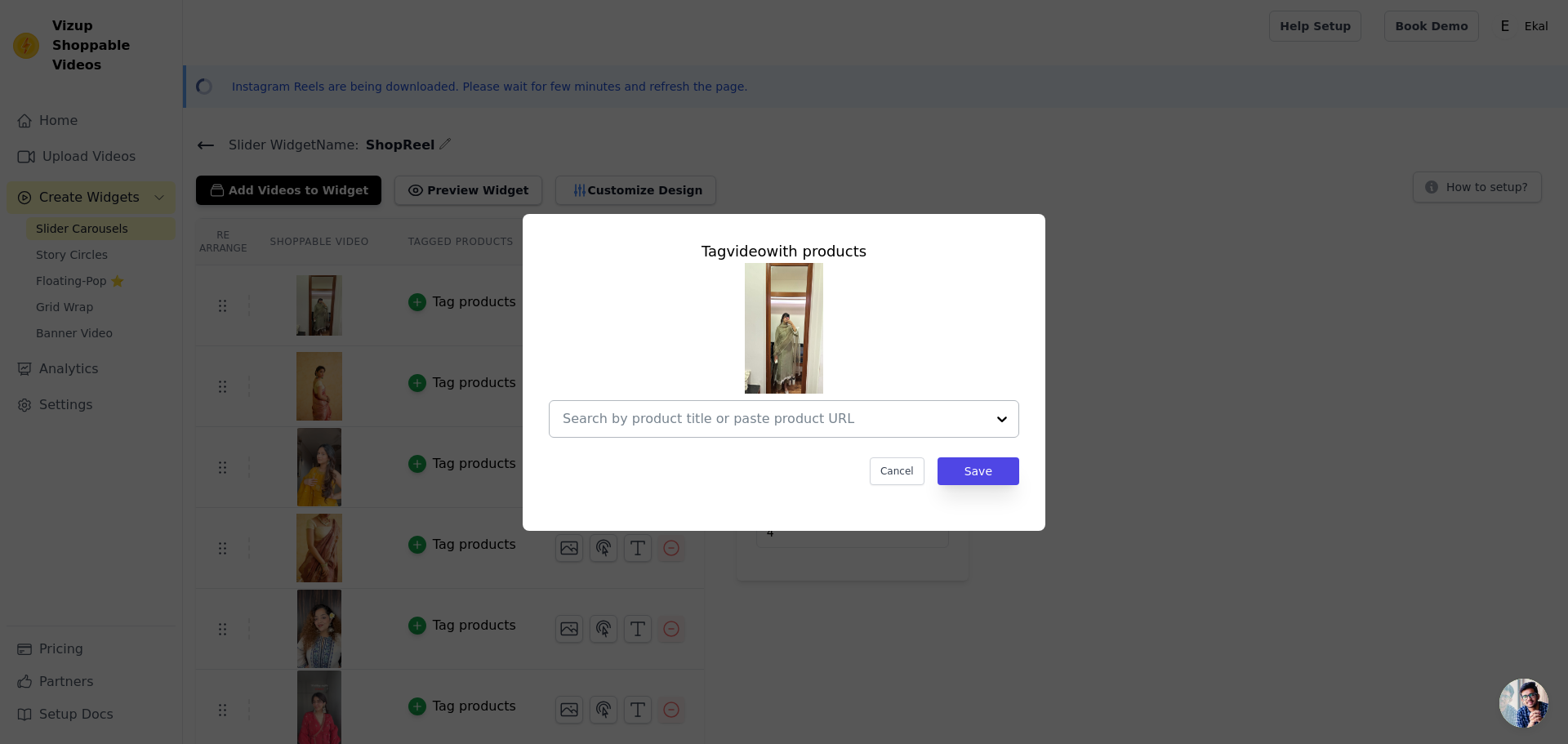
click at [996, 420] on div at bounding box center [1002, 419] width 33 height 36
click at [911, 478] on button "Cancel" at bounding box center [897, 472] width 55 height 28
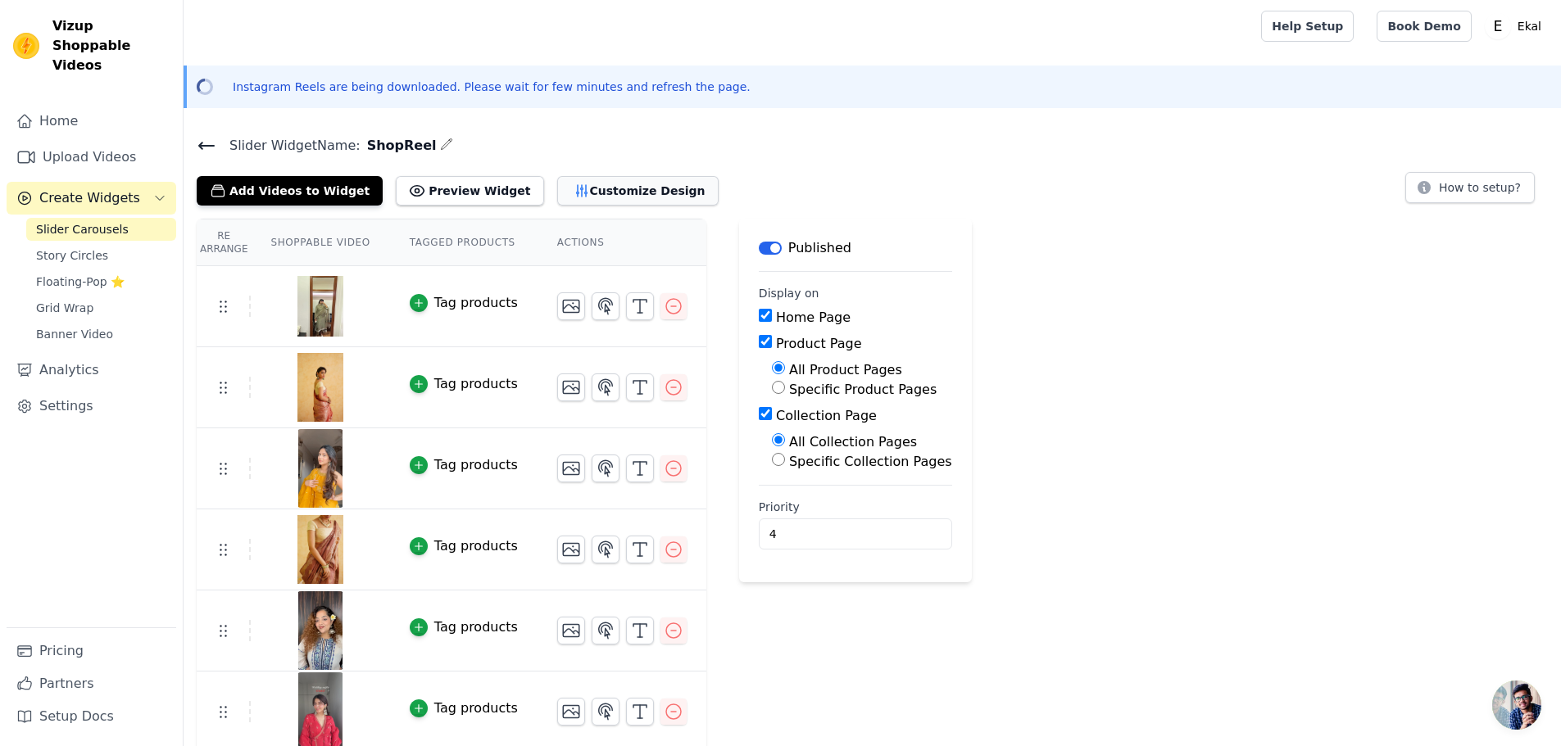
click at [611, 202] on button "Customize Design" at bounding box center [637, 190] width 161 height 29
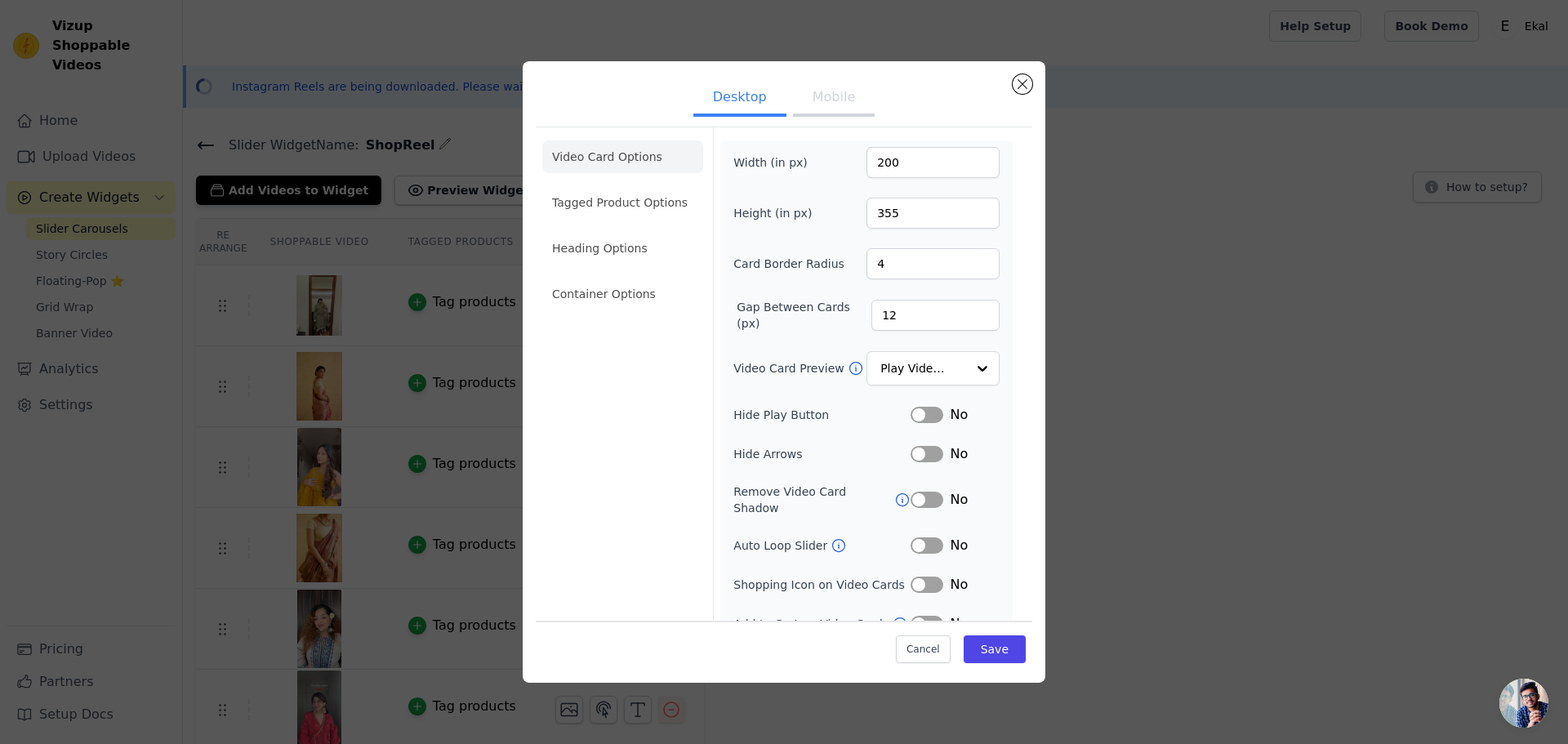
scroll to position [11, 0]
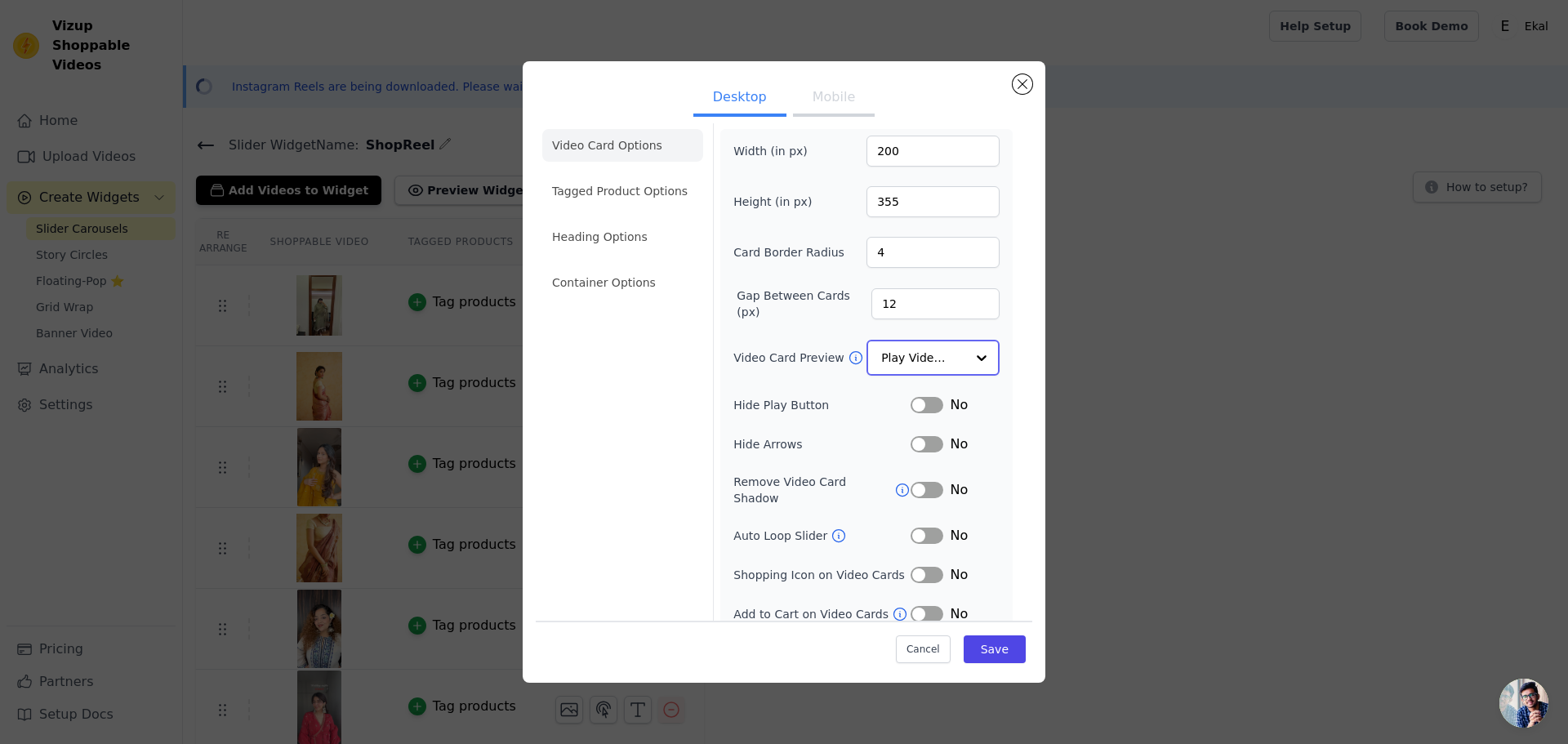
click at [970, 359] on div at bounding box center [981, 357] width 33 height 33
click at [970, 353] on div at bounding box center [981, 357] width 33 height 33
click at [1010, 370] on div "Video Card Options Tagged Product Options Heading Options Container Options Wid…" at bounding box center [784, 376] width 496 height 521
click at [933, 565] on button "Label" at bounding box center [927, 573] width 33 height 16
click at [928, 565] on button "Label" at bounding box center [927, 573] width 33 height 16
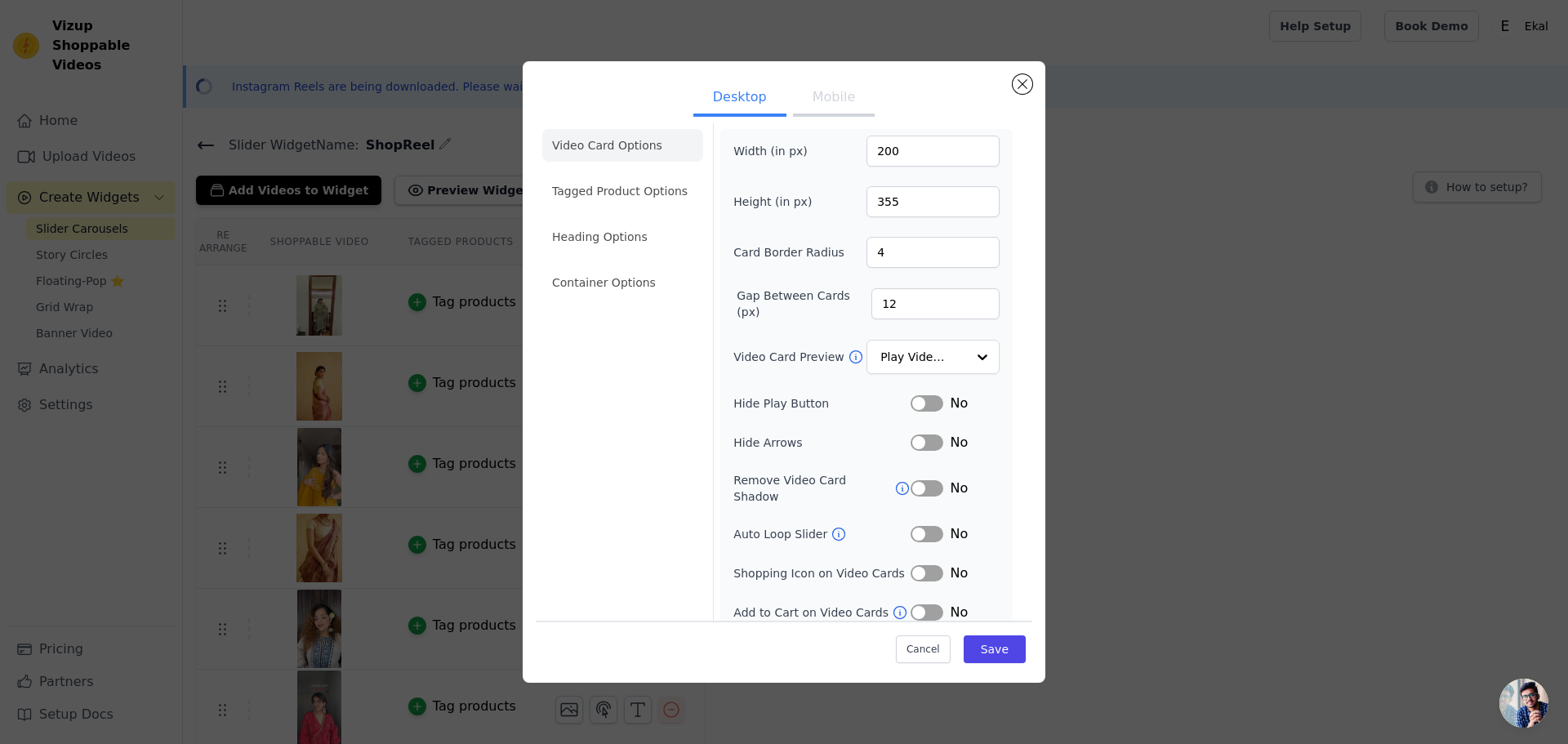
click at [892, 604] on icon at bounding box center [900, 612] width 16 height 16
click at [916, 604] on button "Label" at bounding box center [927, 612] width 33 height 16
click at [918, 565] on button "Label" at bounding box center [927, 573] width 33 height 16
drag, startPoint x: 640, startPoint y: 182, endPoint x: 651, endPoint y: 193, distance: 15.6
click at [641, 183] on li "Tagged Product Options" at bounding box center [622, 190] width 160 height 33
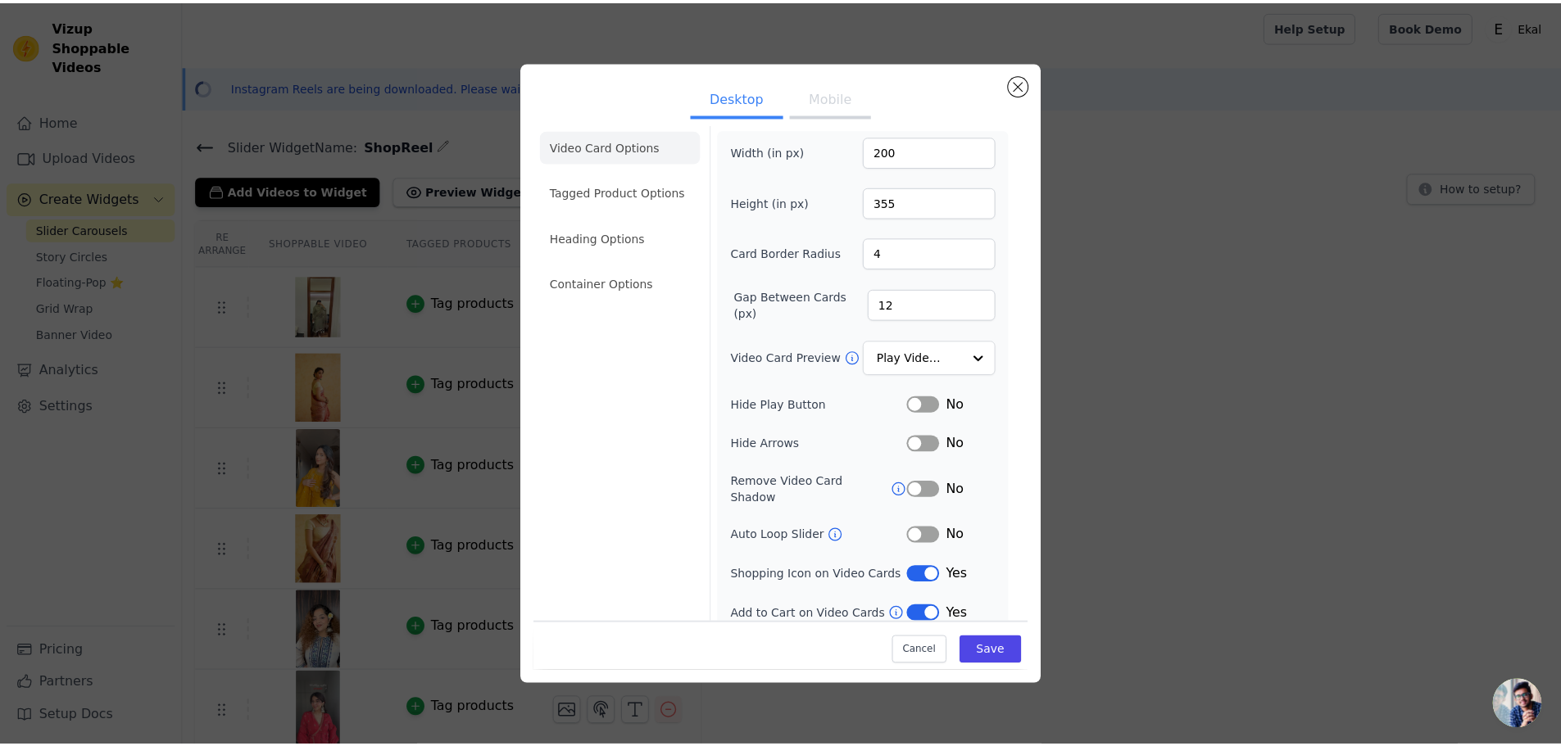
scroll to position [0, 0]
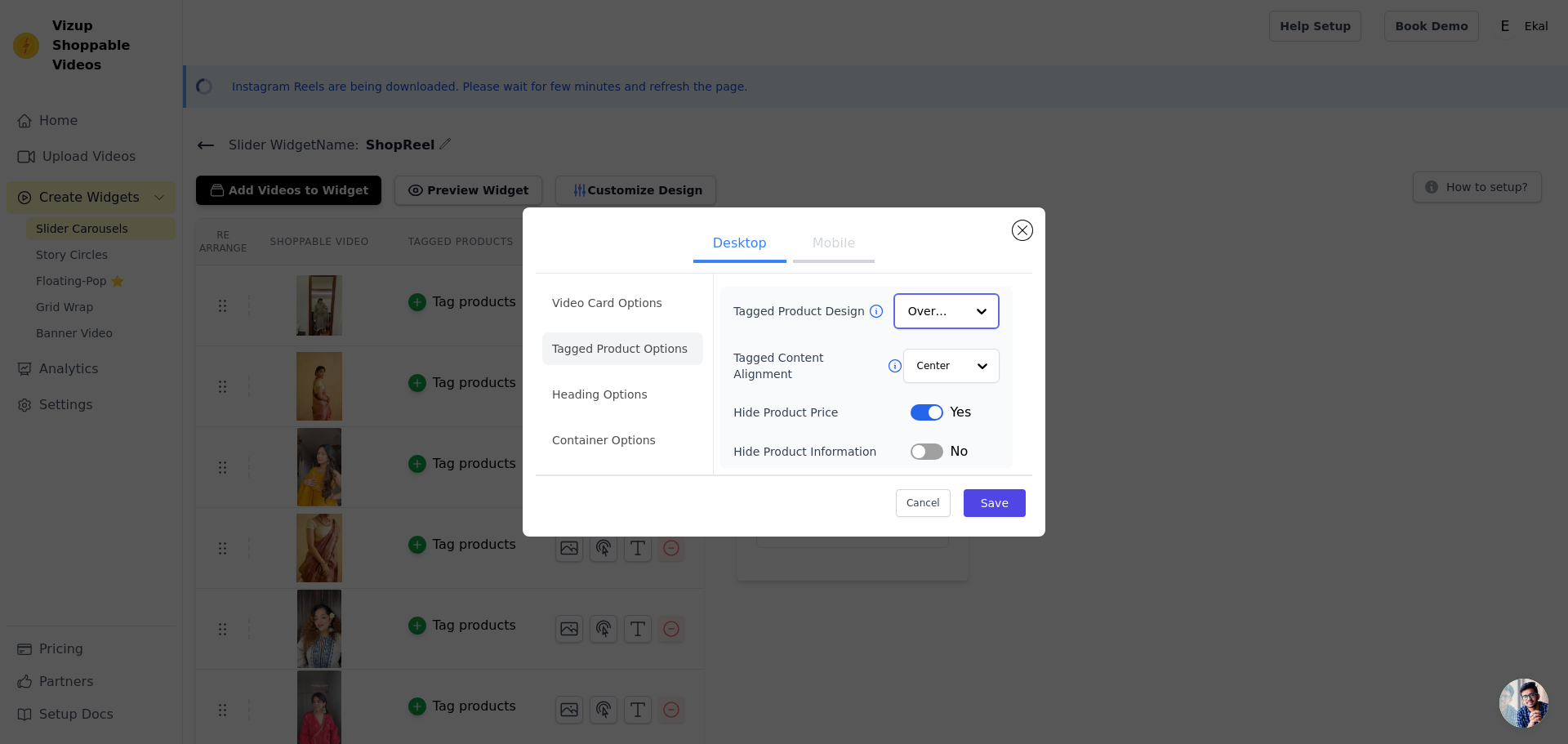
click at [967, 320] on div at bounding box center [981, 311] width 33 height 33
click at [976, 310] on div at bounding box center [981, 311] width 33 height 33
click at [976, 328] on div "Card Overlay Minimalist Option Overlay, selected. You are currently focused on …" at bounding box center [946, 311] width 107 height 36
click at [1021, 301] on div "Video Card Options Tagged Product Options Heading Options Container Options Tag…" at bounding box center [784, 373] width 496 height 200
click at [982, 364] on div at bounding box center [981, 365] width 33 height 33
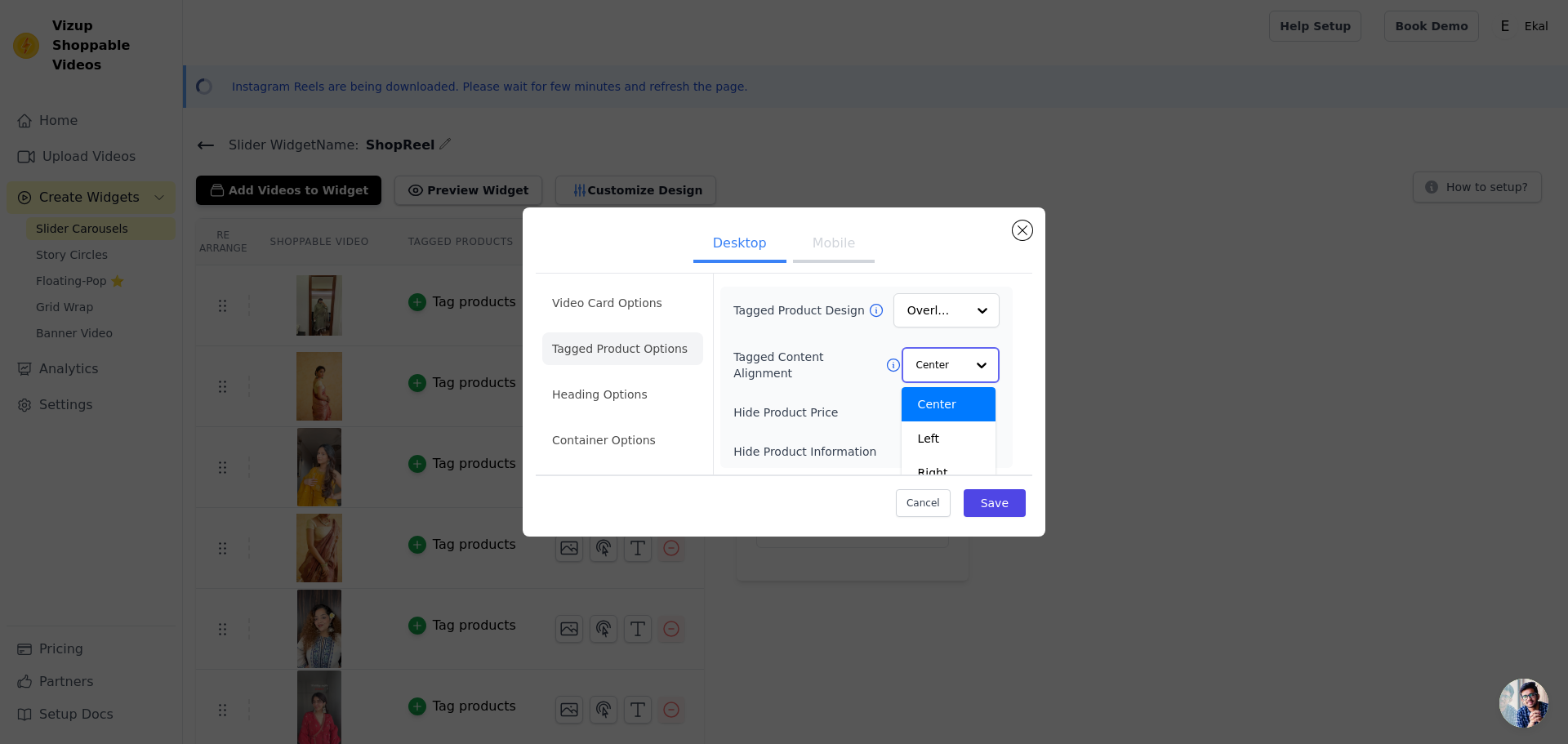
click at [982, 364] on div at bounding box center [981, 365] width 33 height 33
click at [955, 399] on div "Center" at bounding box center [949, 404] width 94 height 34
click at [627, 394] on li "Heading Options" at bounding box center [622, 395] width 160 height 33
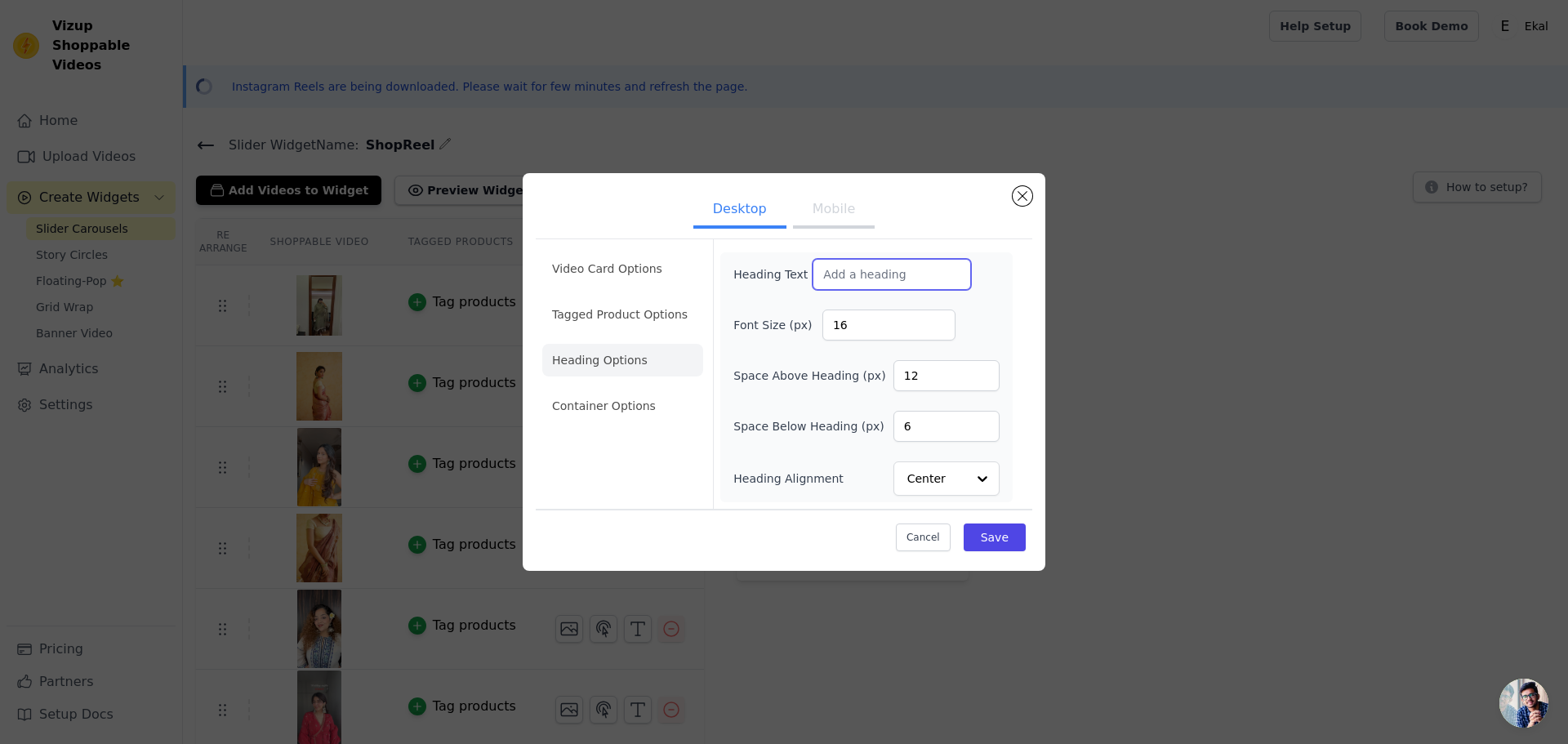
click at [897, 277] on input "Heading Text" at bounding box center [891, 274] width 158 height 31
click at [639, 417] on li "Container Options" at bounding box center [622, 406] width 160 height 33
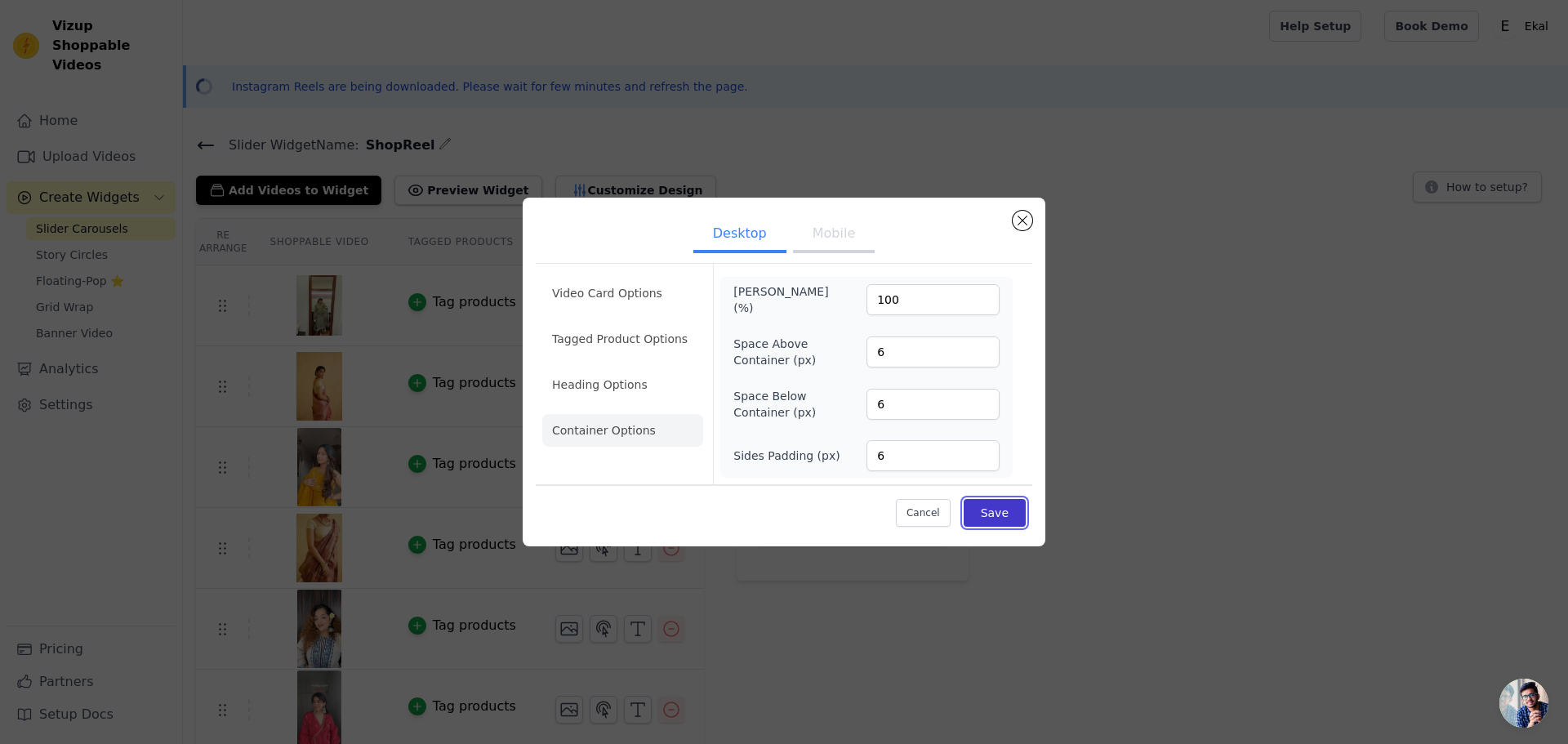
click at [1011, 520] on button "Save" at bounding box center [995, 514] width 62 height 28
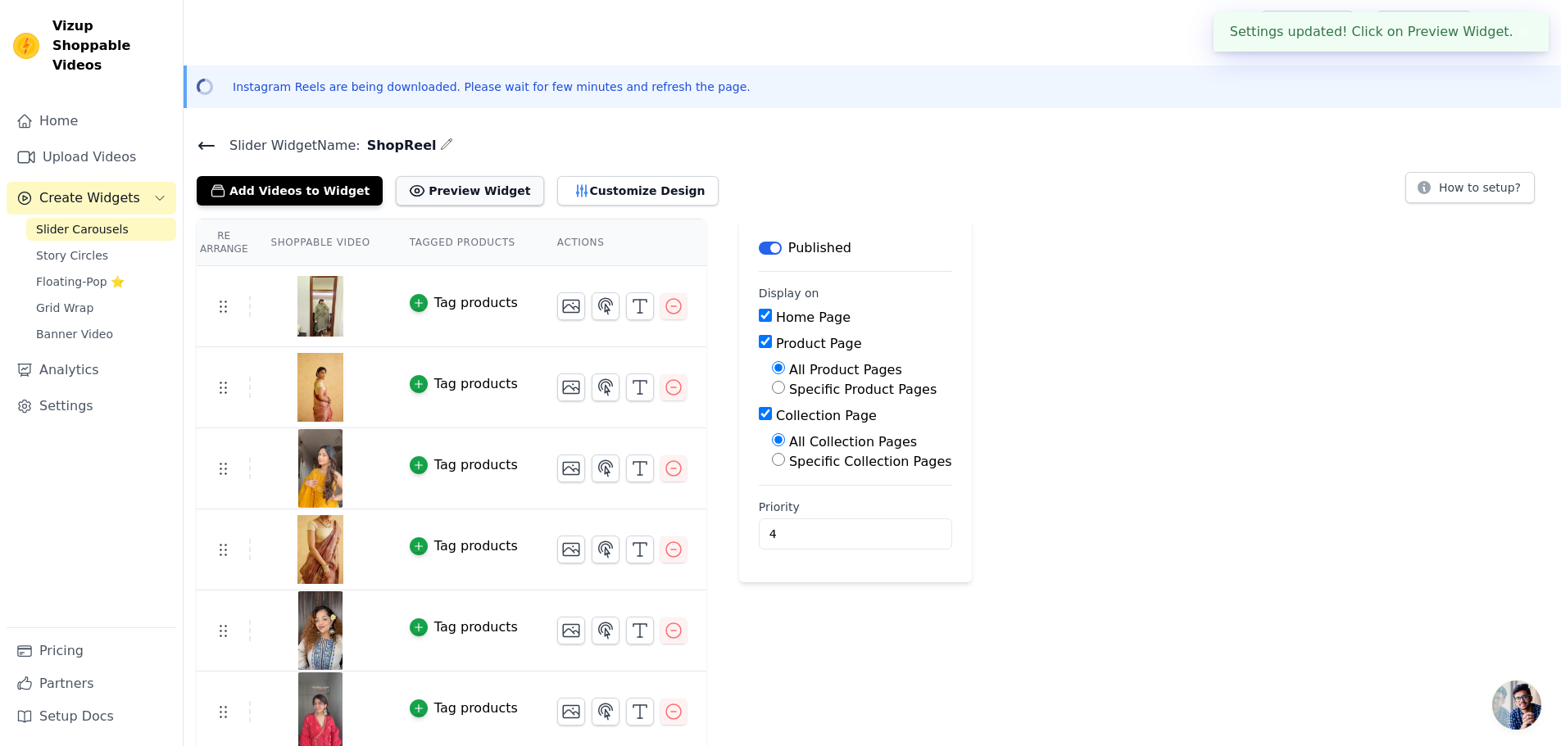
click at [465, 193] on button "Preview Widget" at bounding box center [469, 190] width 147 height 29
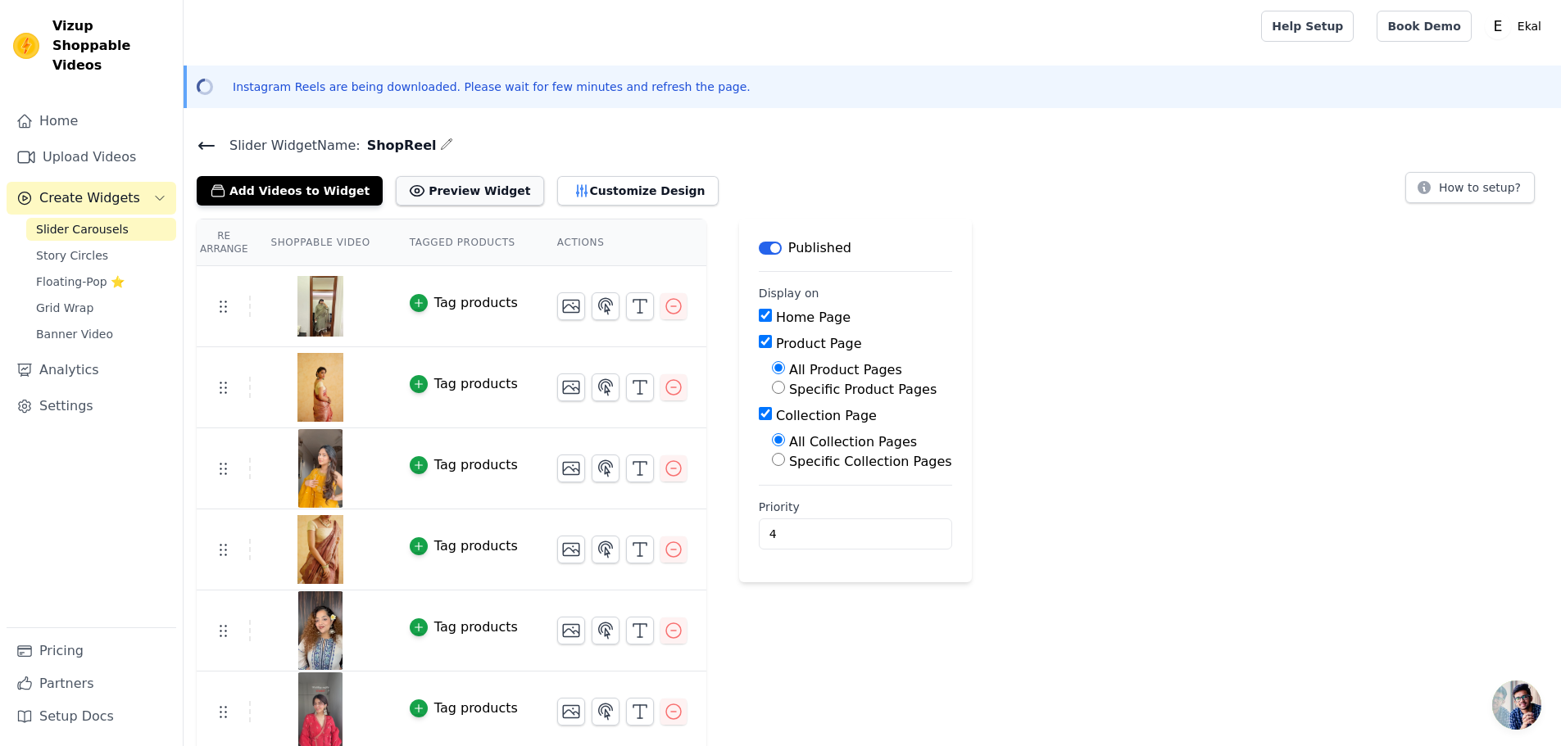
click at [451, 191] on button "Preview Widget" at bounding box center [469, 190] width 147 height 29
click at [76, 390] on link "Settings" at bounding box center [92, 406] width 170 height 33
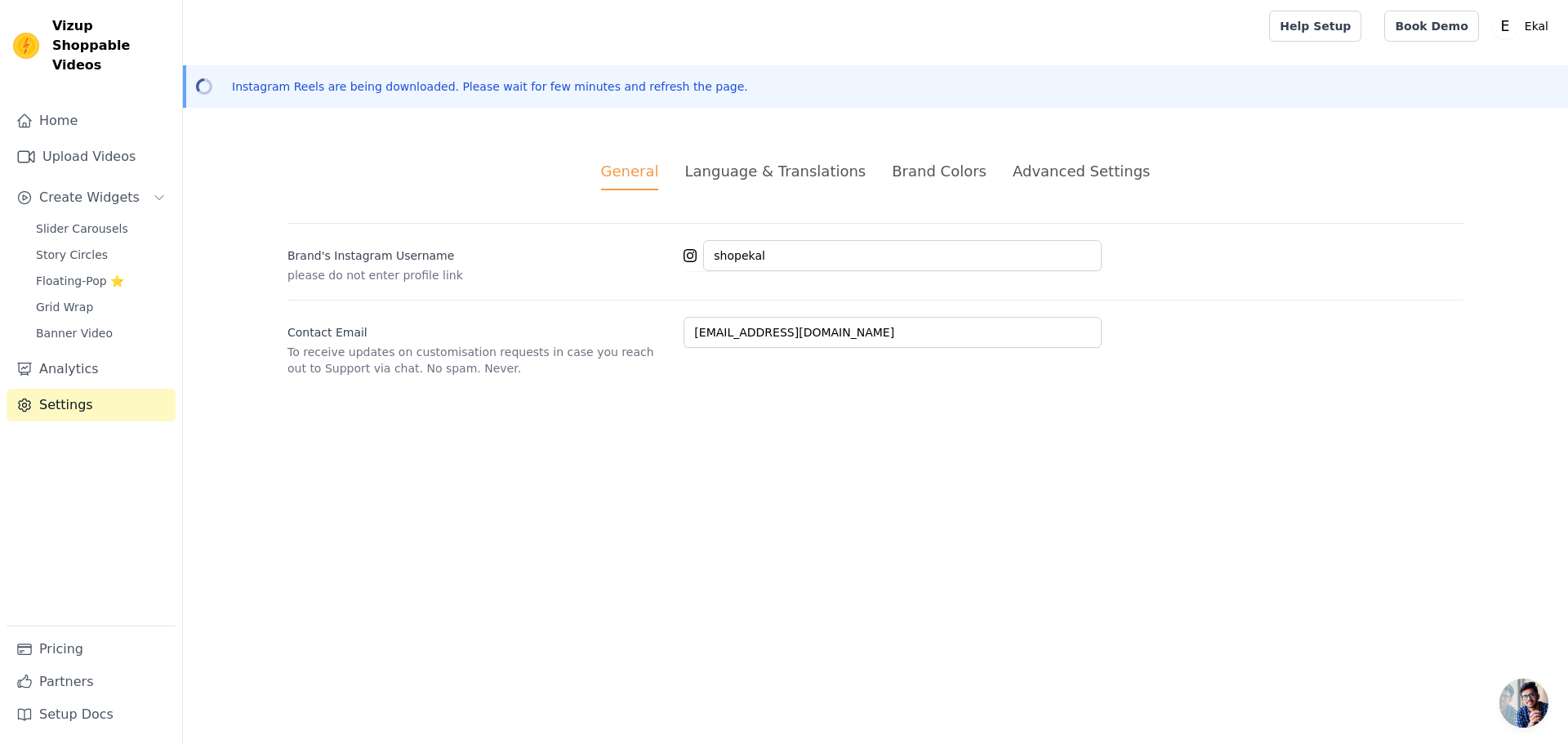
click at [782, 177] on div "Language & Translations" at bounding box center [776, 172] width 181 height 22
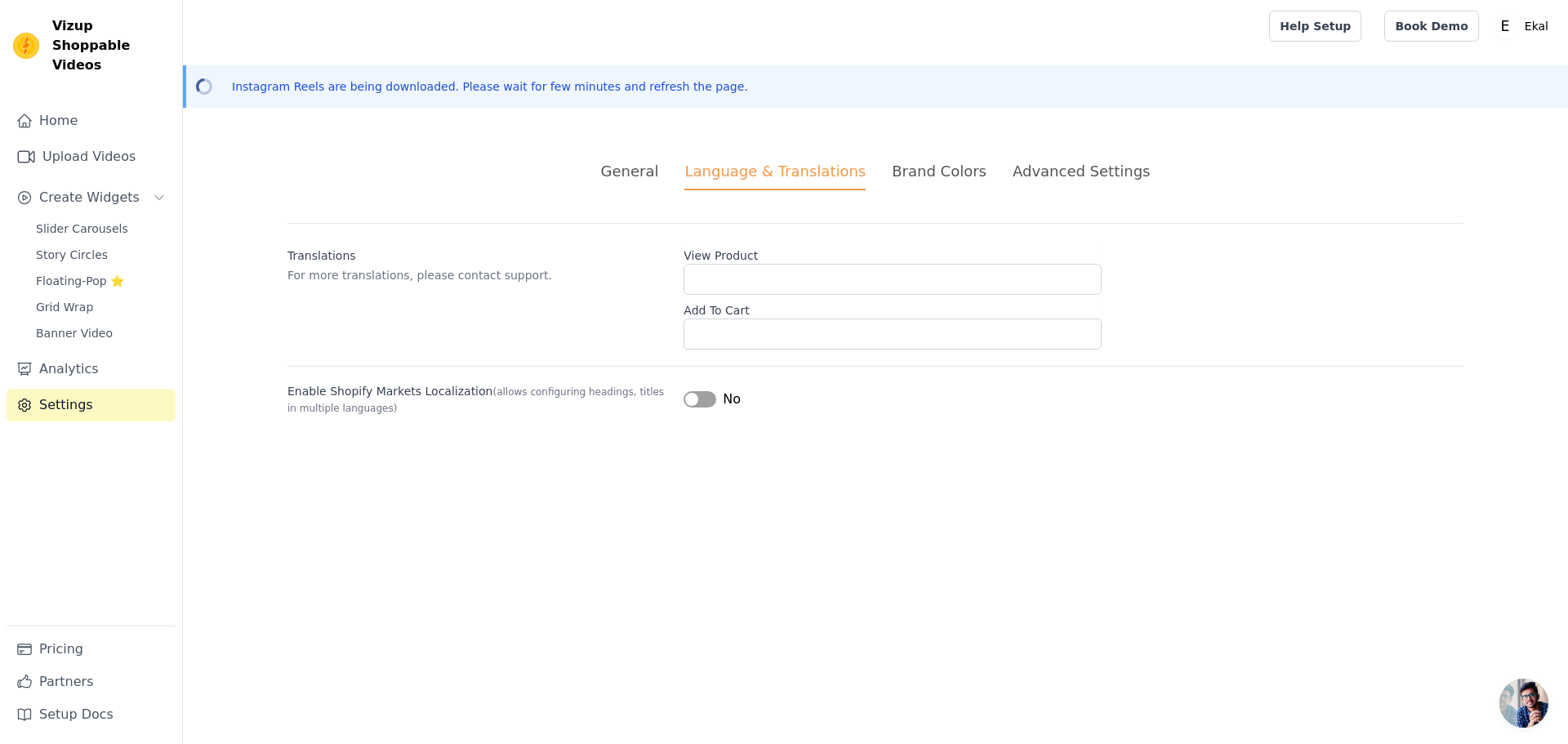
click at [925, 171] on div "Brand Colors" at bounding box center [939, 172] width 95 height 22
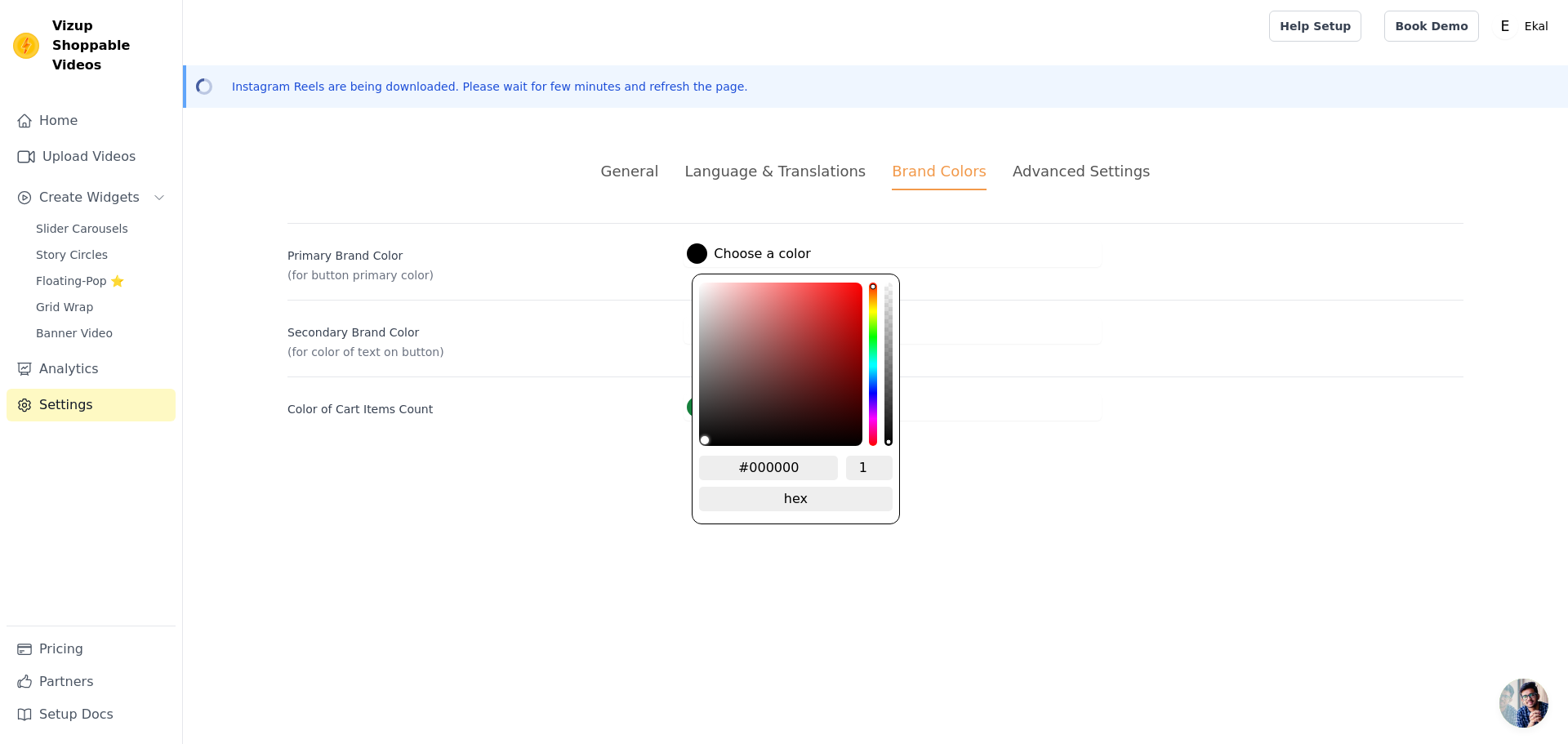
click at [717, 256] on label "#000000 Choose a color" at bounding box center [749, 253] width 124 height 20
click at [1145, 410] on div "#15803c Choose a color #15803c 1 hex change to rgb" at bounding box center [1074, 407] width 781 height 27
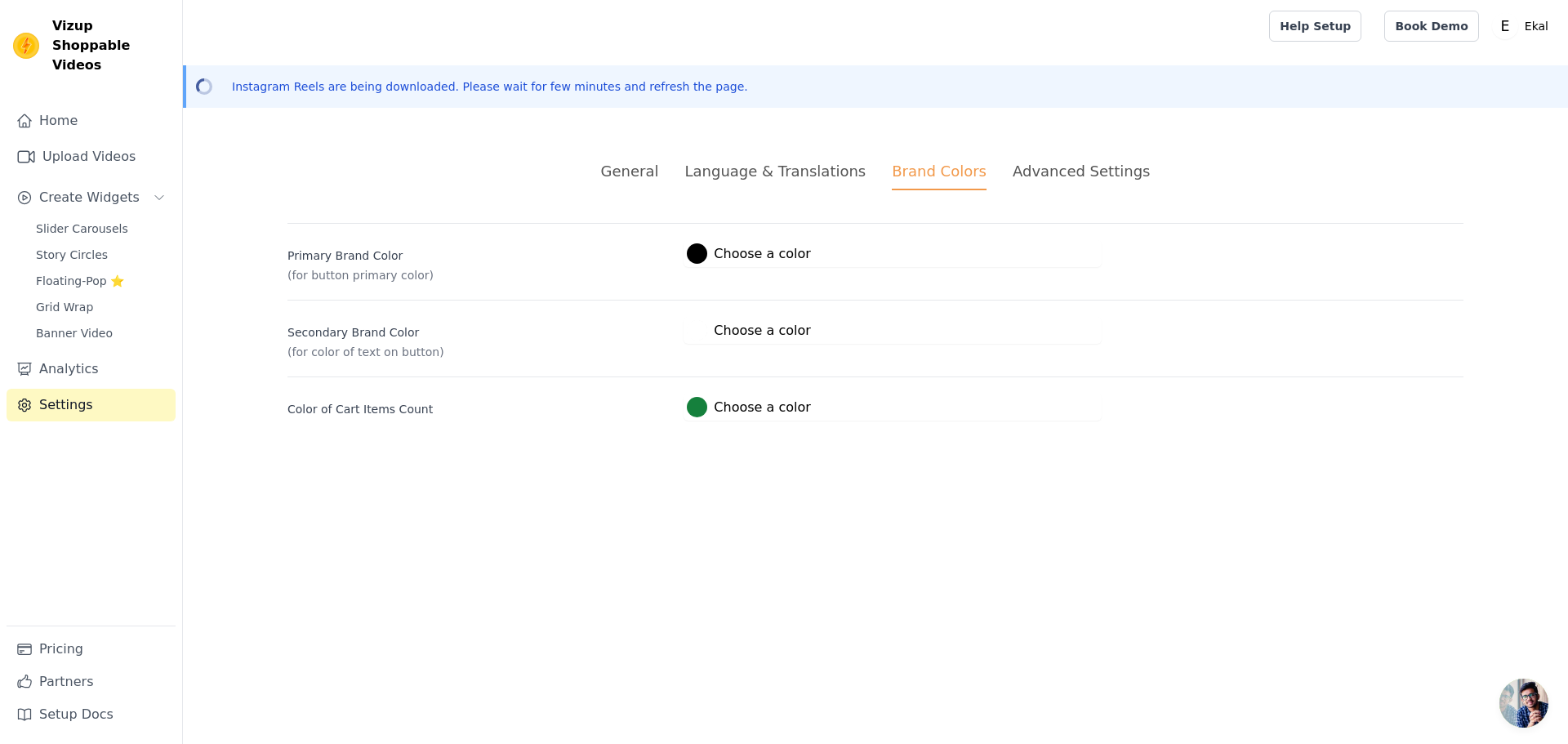
click at [1050, 176] on div "Advanced Settings" at bounding box center [1082, 172] width 138 height 22
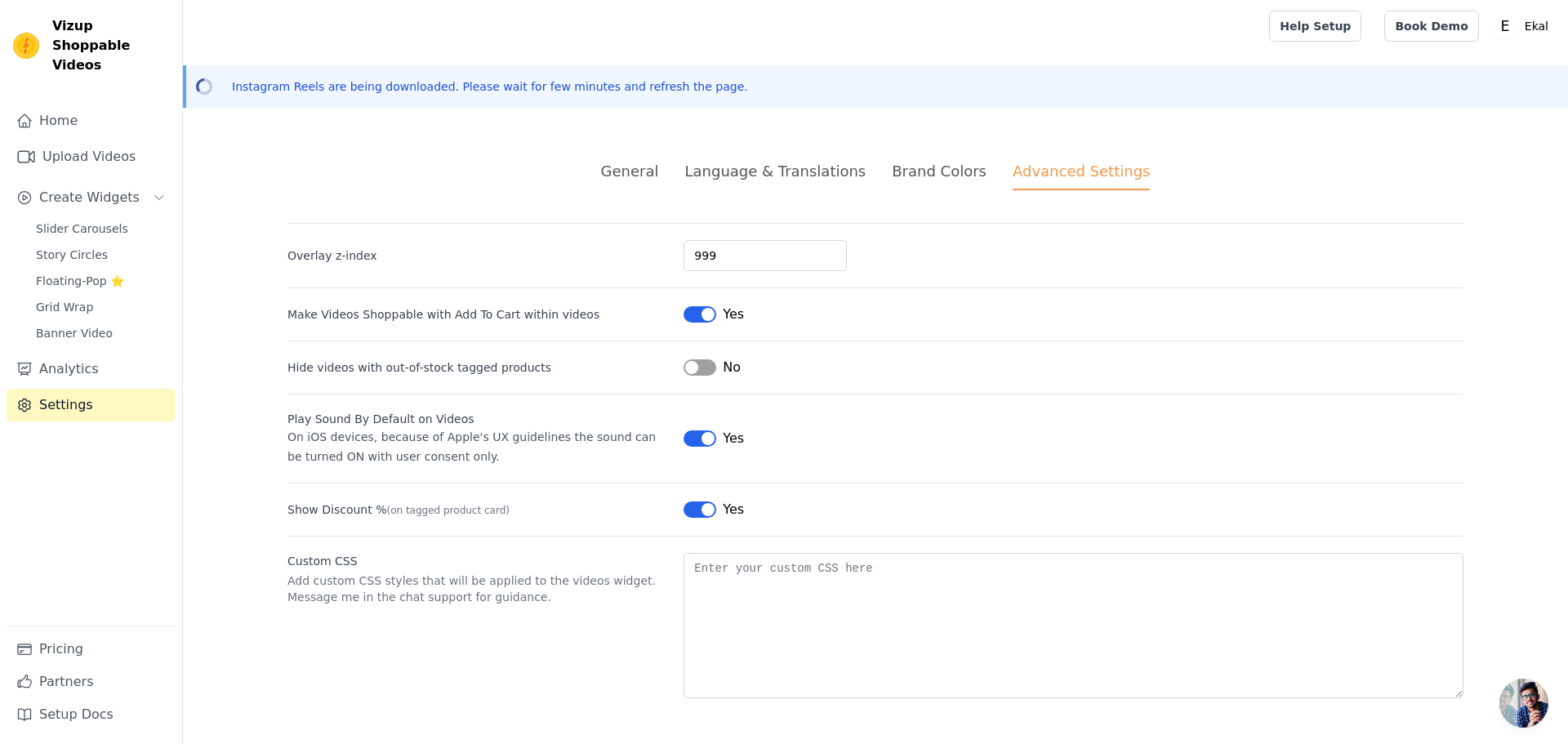
drag, startPoint x: 435, startPoint y: 90, endPoint x: 349, endPoint y: 107, distance: 87.7
click at [432, 92] on p "Instagram Reels are being downloaded. Please wait for few minutes and refresh t…" at bounding box center [490, 87] width 516 height 16
click at [63, 141] on link "Upload Videos" at bounding box center [92, 157] width 169 height 33
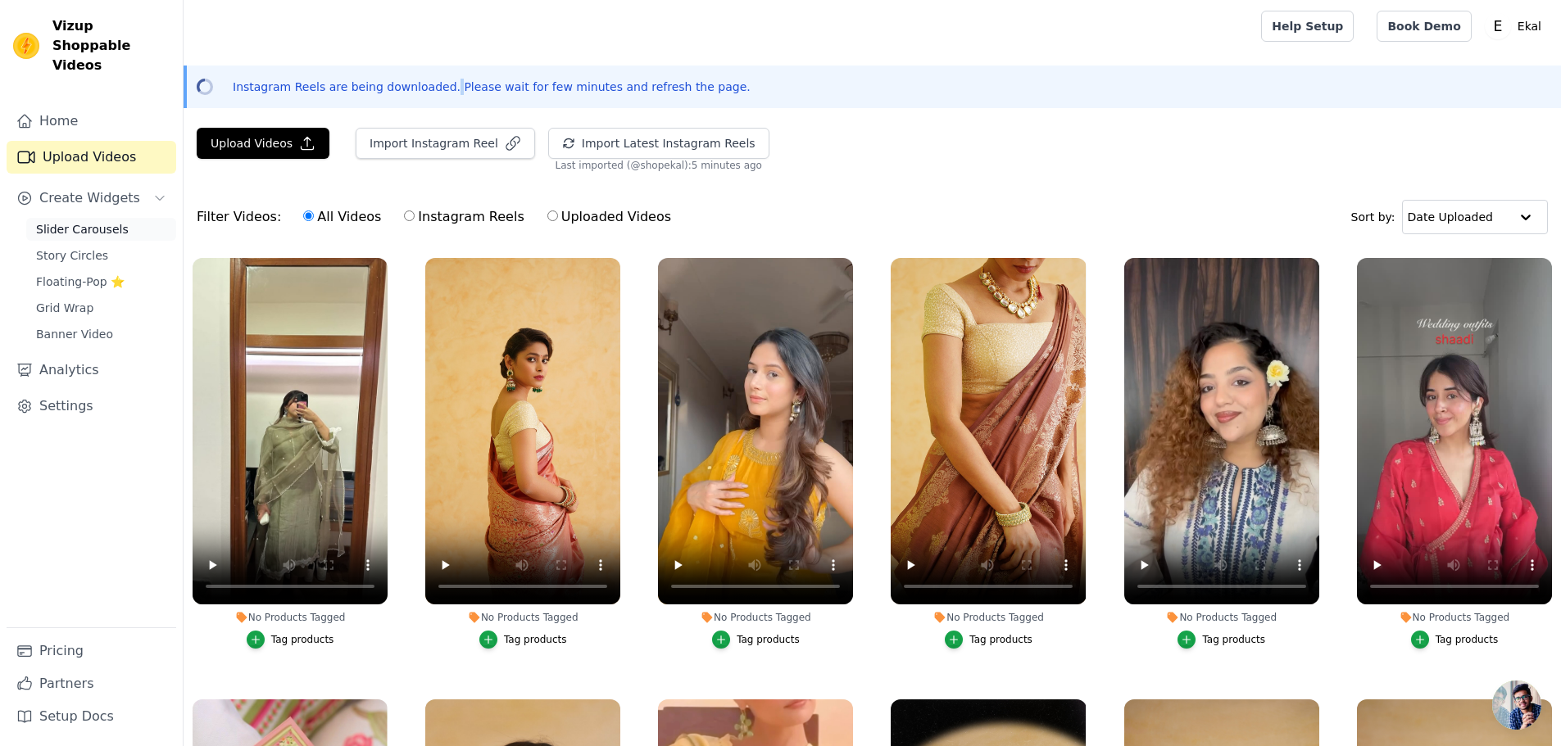
click at [84, 221] on span "Slider Carousels" at bounding box center [82, 229] width 93 height 16
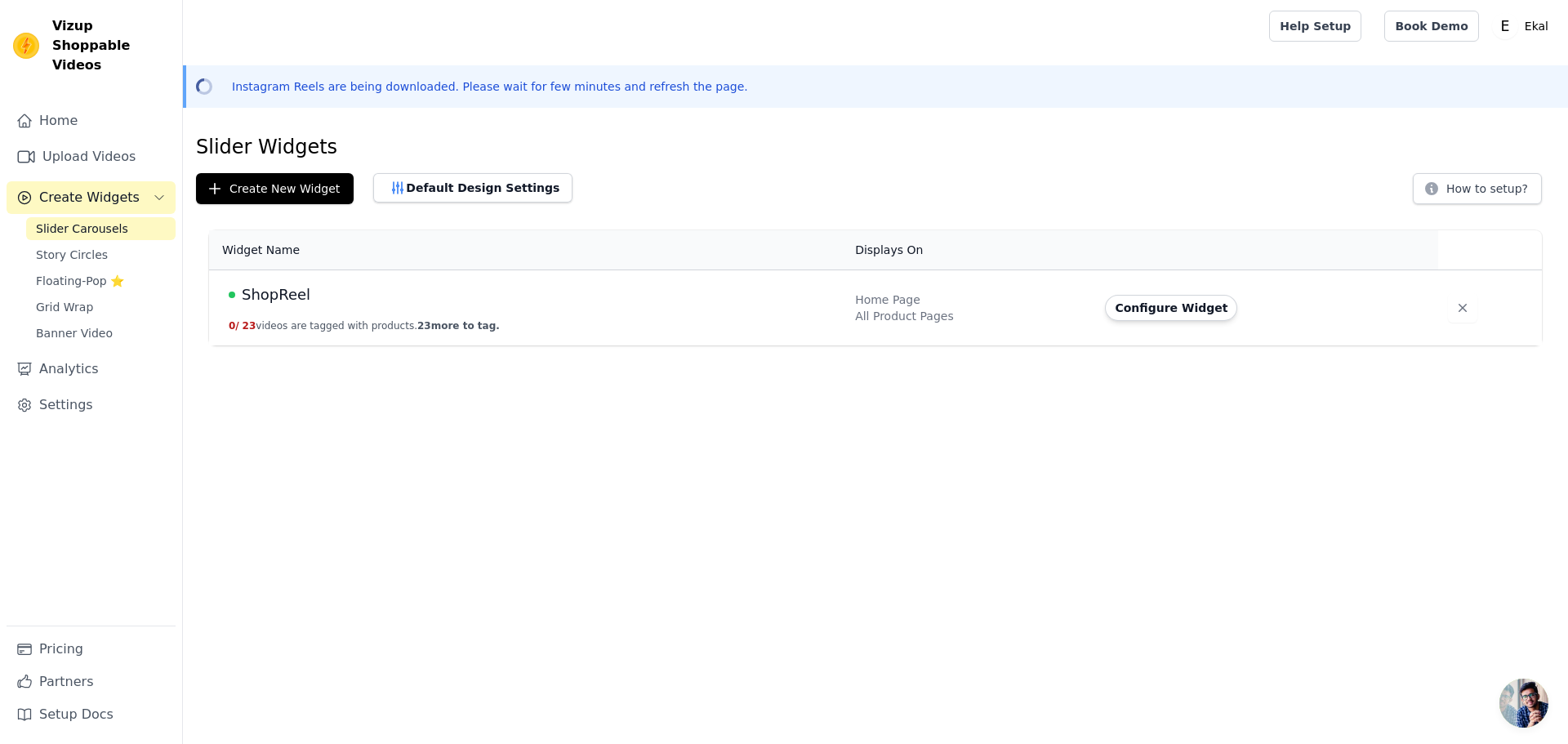
click at [304, 298] on div "ShopReel" at bounding box center [531, 294] width 607 height 23
click at [1160, 309] on button "Configure Widget" at bounding box center [1171, 308] width 133 height 26
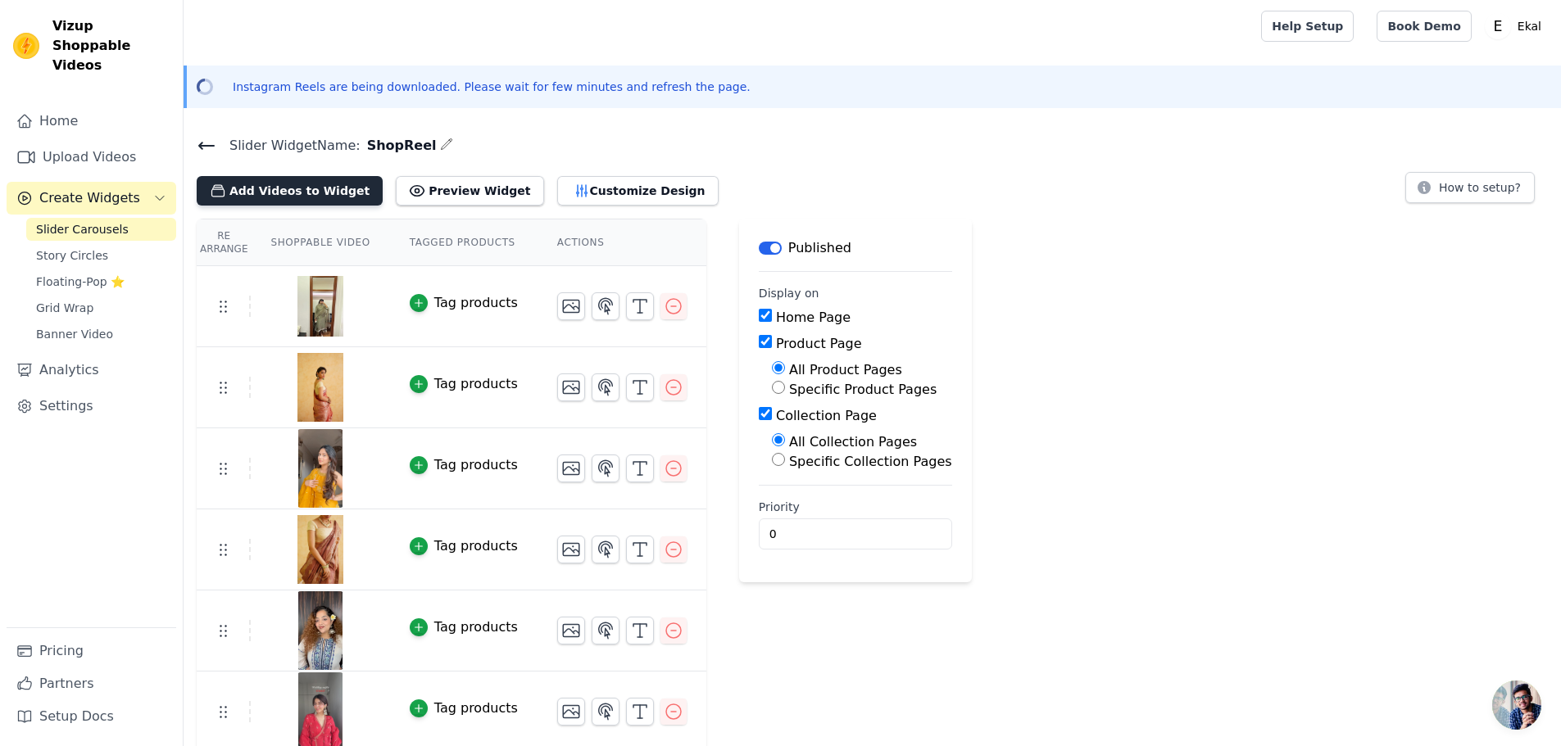
click at [269, 191] on button "Add Videos to Widget" at bounding box center [290, 190] width 186 height 29
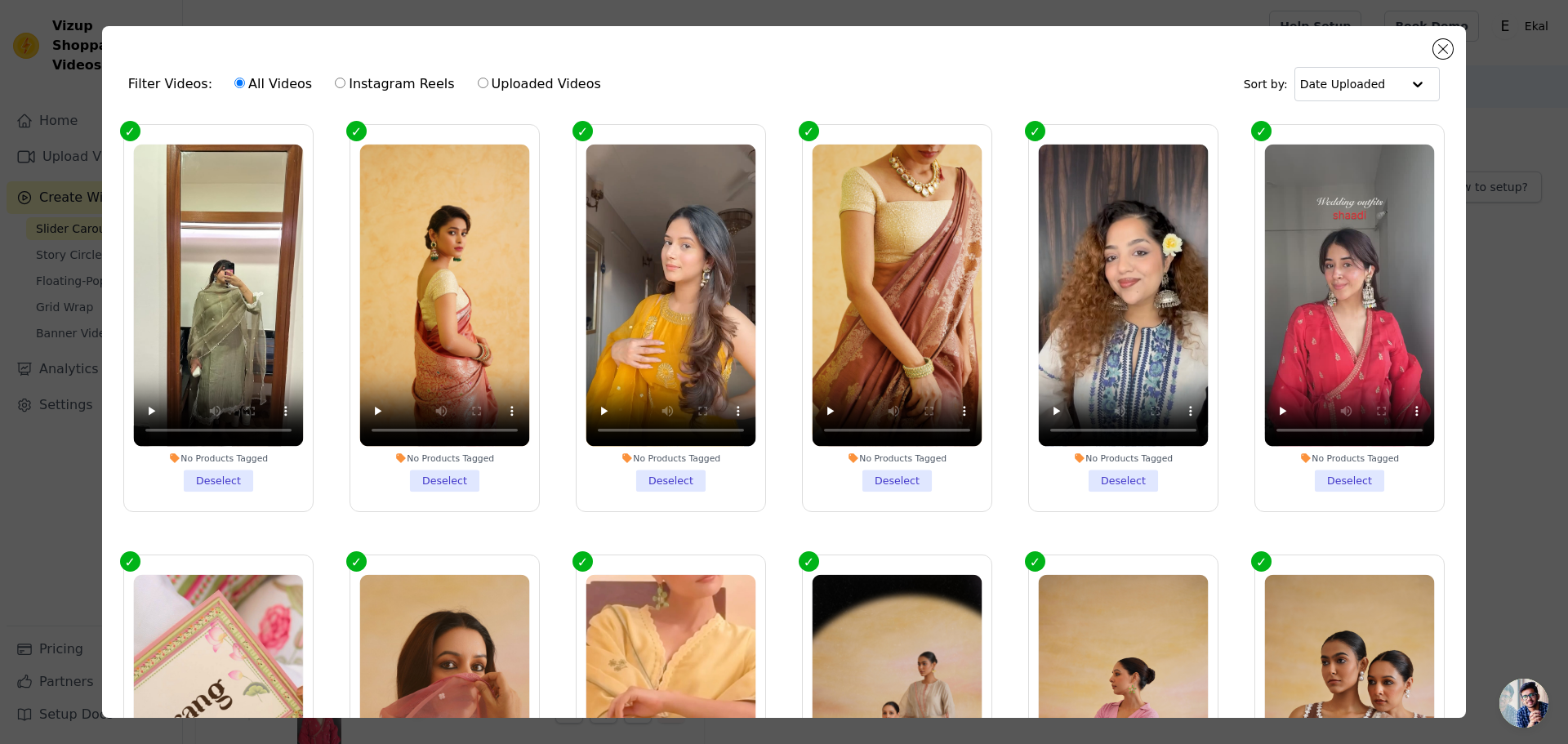
click at [334, 75] on label "Instagram Reels" at bounding box center [394, 84] width 121 height 21
click at [335, 78] on input "Instagram Reels" at bounding box center [340, 83] width 11 height 11
radio input "true"
click at [335, 82] on input "Instagram Reels" at bounding box center [340, 83] width 11 height 11
click at [481, 83] on label "Uploaded Videos" at bounding box center [539, 84] width 125 height 21
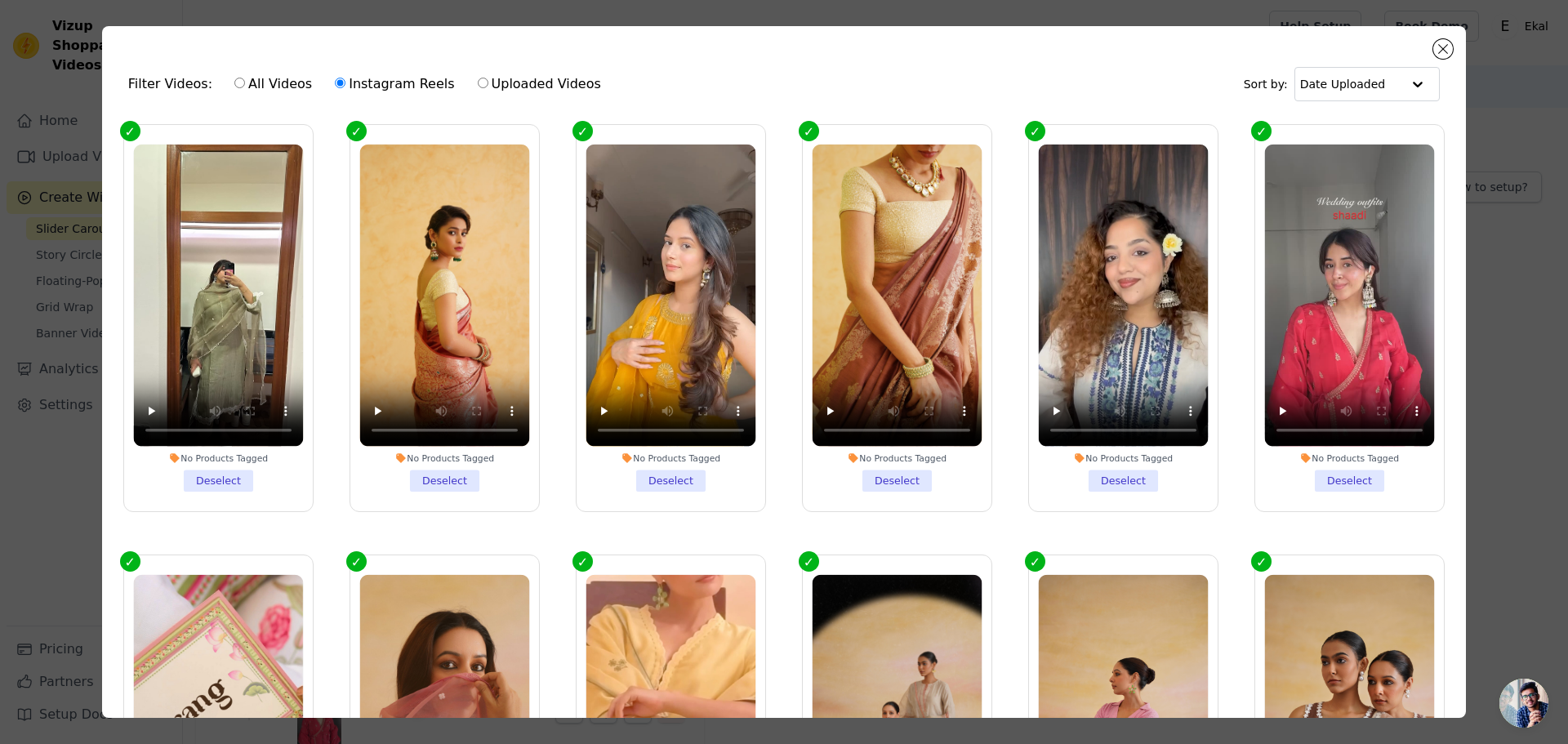
click at [481, 83] on input "Uploaded Videos" at bounding box center [482, 83] width 11 height 11
radio input "true"
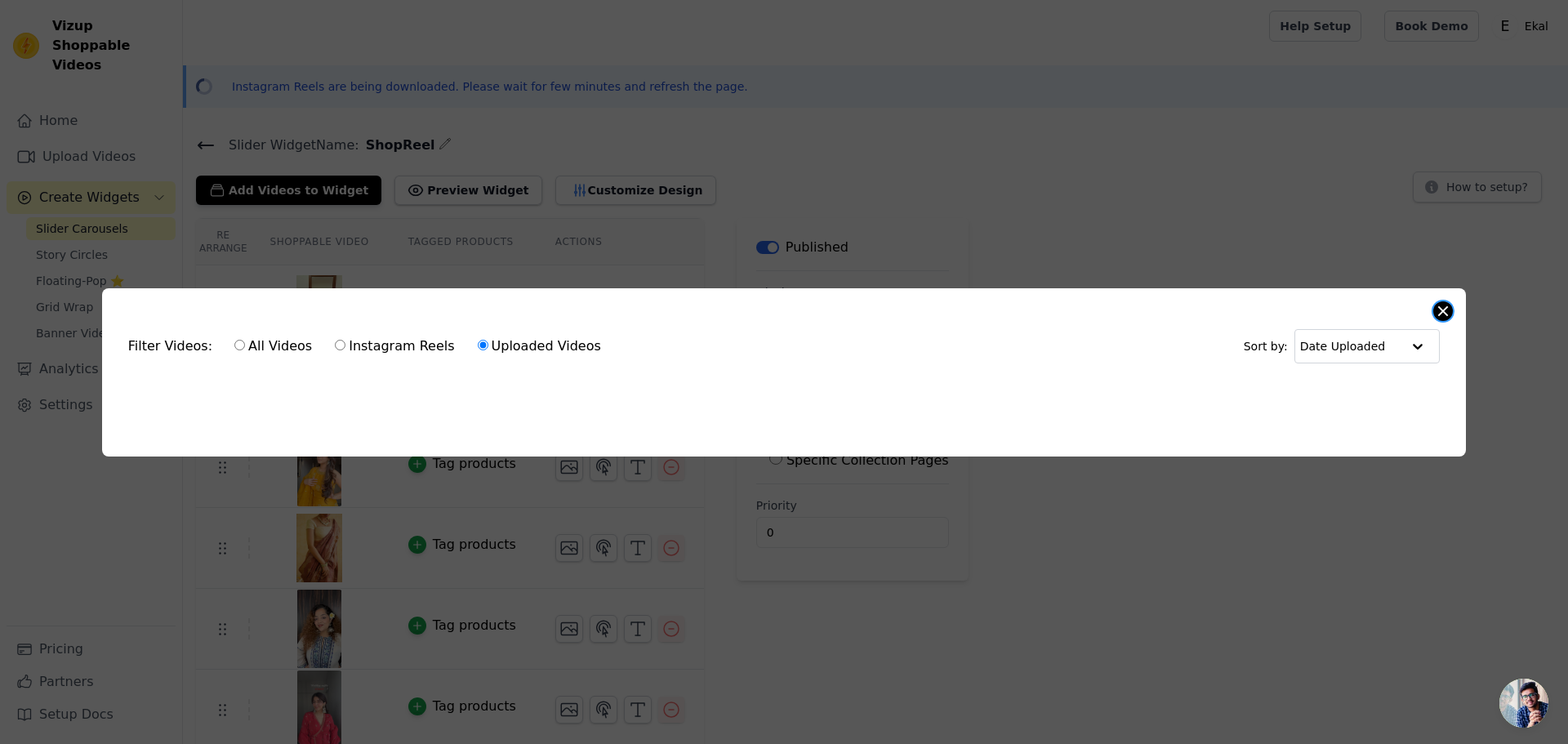
click at [1450, 307] on button "Close modal" at bounding box center [1443, 311] width 20 height 20
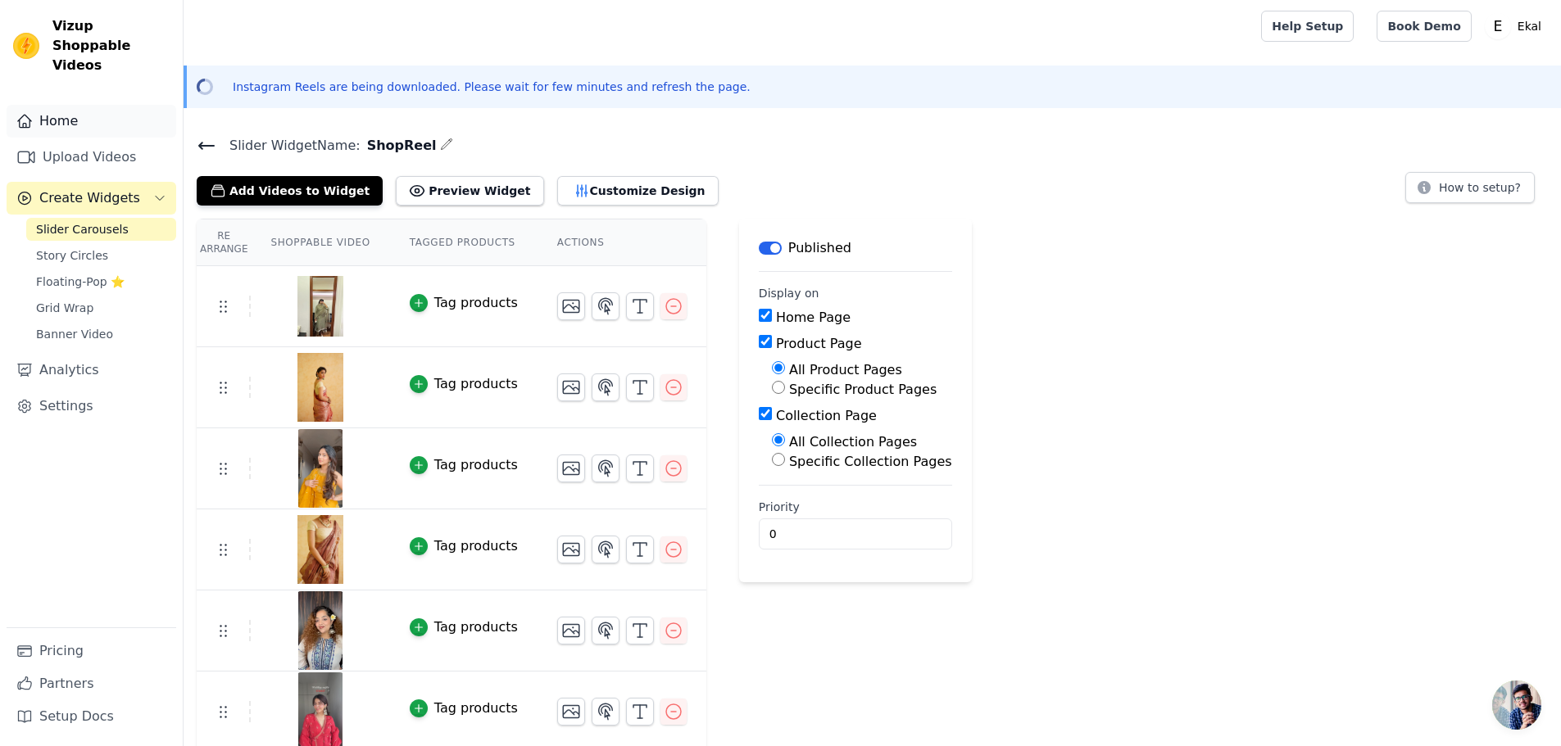
click at [111, 105] on link "Home" at bounding box center [92, 121] width 170 height 33
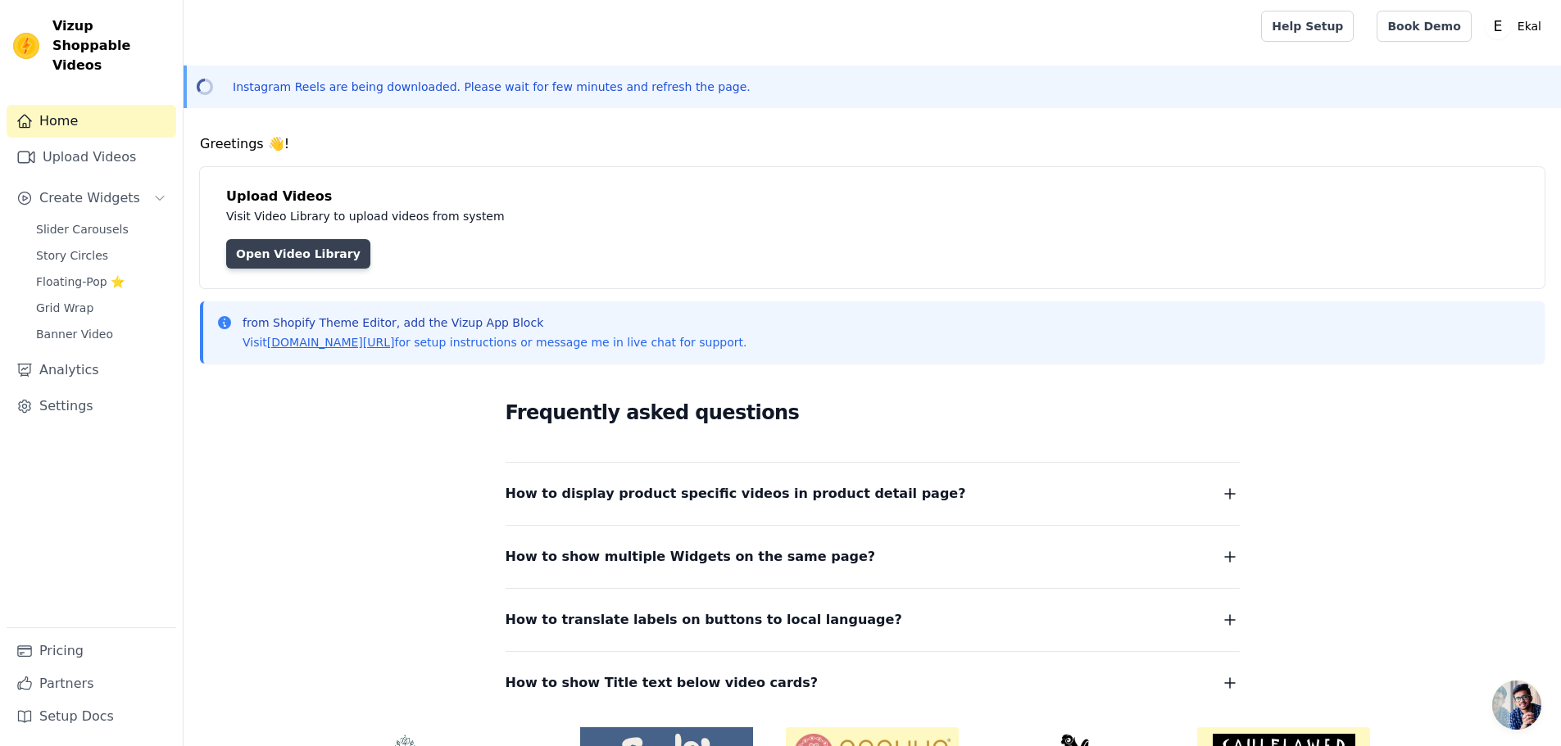
click at [283, 252] on link "Open Video Library" at bounding box center [298, 253] width 144 height 29
